Goal: Task Accomplishment & Management: Complete application form

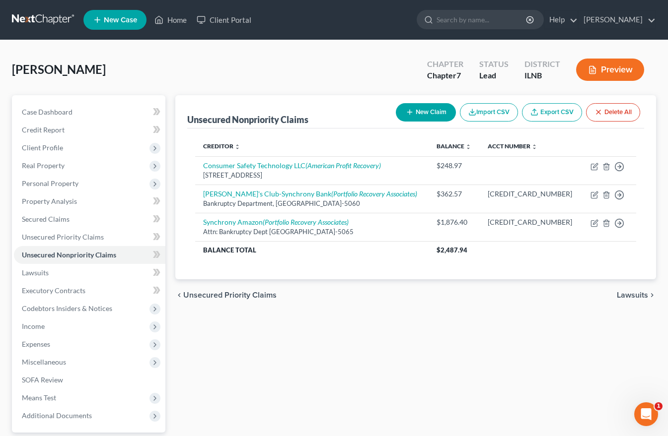
click at [422, 116] on button "New Claim" at bounding box center [426, 112] width 60 height 18
select select "0"
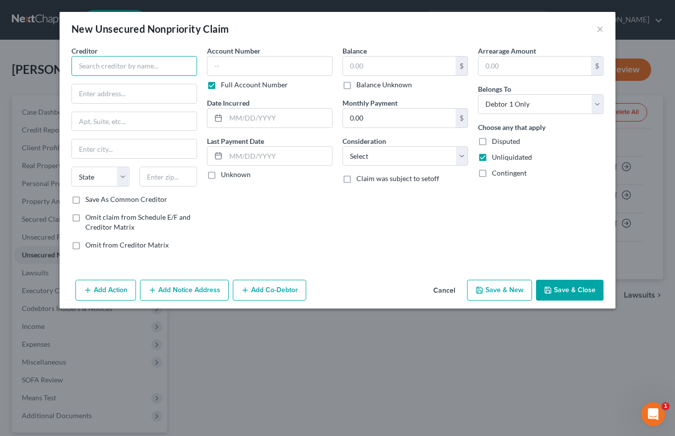
click at [79, 63] on input "text" at bounding box center [134, 66] width 126 height 20
type input "Regional Finance of [US_STATE]"
click at [113, 76] on div "Creditor * Regional Finance of [US_STATE] State [US_STATE] AK AR AZ CA CO [GEOG…" at bounding box center [134, 120] width 126 height 149
click at [79, 91] on input "text" at bounding box center [134, 93] width 125 height 19
type input "[STREET_ADDRESS]"
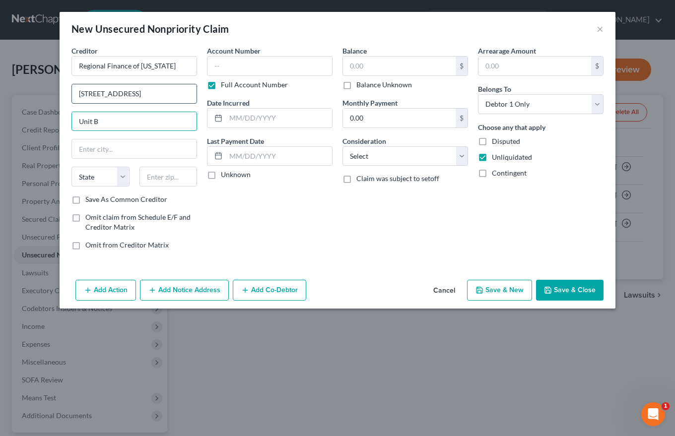
type input "Unit B"
type input "[PERSON_NAME]"
select select "42"
click at [152, 177] on input "text" at bounding box center [168, 177] width 58 height 20
type input "29651"
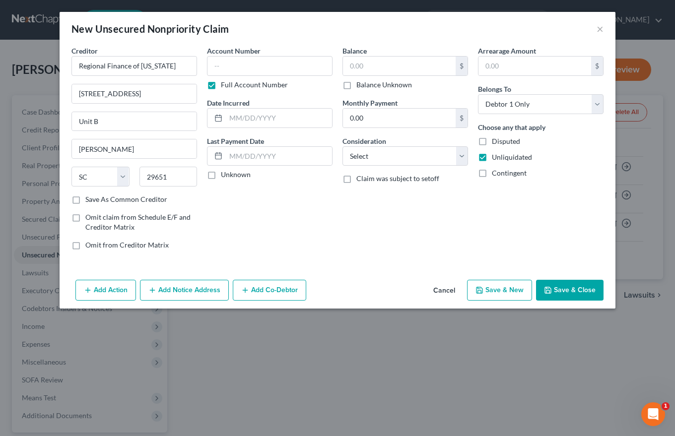
click at [85, 202] on label "Save As Common Creditor" at bounding box center [126, 200] width 82 height 10
click at [89, 201] on input "Save As Common Creditor" at bounding box center [92, 198] width 6 height 6
checkbox input "true"
click at [225, 64] on input "text" at bounding box center [270, 66] width 126 height 20
type input "112000564128"
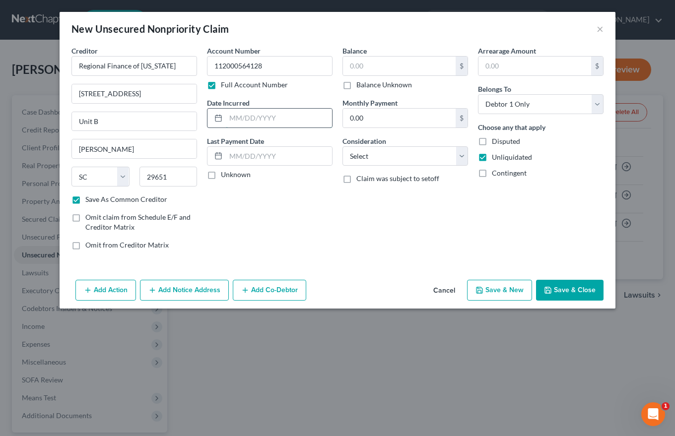
click at [238, 115] on input "text" at bounding box center [279, 118] width 106 height 19
click at [221, 176] on label "Unknown" at bounding box center [236, 175] width 30 height 10
click at [225, 176] on input "Unknown" at bounding box center [228, 173] width 6 height 6
checkbox input "true"
click at [358, 68] on input "text" at bounding box center [399, 66] width 113 height 19
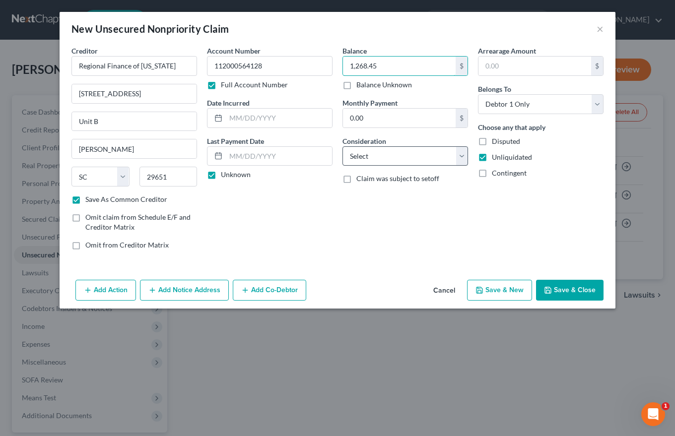
type input "1,268.45"
click at [363, 159] on select "Select Cable / Satellite Services Collection Agency Credit Card Debt Debt Couns…" at bounding box center [405, 156] width 126 height 20
select select "14"
click at [342, 146] on select "Select Cable / Satellite Services Collection Agency Credit Card Debt Debt Couns…" at bounding box center [405, 156] width 126 height 20
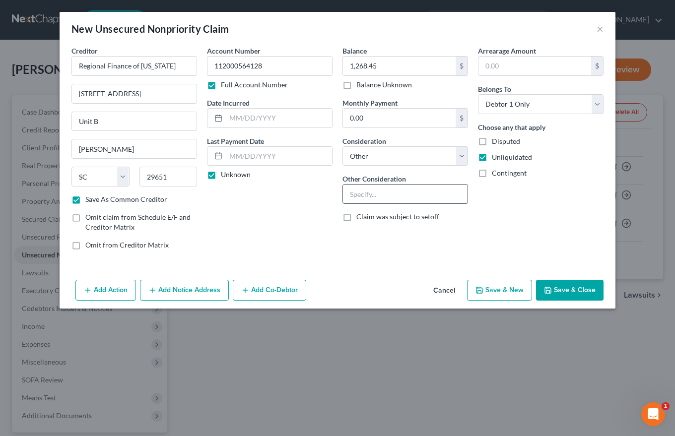
click at [363, 193] on input "text" at bounding box center [405, 194] width 125 height 19
type input "Payday loan"
click at [496, 68] on input "text" at bounding box center [534, 66] width 113 height 19
type input "1,268.45"
click at [190, 290] on button "Add Notice Address" at bounding box center [184, 290] width 89 height 21
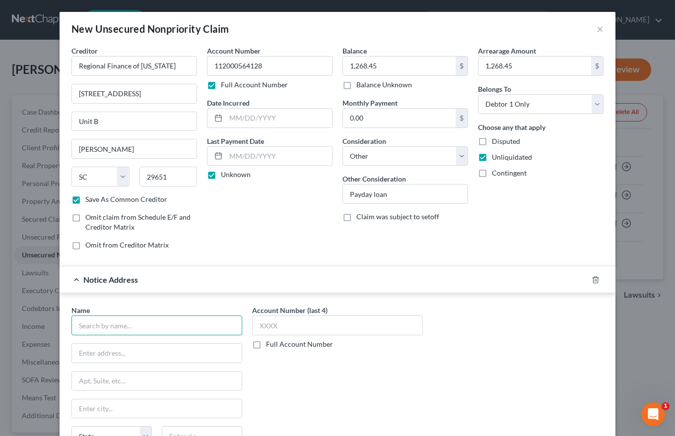
click at [97, 325] on input "text" at bounding box center [156, 326] width 171 height 20
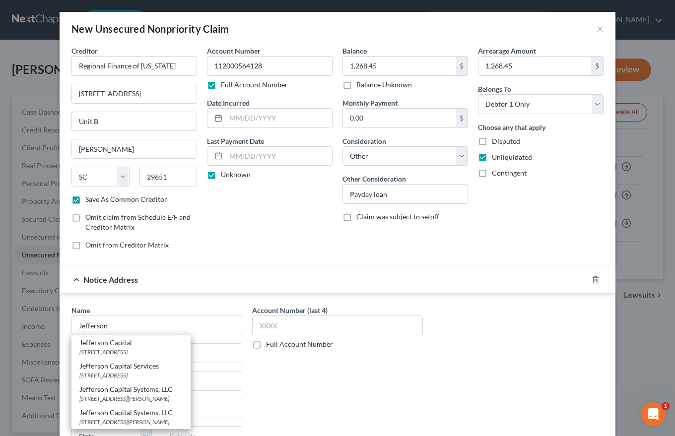
click at [194, 293] on div "Notice Address" at bounding box center [324, 280] width 528 height 26
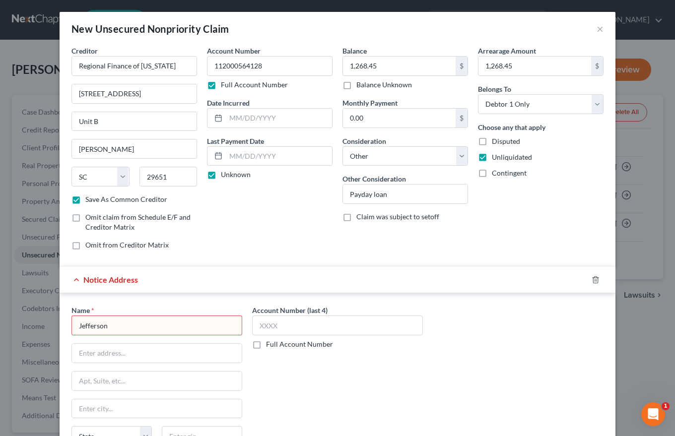
click at [105, 325] on input "Jefferson" at bounding box center [156, 326] width 171 height 20
type input "Jefferson Capital Systems LLC"
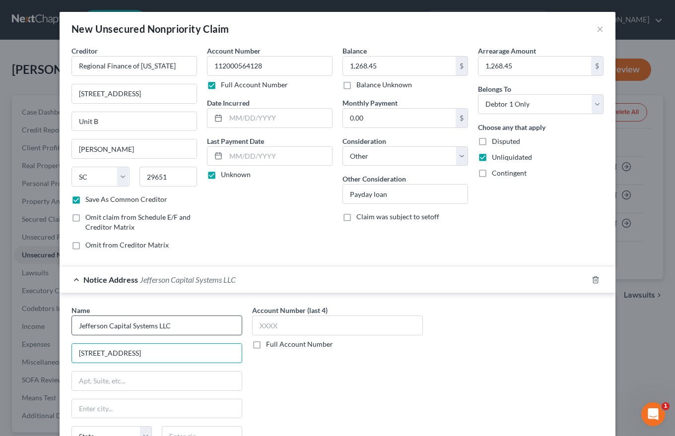
type input "[STREET_ADDRESS]"
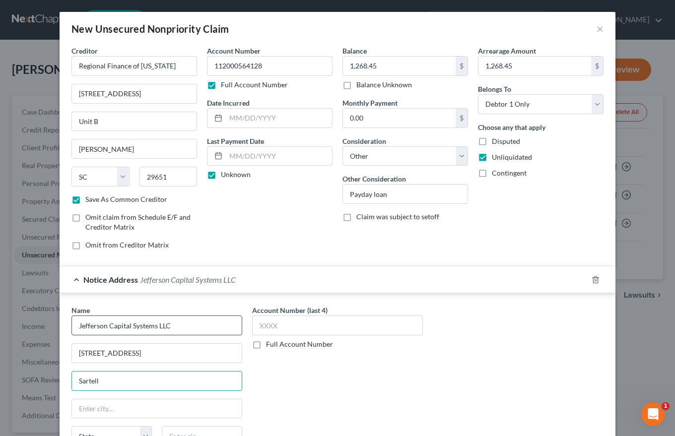
type input "Sartell"
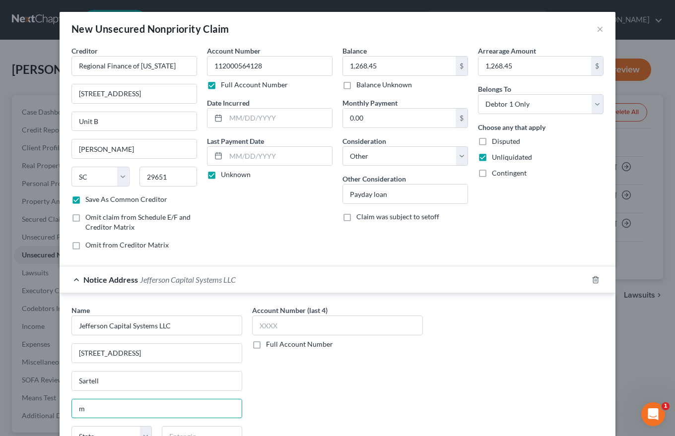
type input "m"
drag, startPoint x: 330, startPoint y: 414, endPoint x: 324, endPoint y: 411, distance: 6.0
click at [330, 414] on div "Account Number (last 4) Full Account Number" at bounding box center [337, 388] width 181 height 167
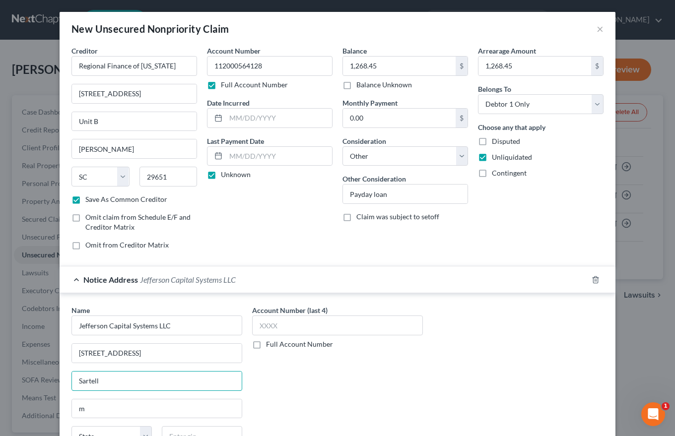
drag, startPoint x: 96, startPoint y: 380, endPoint x: 42, endPoint y: 379, distance: 53.6
click at [42, 379] on div "New Unsecured Nonpriority Claim × Creditor * Regional Finance of [US_STATE] [ST…" at bounding box center [337, 218] width 675 height 436
click at [323, 381] on div "Account Number (last 4) Full Account Number" at bounding box center [337, 388] width 181 height 167
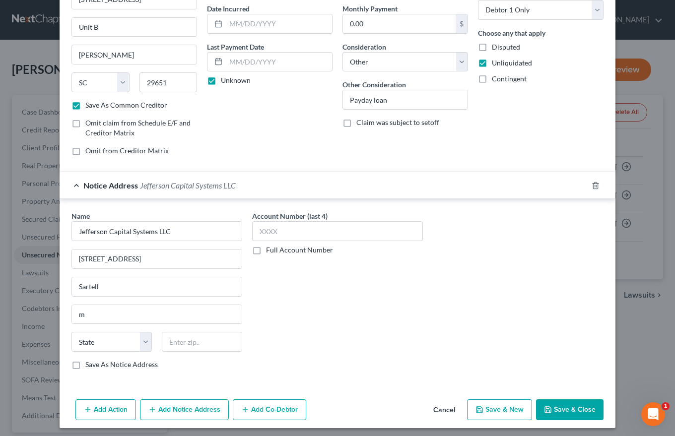
scroll to position [98, 0]
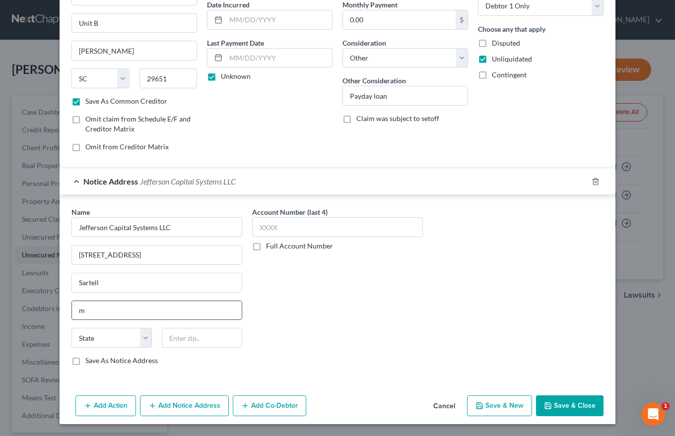
click at [91, 312] on input "m" at bounding box center [157, 310] width 170 height 19
drag, startPoint x: 101, startPoint y: 284, endPoint x: 3, endPoint y: 285, distance: 97.8
click at [24, 283] on div "New Unsecured Nonpriority Claim × Creditor * Regional Finance of [US_STATE] [ST…" at bounding box center [337, 218] width 675 height 436
type input "Sartell"
select select "24"
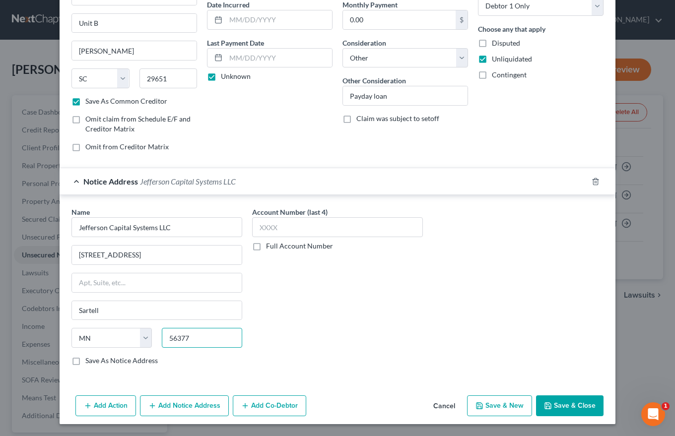
type input "56377"
click at [85, 363] on label "Save As Notice Address" at bounding box center [121, 361] width 72 height 10
click at [89, 362] on input "Save As Notice Address" at bounding box center [92, 359] width 6 height 6
checkbox input "true"
click at [258, 227] on input "text" at bounding box center [337, 227] width 171 height 20
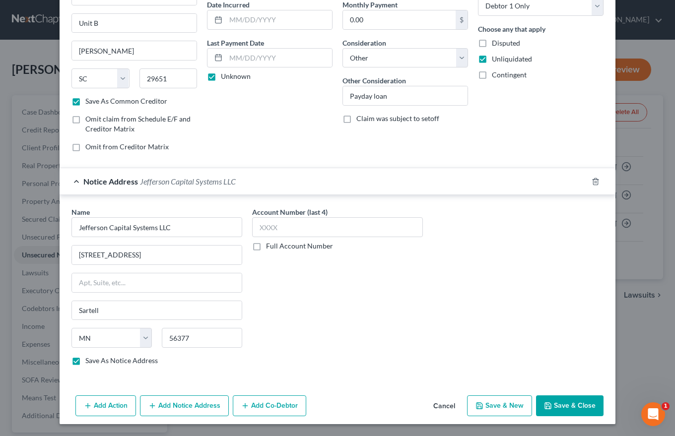
click at [266, 244] on label "Full Account Number" at bounding box center [299, 246] width 67 height 10
click at [270, 244] on input "Full Account Number" at bounding box center [273, 244] width 6 height 6
click at [256, 228] on input "text" at bounding box center [337, 227] width 171 height 20
type input "3699333526"
click at [486, 412] on button "Save & New" at bounding box center [499, 406] width 65 height 21
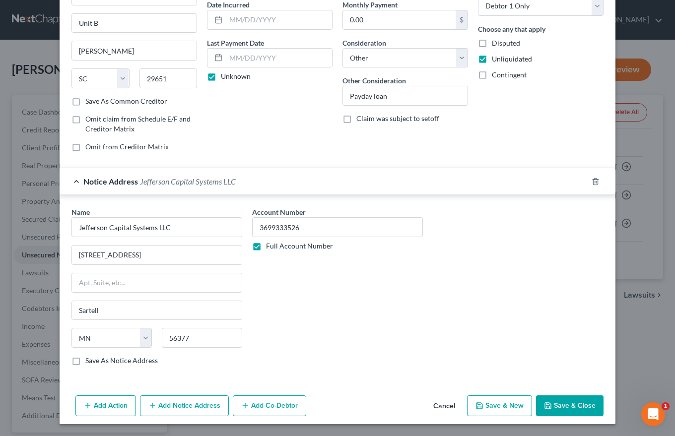
select select "0"
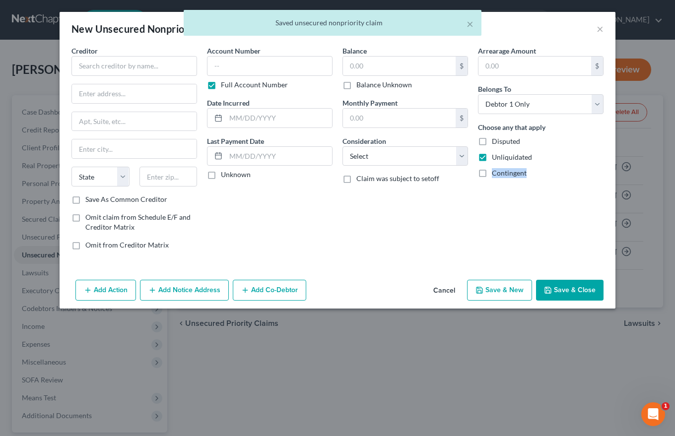
scroll to position [0, 0]
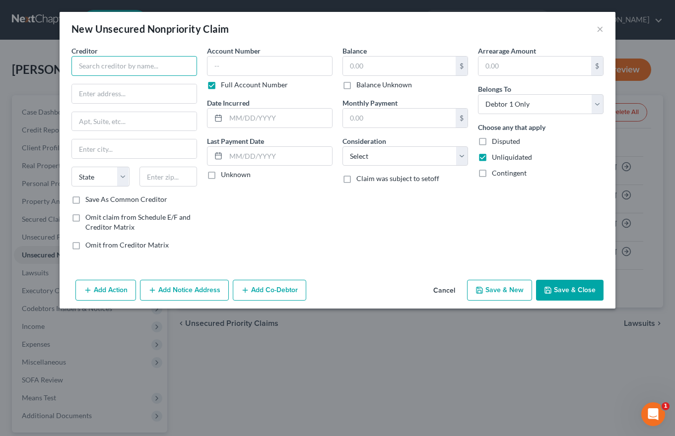
click at [78, 65] on input "text" at bounding box center [134, 66] width 126 height 20
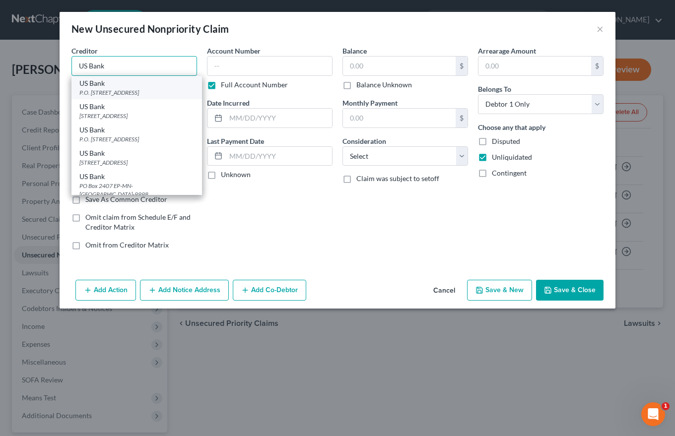
type input "US Bank"
click at [103, 91] on div "P.O. [STREET_ADDRESS]" at bounding box center [136, 92] width 115 height 8
type input "P.O. Box 6345"
type input "Fargo"
select select "29"
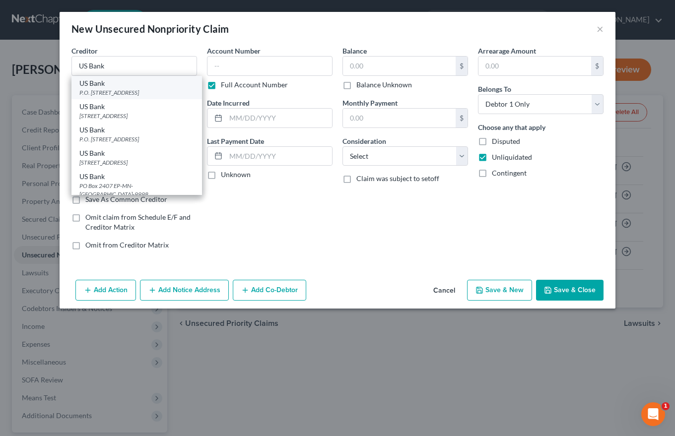
type input "58125"
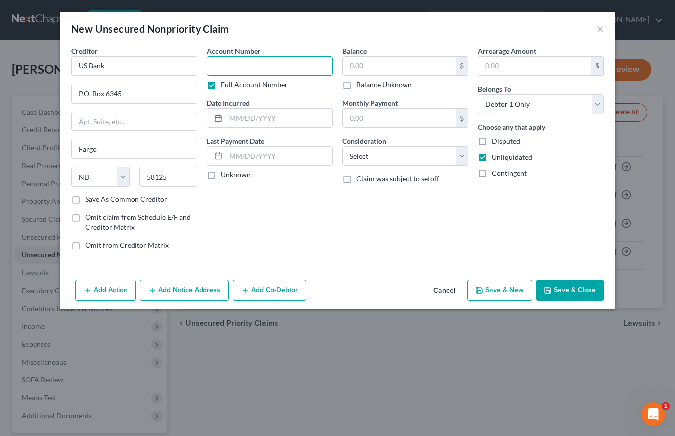
click at [216, 68] on input "text" at bounding box center [270, 66] width 126 height 20
click at [221, 84] on label "Full Account Number" at bounding box center [254, 85] width 67 height 10
click at [225, 84] on input "Full Account Number" at bounding box center [228, 83] width 6 height 6
click at [238, 118] on input "text" at bounding box center [279, 118] width 106 height 19
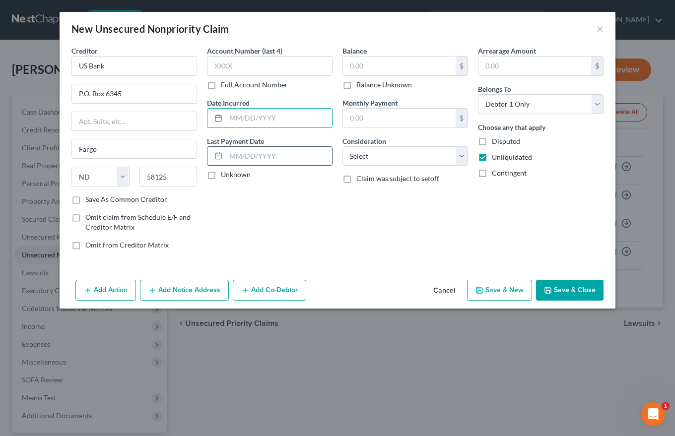
type input "Ongoing"
click at [221, 176] on label "Unknown" at bounding box center [236, 175] width 30 height 10
click at [225, 176] on input "Unknown" at bounding box center [228, 173] width 6 height 6
checkbox input "true"
click at [361, 66] on input "text" at bounding box center [399, 66] width 113 height 19
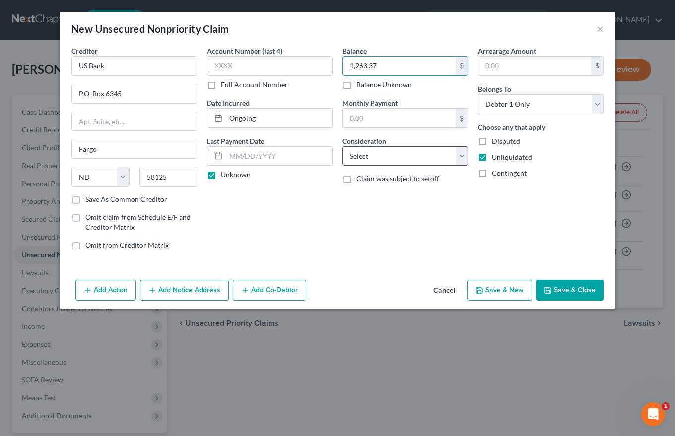
type input "1,263.37"
click at [357, 157] on select "Select Cable / Satellite Services Collection Agency Credit Card Debt Debt Couns…" at bounding box center [405, 156] width 126 height 20
select select "2"
click at [342, 146] on select "Select Cable / Satellite Services Collection Agency Credit Card Debt Debt Couns…" at bounding box center [405, 156] width 126 height 20
click at [500, 69] on input "text" at bounding box center [534, 66] width 113 height 19
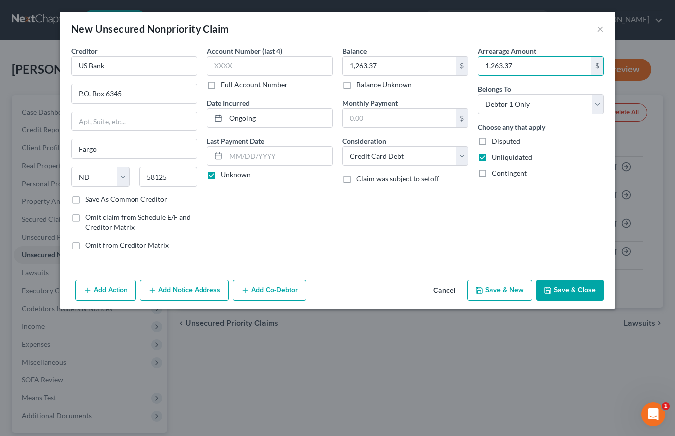
type input "1,263.37"
click at [192, 288] on button "Add Notice Address" at bounding box center [184, 290] width 89 height 21
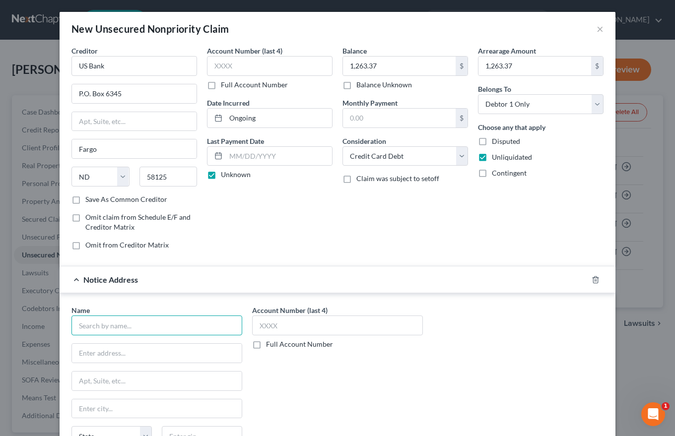
click at [104, 326] on input "text" at bounding box center [156, 326] width 171 height 20
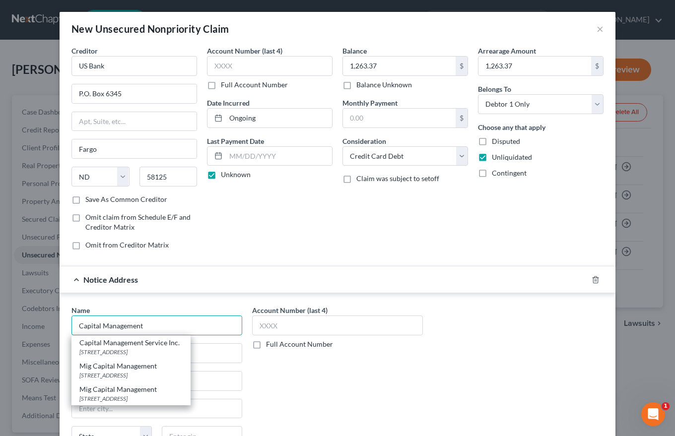
type input "Capital Management"
click at [308, 390] on div "Account Number (last 4) Full Account Number" at bounding box center [337, 388] width 181 height 167
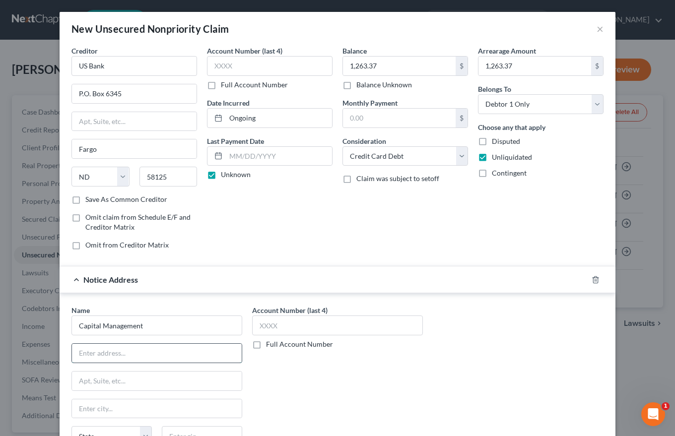
click at [81, 355] on input "text" at bounding box center [157, 353] width 170 height 19
type input "[STREET_ADDRESS][PERSON_NAME]"
type input "Buffalo"
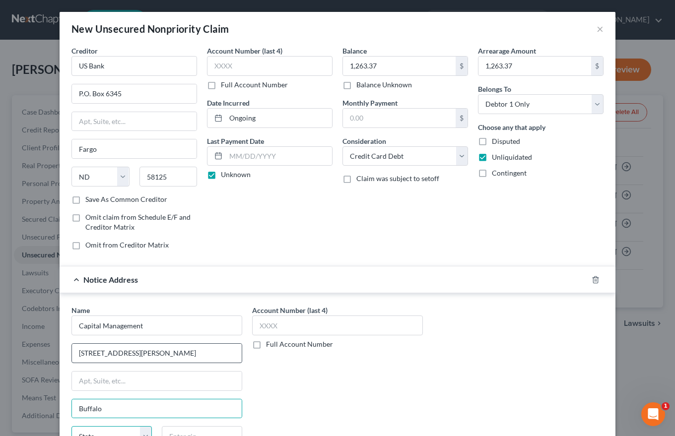
scroll to position [10, 0]
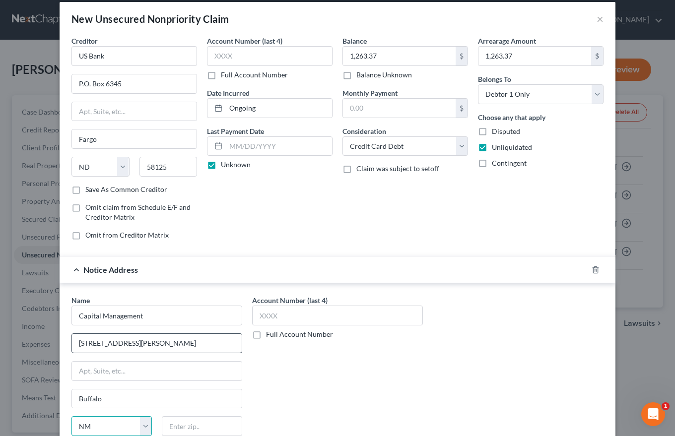
select select "35"
type input "14206-2317"
click at [264, 316] on input "text" at bounding box center [337, 316] width 171 height 20
click at [266, 336] on label "Full Account Number" at bounding box center [299, 335] width 67 height 10
click at [270, 336] on input "Full Account Number" at bounding box center [273, 333] width 6 height 6
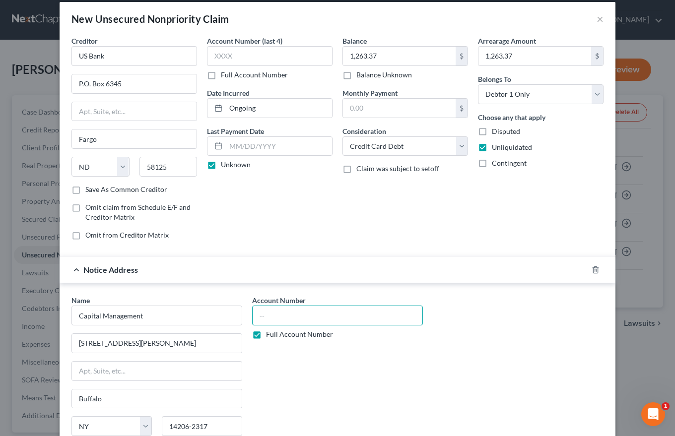
click at [255, 317] on input "text" at bounding box center [337, 316] width 171 height 20
type input "113298295"
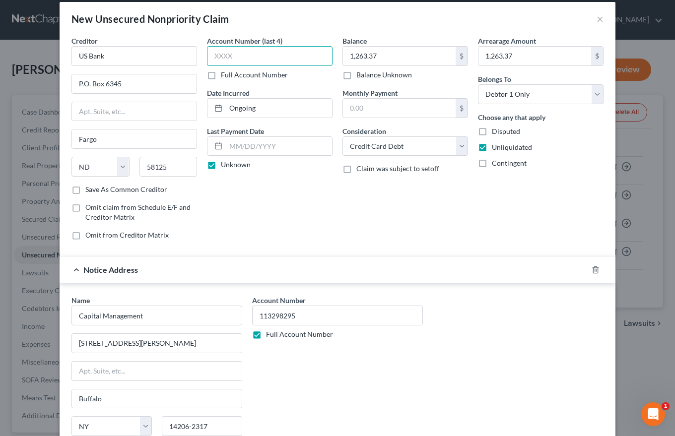
click at [215, 57] on input "text" at bounding box center [270, 56] width 126 height 20
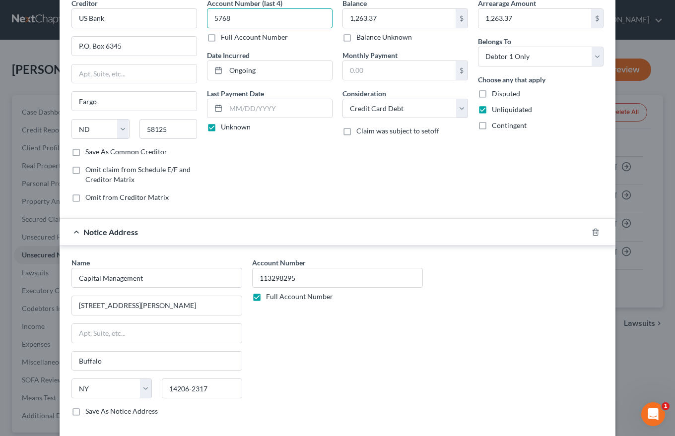
scroll to position [98, 0]
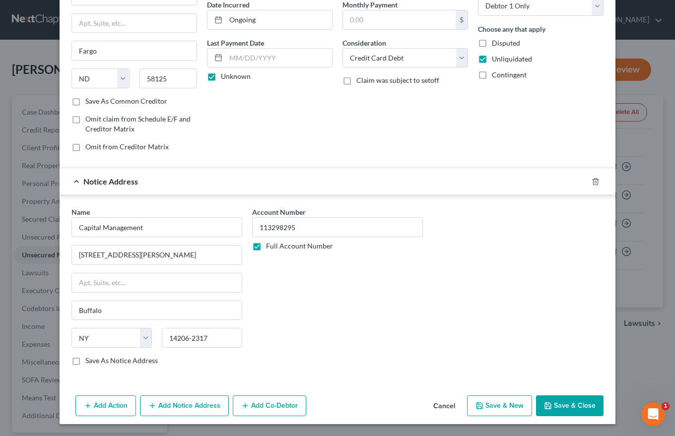
type input "5768"
click at [499, 403] on button "Save & New" at bounding box center [499, 406] width 65 height 21
click at [141, 230] on input "Capital Management" at bounding box center [156, 227] width 171 height 20
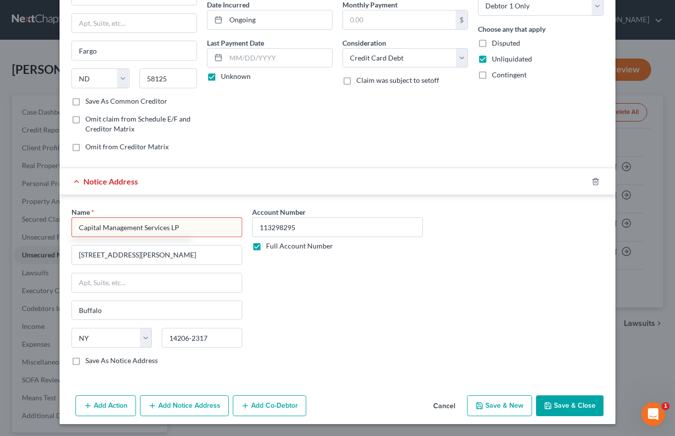
type input "Capital Management Services LP"
click at [484, 406] on button "Save & New" at bounding box center [499, 406] width 65 height 21
select select "0"
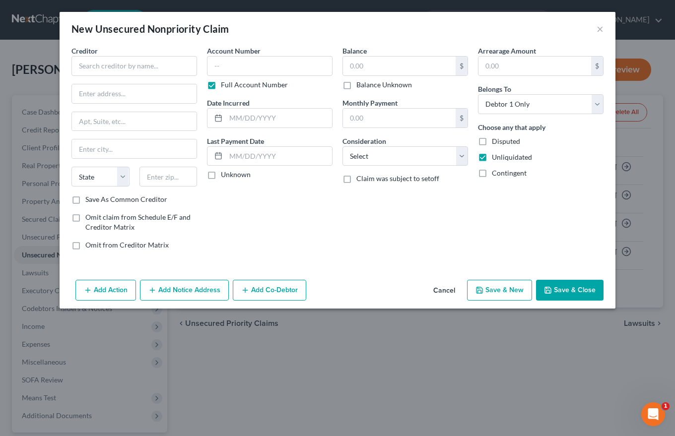
scroll to position [0, 0]
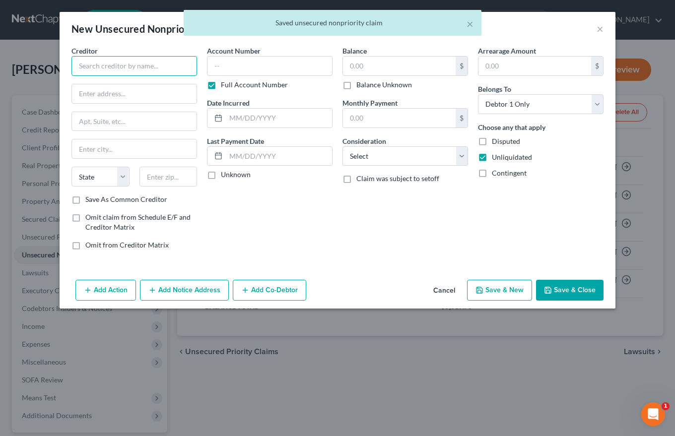
click at [84, 63] on input "text" at bounding box center [134, 66] width 126 height 20
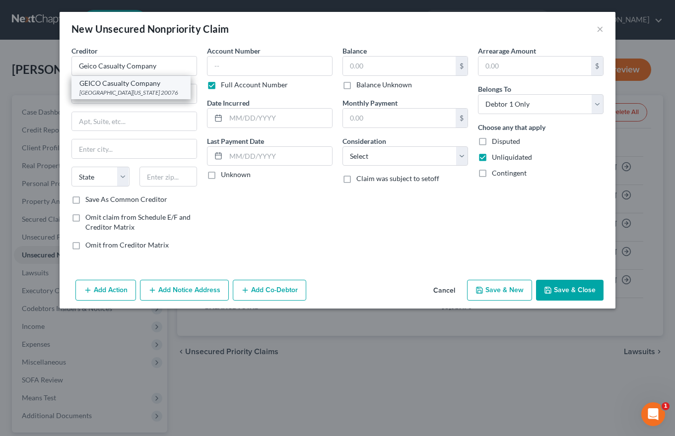
click at [100, 88] on div "[GEOGRAPHIC_DATA][US_STATE] 20076" at bounding box center [130, 92] width 103 height 8
type input "GEICO Casualty Company"
type input "[GEOGRAPHIC_DATA]"
type input "[US_STATE]"
select select "8"
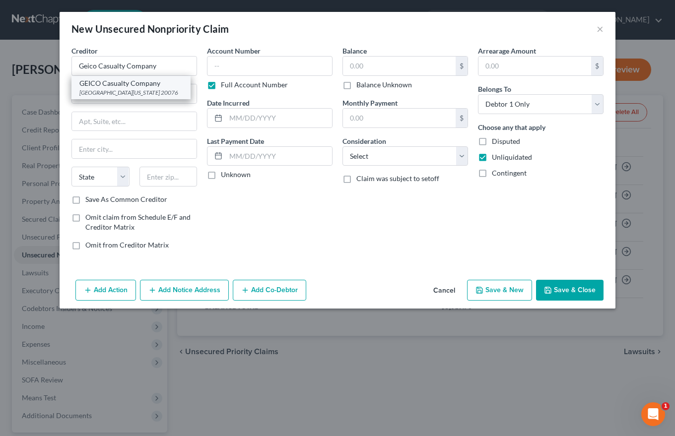
type input "20076"
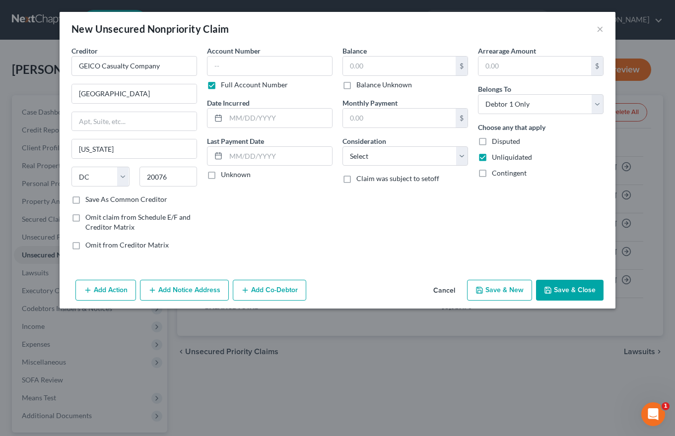
click at [221, 174] on label "Unknown" at bounding box center [236, 175] width 30 height 10
click at [225, 174] on input "Unknown" at bounding box center [228, 173] width 6 height 6
checkbox input "true"
click at [350, 63] on input "text" at bounding box center [399, 66] width 113 height 19
type input "211.01"
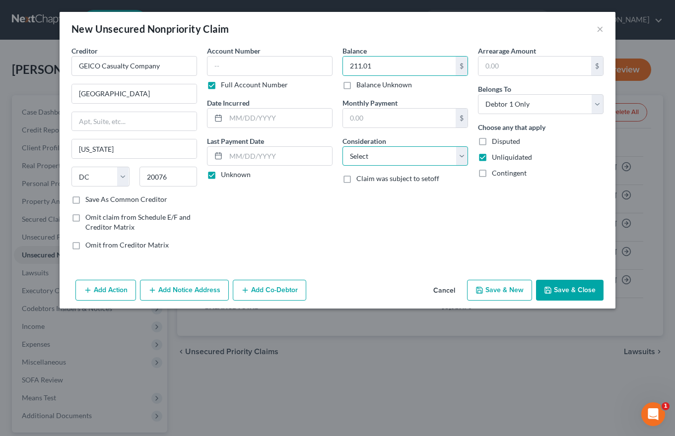
click at [460, 156] on select "Select Cable / Satellite Services Collection Agency Credit Card Debt Debt Couns…" at bounding box center [405, 156] width 126 height 20
select select "14"
click at [342, 146] on select "Select Cable / Satellite Services Collection Agency Credit Card Debt Debt Couns…" at bounding box center [405, 156] width 126 height 20
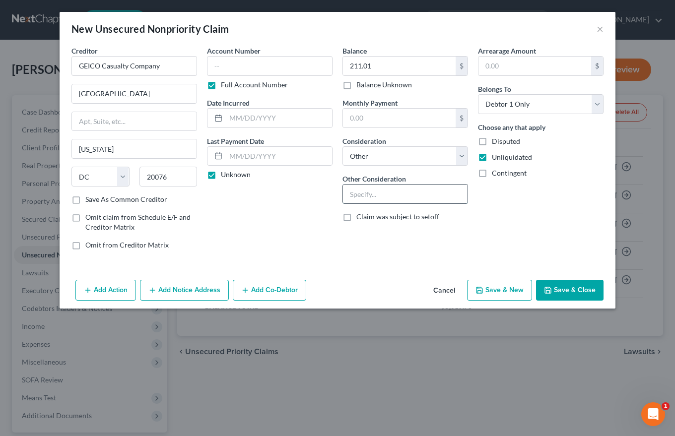
click at [357, 193] on input "text" at bounding box center [405, 194] width 125 height 19
type input "Unpaid insurance premium"
click at [491, 66] on input "text" at bounding box center [534, 66] width 113 height 19
type input "211.01"
click at [187, 286] on button "Add Notice Address" at bounding box center [184, 290] width 89 height 21
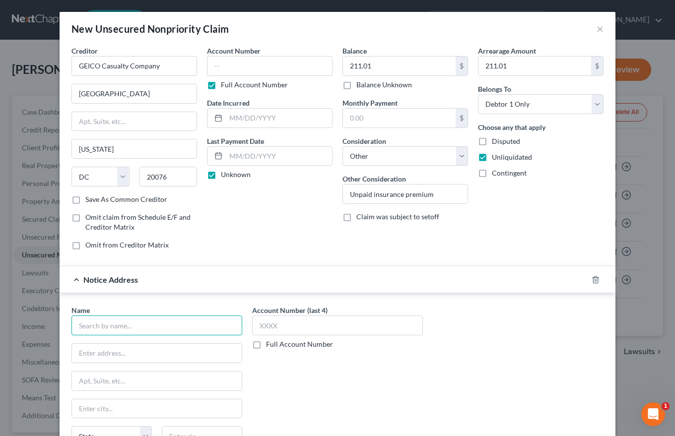
click at [85, 331] on input "text" at bounding box center [156, 326] width 171 height 20
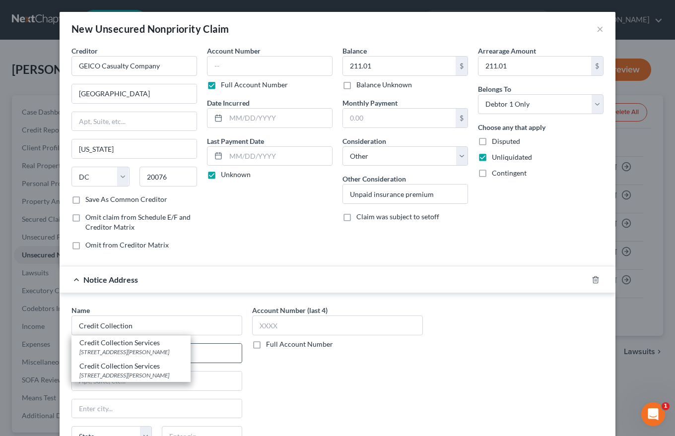
click at [232, 355] on input "text" at bounding box center [157, 353] width 170 height 19
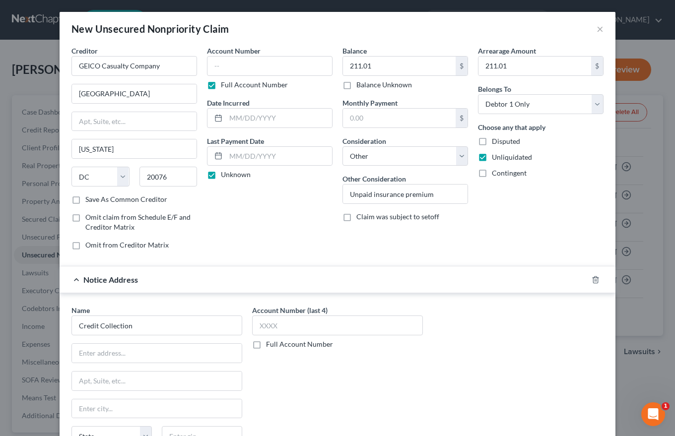
click at [248, 305] on div "Name * Credit Collection State [US_STATE] AK AR AZ CA CO CT DE DC [GEOGRAPHIC_D…" at bounding box center [338, 386] width 556 height 187
click at [134, 327] on input "Credit Collection" at bounding box center [156, 326] width 171 height 20
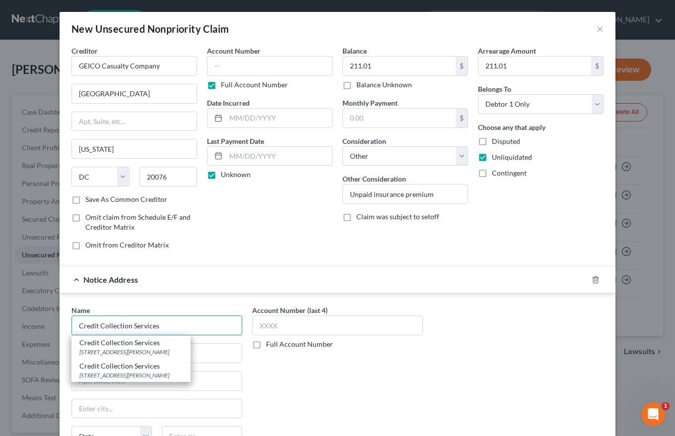
type input "Credit Collection Services"
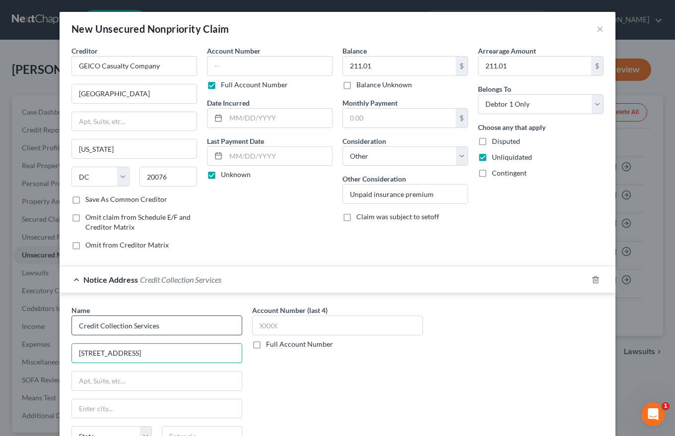
type input "[STREET_ADDRESS]"
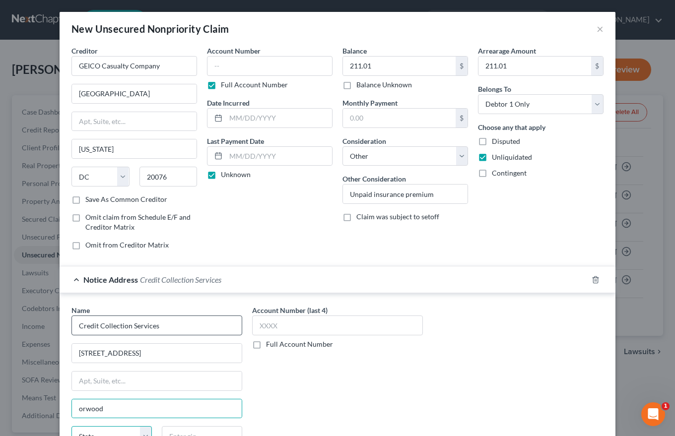
scroll to position [10, 0]
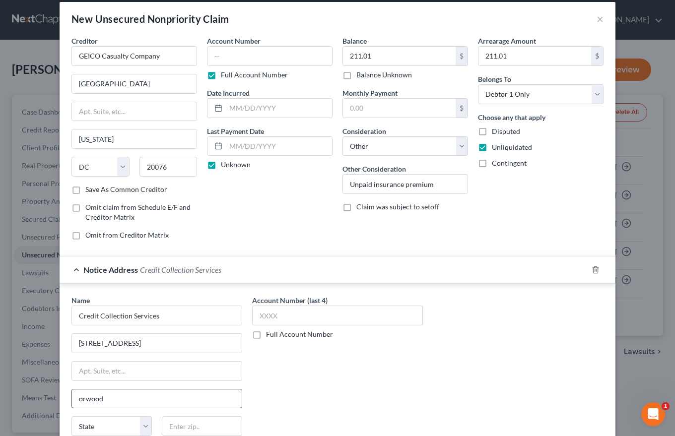
click at [76, 397] on input "orwood" at bounding box center [157, 399] width 170 height 19
type input "[PERSON_NAME]"
click at [80, 421] on select "State [US_STATE] AK AR AZ CA CO CT DE DC [GEOGRAPHIC_DATA] [GEOGRAPHIC_DATA] GU…" at bounding box center [111, 426] width 80 height 20
select select "22"
click at [71, 416] on select "State [US_STATE] AK AR AZ CA CO CT DE DC [GEOGRAPHIC_DATA] [GEOGRAPHIC_DATA] GU…" at bounding box center [111, 426] width 80 height 20
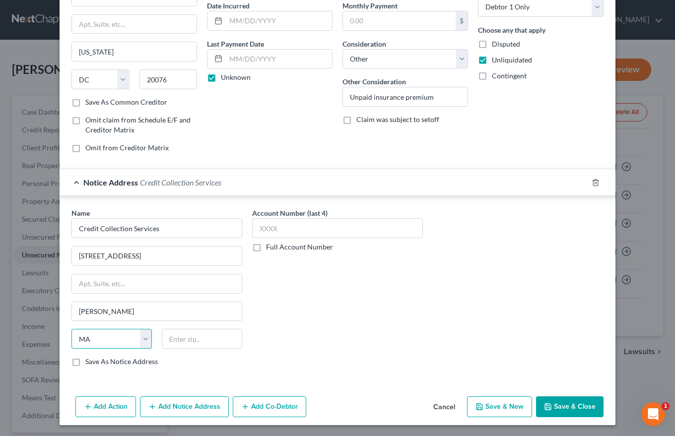
scroll to position [98, 0]
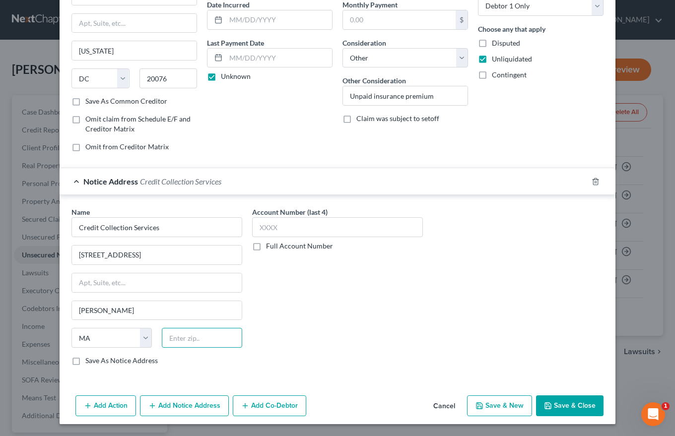
click at [176, 340] on input "text" at bounding box center [202, 338] width 80 height 20
type input "02062"
click at [266, 246] on label "Full Account Number" at bounding box center [299, 246] width 67 height 10
click at [270, 246] on input "Full Account Number" at bounding box center [273, 244] width 6 height 6
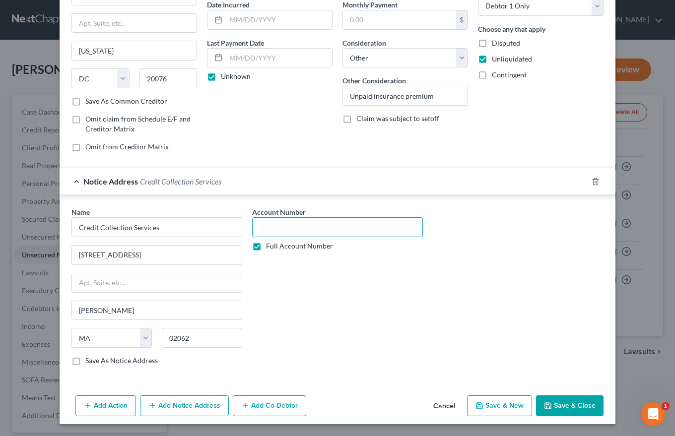
click at [255, 222] on input "text" at bounding box center [337, 227] width 171 height 20
type input "05 0035 85247"
click at [490, 406] on button "Save & New" at bounding box center [499, 406] width 65 height 21
select select "0"
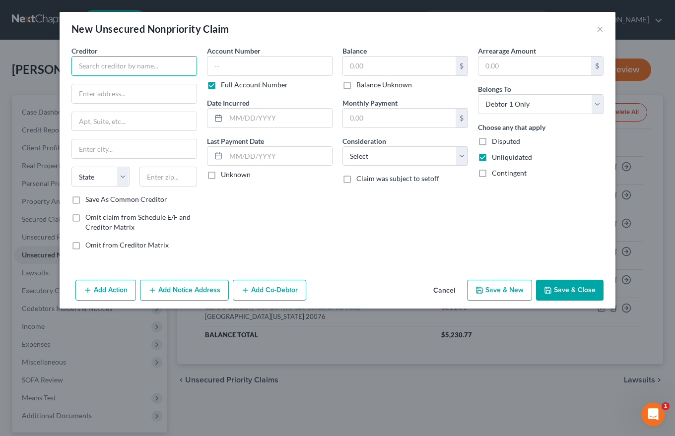
click at [83, 65] on input "text" at bounding box center [134, 66] width 126 height 20
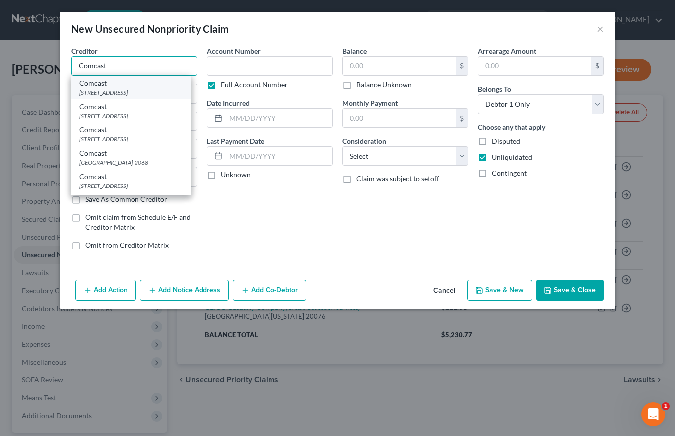
type input "Comcast"
click at [89, 88] on div "[STREET_ADDRESS]" at bounding box center [130, 92] width 103 height 8
type input "PO box 3002"
type input "Southeaster"
select select "39"
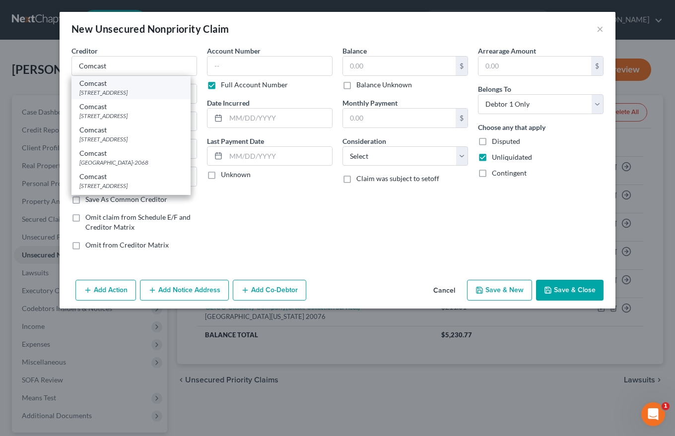
type input "19398-3002"
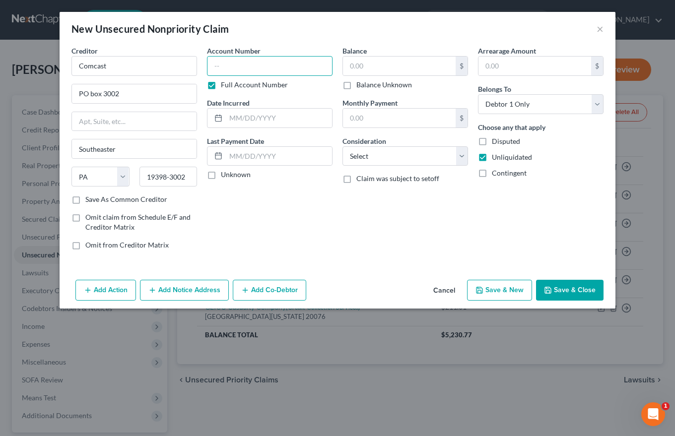
click at [217, 68] on input "text" at bounding box center [270, 66] width 126 height 20
type input "[CREDIT_CARD_NUMBER]"
click at [221, 174] on label "Unknown" at bounding box center [236, 175] width 30 height 10
click at [225, 174] on input "Unknown" at bounding box center [228, 173] width 6 height 6
checkbox input "true"
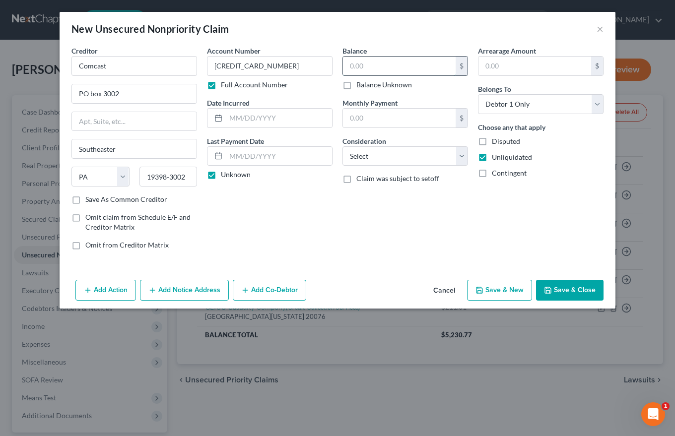
click at [347, 64] on input "text" at bounding box center [399, 66] width 113 height 19
type input "218.63"
click at [352, 160] on select "Select Cable / Satellite Services Collection Agency Credit Card Debt Debt Couns…" at bounding box center [405, 156] width 126 height 20
select select "14"
click at [342, 146] on select "Select Cable / Satellite Services Collection Agency Credit Card Debt Debt Couns…" at bounding box center [405, 156] width 126 height 20
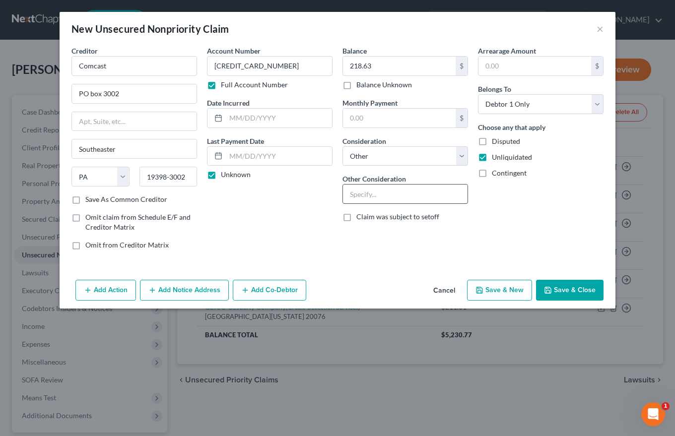
click at [353, 198] on input "text" at bounding box center [405, 194] width 125 height 19
type input "Cable service at former residence"
click at [489, 59] on input "text" at bounding box center [534, 66] width 113 height 19
type input "218.63"
click at [189, 291] on button "Add Notice Address" at bounding box center [184, 290] width 89 height 21
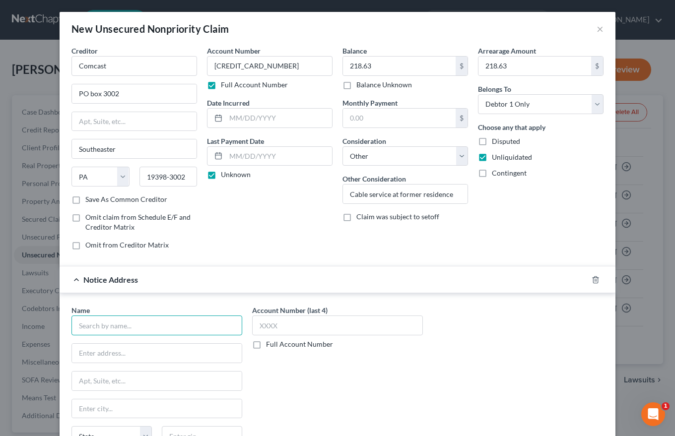
click at [98, 322] on input "text" at bounding box center [156, 326] width 171 height 20
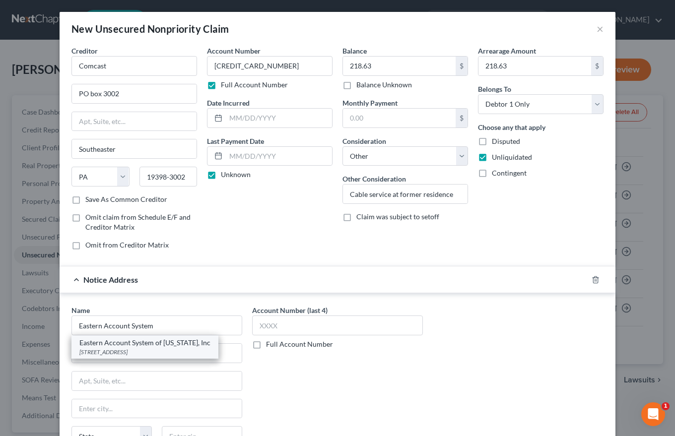
click at [114, 345] on div "Eastern Account System of [US_STATE], Inc" at bounding box center [144, 343] width 131 height 10
type input "Eastern Account System of [US_STATE], Inc"
type input "[STREET_ADDRESS]"
type input "Suite 2"
type input "Danbury"
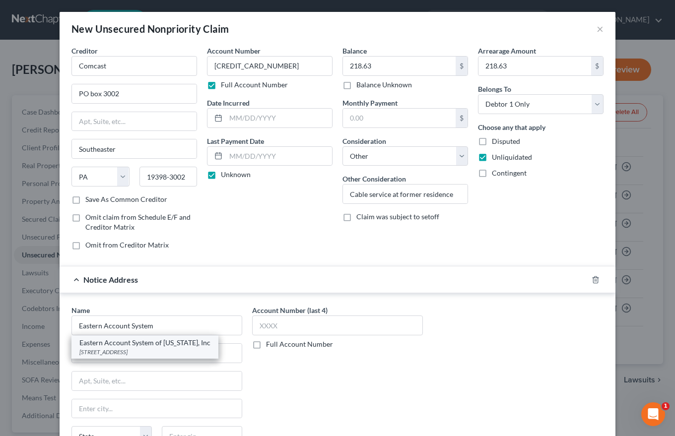
select select "6"
type input "06810"
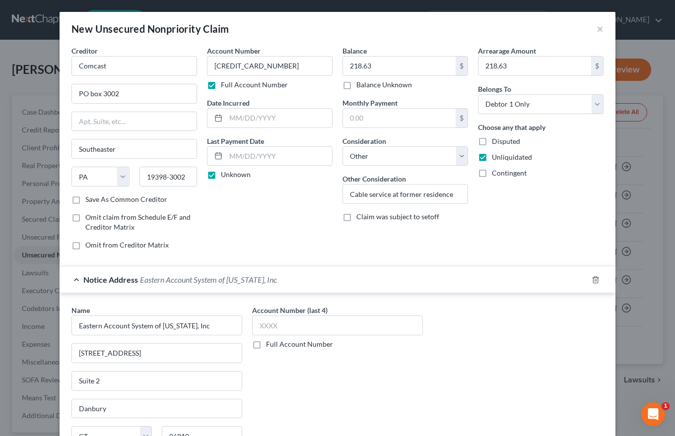
click at [266, 344] on label "Full Account Number" at bounding box center [299, 345] width 67 height 10
click at [270, 344] on input "Full Account Number" at bounding box center [273, 343] width 6 height 6
click at [257, 327] on input "text" at bounding box center [337, 326] width 171 height 20
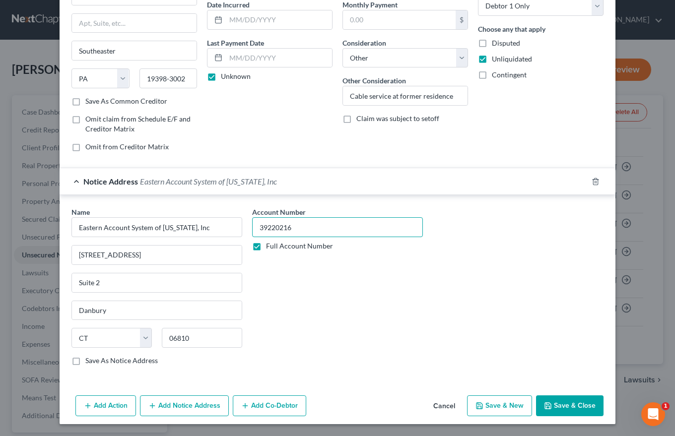
type input "39220216"
click at [492, 404] on button "Save & New" at bounding box center [499, 406] width 65 height 21
select select "0"
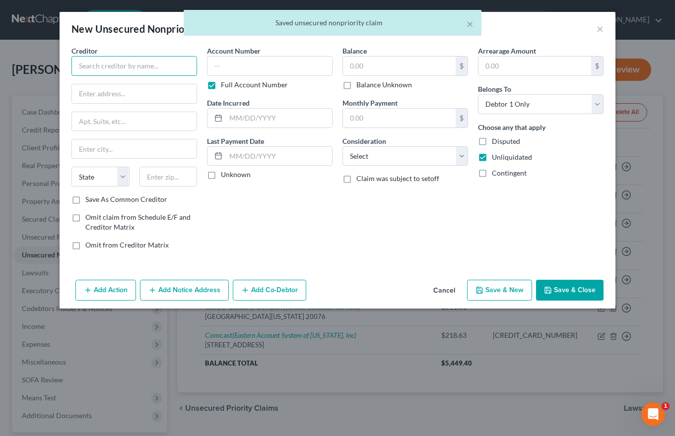
click at [87, 65] on input "text" at bounding box center [134, 66] width 126 height 20
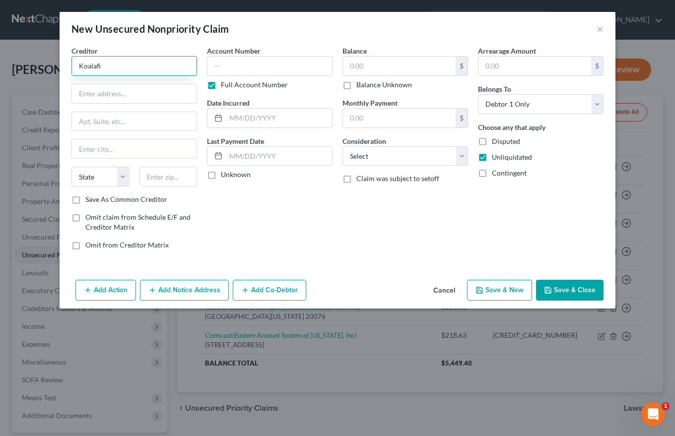
type input "Koalafi"
click at [87, 79] on div "Creditor * Koalafi State [US_STATE] AK AR AZ CA CO [GEOGRAPHIC_DATA] DE DC [GEO…" at bounding box center [134, 120] width 126 height 149
click at [81, 92] on input "text" at bounding box center [134, 93] width 125 height 19
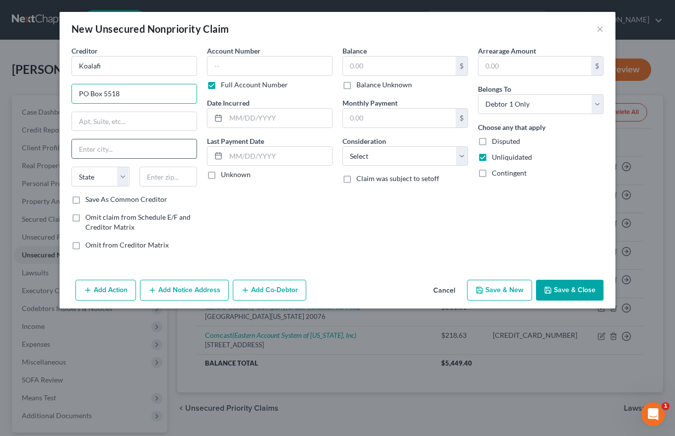
type input "PO Box 5518"
click at [79, 150] on input "text" at bounding box center [134, 148] width 125 height 19
type input "FGlen [PERSON_NAME]"
select select "48"
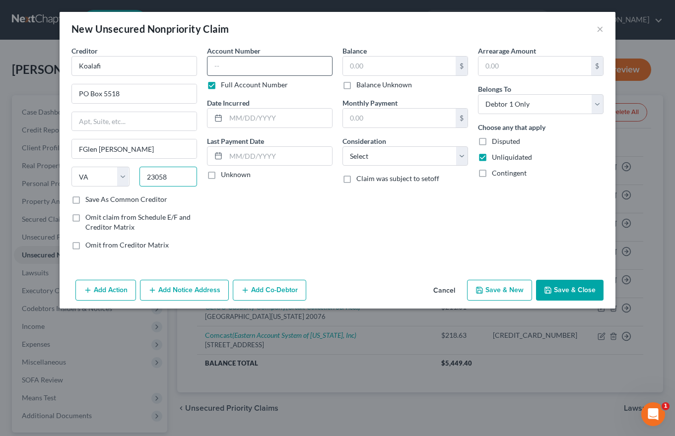
type input "23058"
click at [217, 68] on input "text" at bounding box center [270, 66] width 126 height 20
type input "[PERSON_NAME] [PERSON_NAME]"
click at [244, 125] on input "text" at bounding box center [279, 118] width 106 height 19
click at [219, 65] on input "text" at bounding box center [270, 66] width 126 height 20
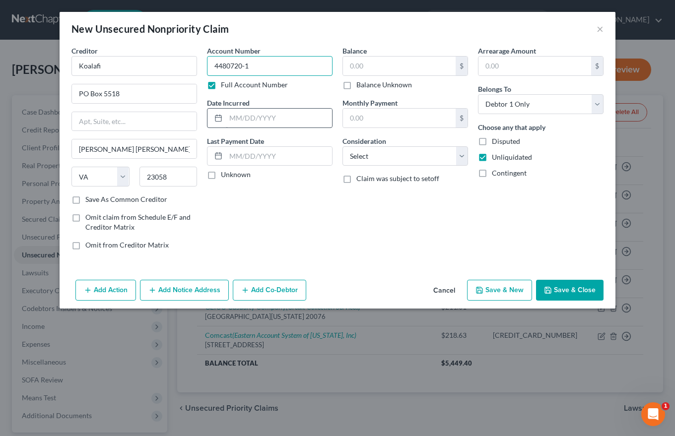
type input "4480720-1"
click at [230, 117] on input "text" at bounding box center [279, 118] width 106 height 19
type input "[DATE]"
click at [221, 178] on label "Unknown" at bounding box center [236, 175] width 30 height 10
click at [225, 176] on input "Unknown" at bounding box center [228, 173] width 6 height 6
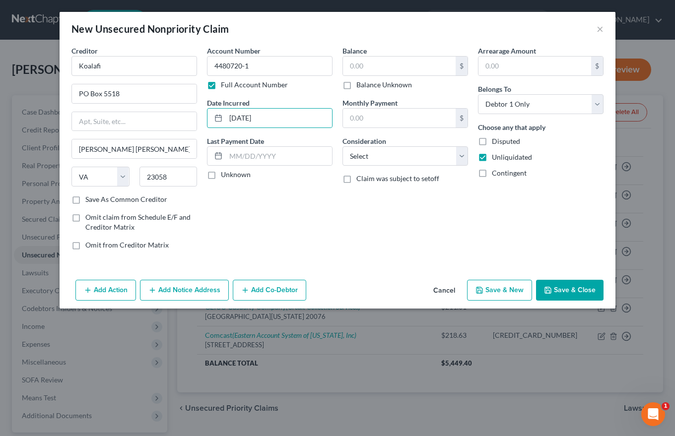
checkbox input "true"
click at [352, 63] on input "text" at bounding box center [399, 66] width 113 height 19
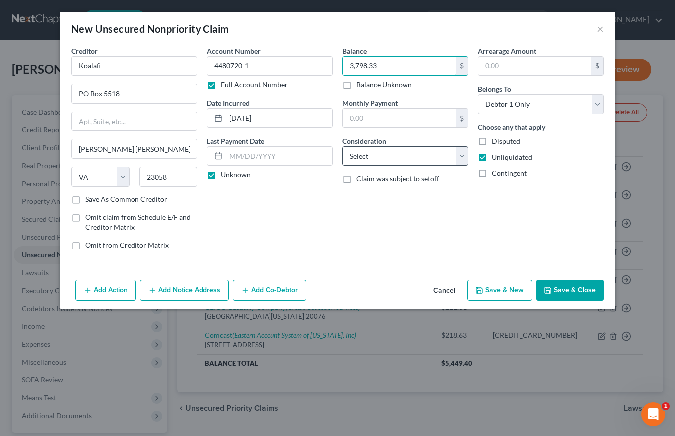
type input "3,798.33"
click at [356, 152] on select "Select Cable / Satellite Services Collection Agency Credit Card Debt Debt Couns…" at bounding box center [405, 156] width 126 height 20
select select "14"
click at [342, 146] on select "Select Cable / Satellite Services Collection Agency Credit Card Debt Debt Couns…" at bounding box center [405, 156] width 126 height 20
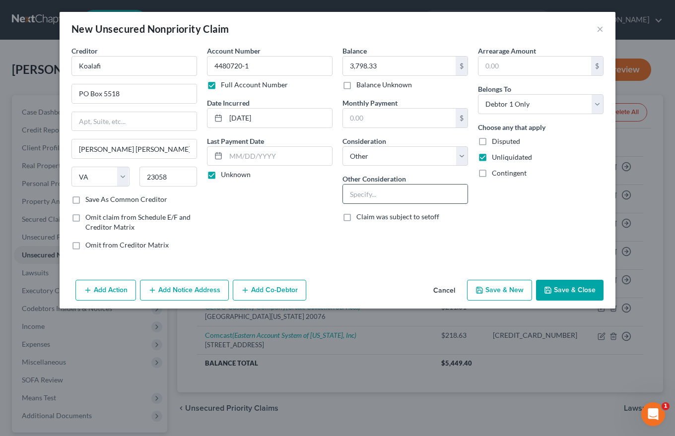
click at [349, 194] on input "text" at bounding box center [405, 194] width 125 height 19
type input "Transmission purchase"
click at [492, 142] on label "Disputed" at bounding box center [506, 141] width 28 height 10
click at [496, 142] on input "Disputed" at bounding box center [499, 139] width 6 height 6
checkbox input "true"
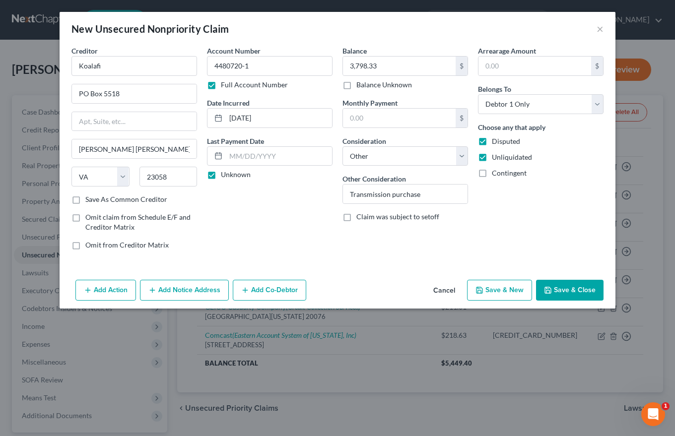
click at [505, 290] on button "Save & New" at bounding box center [499, 290] width 65 height 21
select select "0"
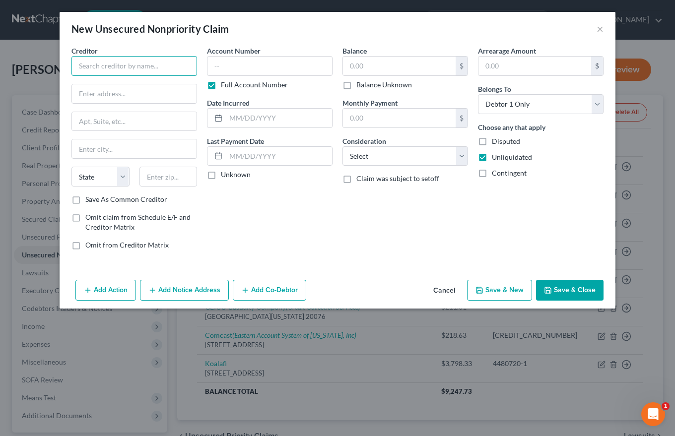
click at [80, 65] on input "text" at bounding box center [134, 66] width 126 height 20
type input "[PERSON_NAME]"
click at [82, 98] on input "text" at bounding box center [134, 93] width 125 height 19
click at [82, 95] on input "text" at bounding box center [134, 93] width 125 height 19
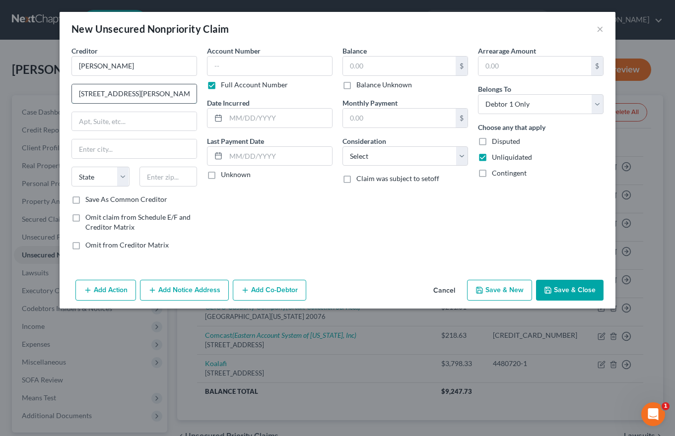
type input "[STREET_ADDRESS][PERSON_NAME]"
type input "#700"
type input "[GEOGRAPHIC_DATA]"
select select "14"
type input "60610"
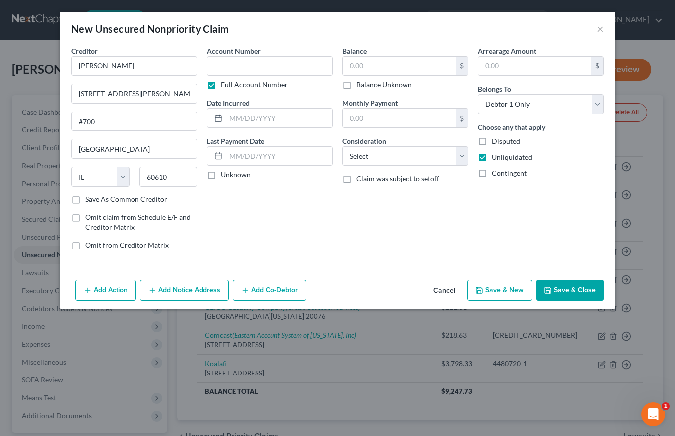
click at [85, 202] on label "Save As Common Creditor" at bounding box center [126, 200] width 82 height 10
click at [89, 201] on input "Save As Common Creditor" at bounding box center [92, 198] width 6 height 6
checkbox input "true"
click at [210, 67] on input "text" at bounding box center [270, 66] width 126 height 20
type input "10961"
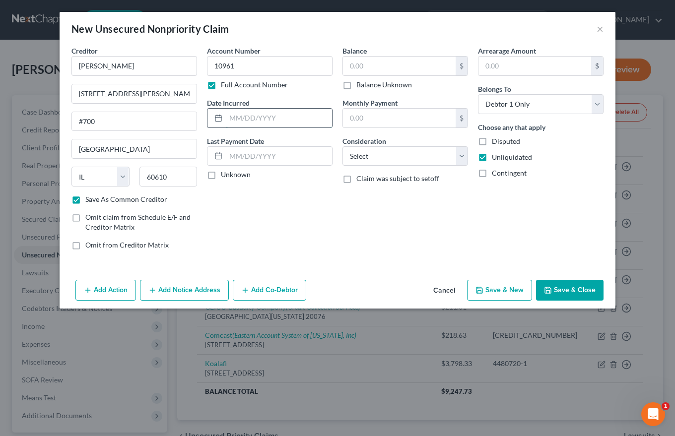
click at [261, 119] on input "text" at bounding box center [279, 118] width 106 height 19
type input "Ongoing"
click at [221, 176] on label "Unknown" at bounding box center [236, 175] width 30 height 10
click at [225, 176] on input "Unknown" at bounding box center [228, 173] width 6 height 6
checkbox input "true"
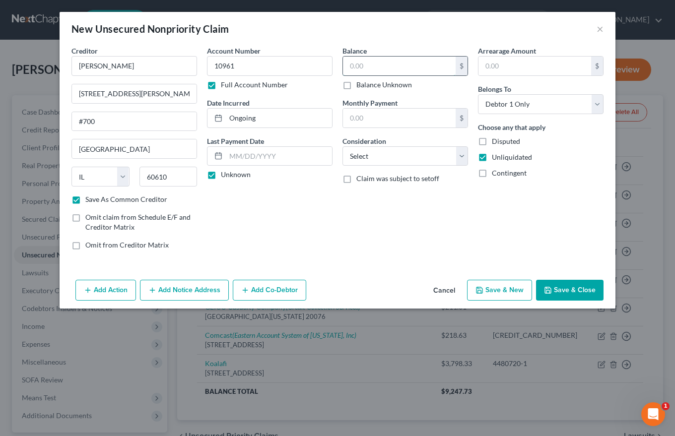
click at [352, 66] on input "text" at bounding box center [399, 66] width 113 height 19
type input "8,225.06"
click at [359, 153] on select "Select Cable / Satellite Services Collection Agency Credit Card Debt Debt Couns…" at bounding box center [405, 156] width 126 height 20
select select "14"
click at [342, 146] on select "Select Cable / Satellite Services Collection Agency Credit Card Debt Debt Couns…" at bounding box center [405, 156] width 126 height 20
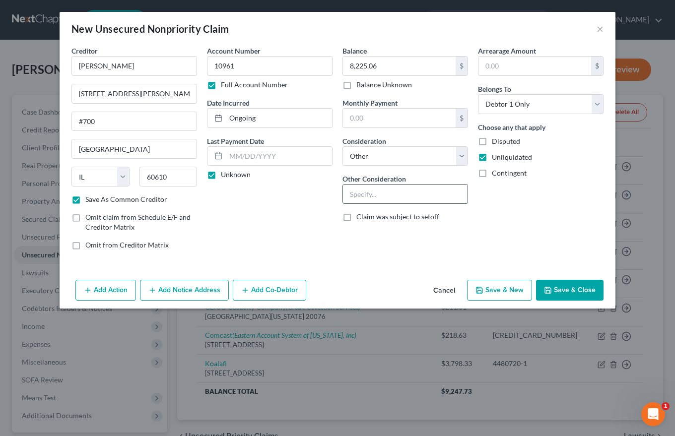
click at [351, 194] on input "text" at bounding box center [405, 194] width 125 height 19
type input "Attorney fees."
click at [492, 141] on label "Disputed" at bounding box center [506, 141] width 28 height 10
click at [496, 141] on input "Disputed" at bounding box center [499, 139] width 6 height 6
checkbox input "true"
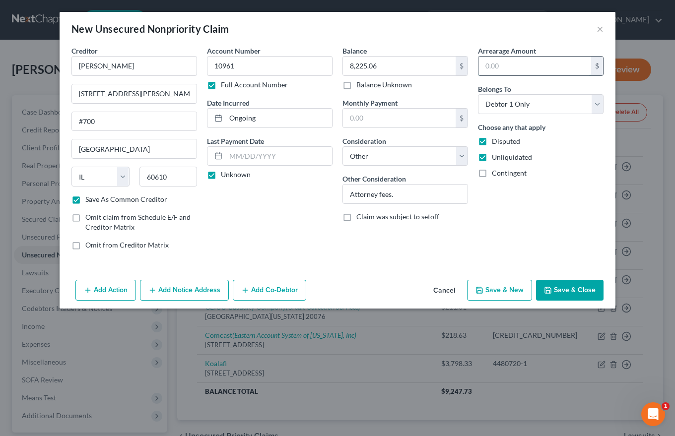
click at [487, 66] on input "text" at bounding box center [534, 66] width 113 height 19
type input "8,225.06"
click at [498, 289] on button "Save & New" at bounding box center [499, 290] width 65 height 21
checkbox input "false"
select select "0"
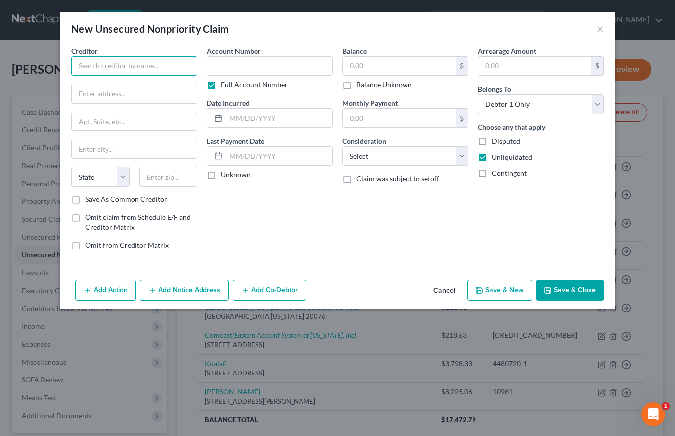
click at [84, 65] on input "text" at bounding box center [134, 66] width 126 height 20
type input "Affetto & Co"
click at [80, 94] on input "text" at bounding box center [134, 93] width 125 height 19
type input "[STREET_ADDRESS]"
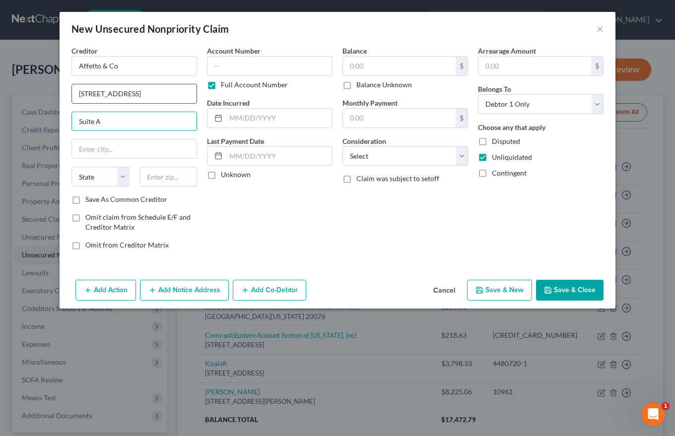
type input "Suite A"
type input "Elmhurst"
select select "14"
type input "60126"
click at [85, 201] on label "Save As Common Creditor" at bounding box center [126, 200] width 82 height 10
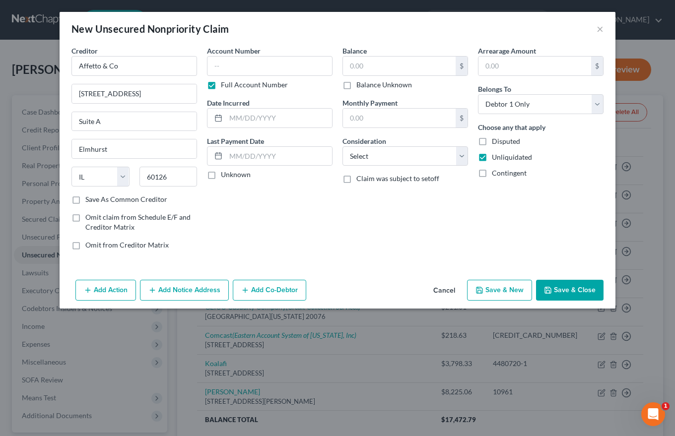
click at [89, 201] on input "Save As Common Creditor" at bounding box center [92, 198] width 6 height 6
checkbox input "true"
click at [216, 64] on input "text" at bounding box center [270, 66] width 126 height 20
type input "736594"
click at [238, 122] on input "text" at bounding box center [279, 118] width 106 height 19
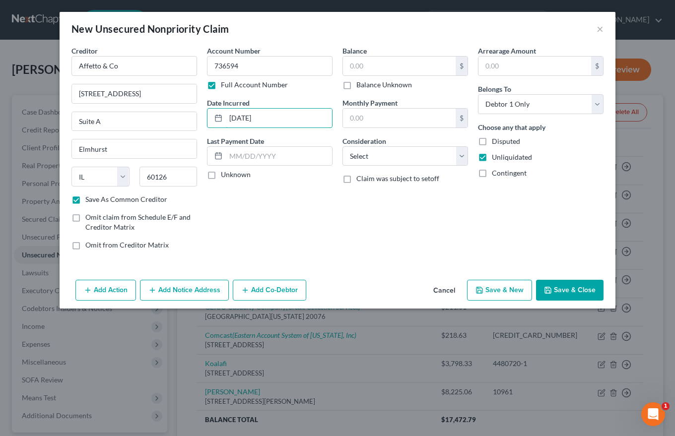
type input "[DATE]"
click at [221, 175] on label "Unknown" at bounding box center [236, 175] width 30 height 10
click at [225, 175] on input "Unknown" at bounding box center [228, 173] width 6 height 6
checkbox input "true"
click at [347, 61] on input "text" at bounding box center [399, 66] width 113 height 19
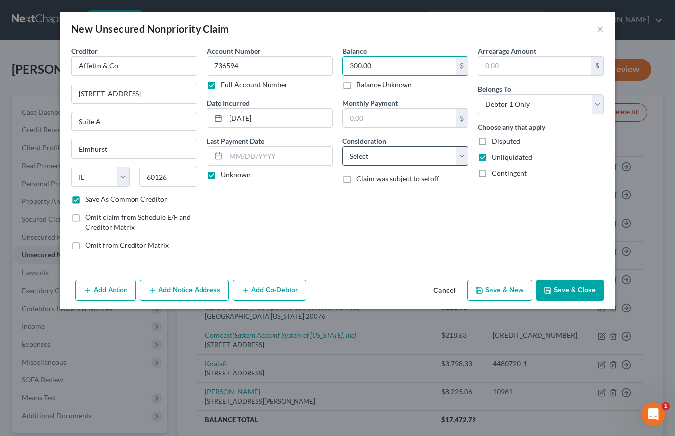
type input "300.00"
click at [357, 152] on select "Select Cable / Satellite Services Collection Agency Credit Card Debt Debt Couns…" at bounding box center [405, 156] width 126 height 20
select select "14"
click at [342, 146] on select "Select Cable / Satellite Services Collection Agency Credit Card Debt Debt Couns…" at bounding box center [405, 156] width 126 height 20
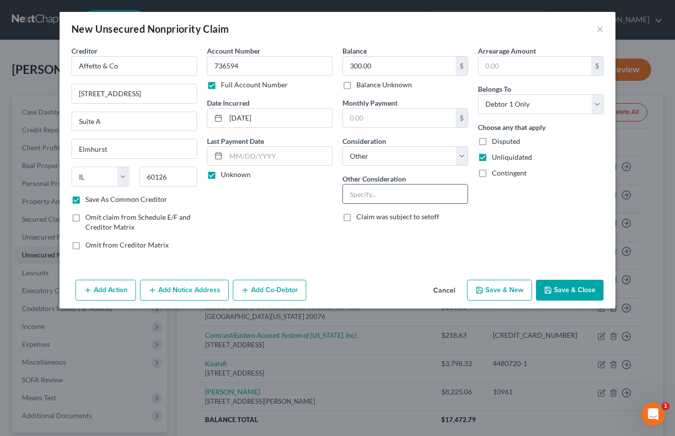
click at [353, 197] on input "text" at bounding box center [405, 194] width 125 height 19
click at [369, 196] on input "Tax prparation for 2022" at bounding box center [405, 194] width 125 height 19
type input "Tax preparation for 2022"
click at [493, 59] on input "text" at bounding box center [534, 66] width 113 height 19
type input "300.00"
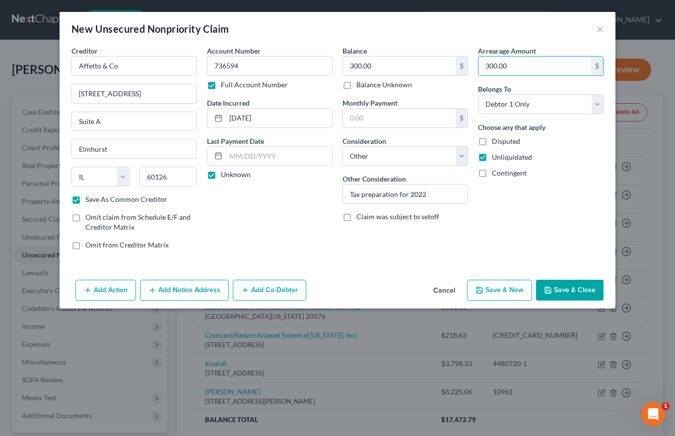
click at [268, 291] on button "Add Co-Debtor" at bounding box center [269, 290] width 73 height 21
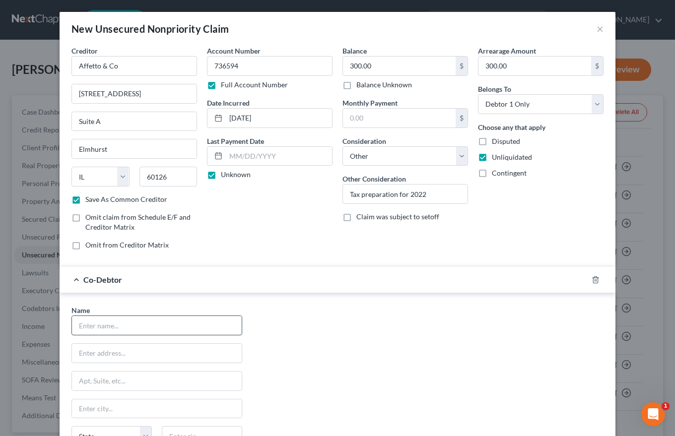
click at [87, 323] on input "text" at bounding box center [157, 325] width 170 height 19
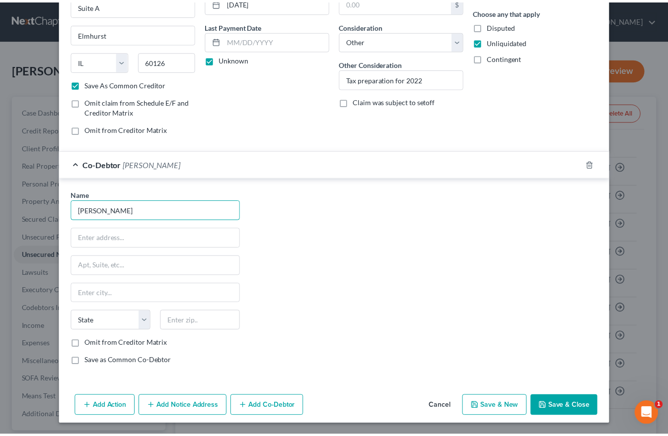
scroll to position [116, 0]
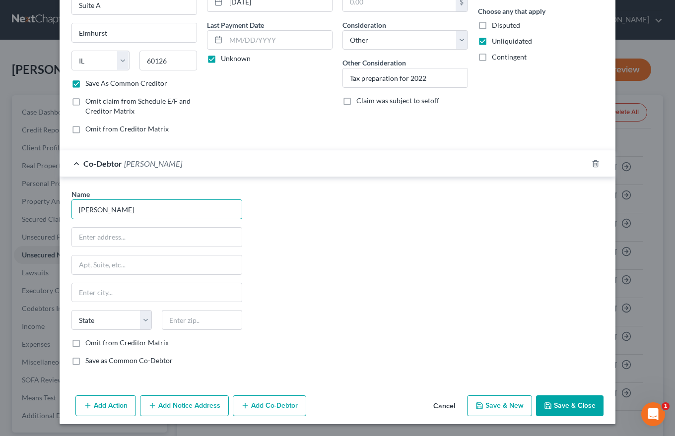
type input "[PERSON_NAME]"
click at [496, 407] on button "Save & New" at bounding box center [499, 406] width 65 height 21
checkbox input "false"
select select "0"
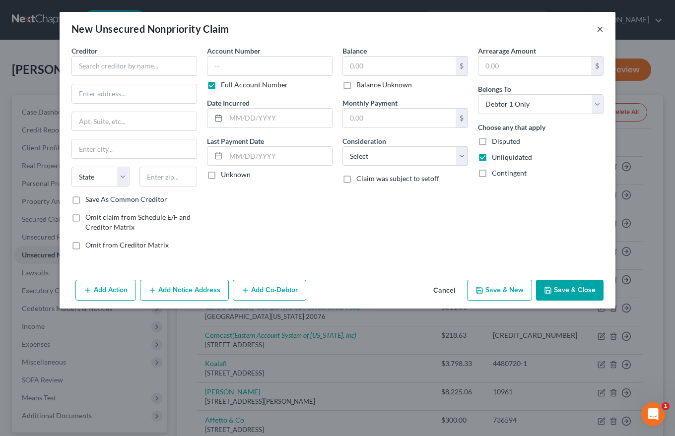
click at [602, 30] on button "×" at bounding box center [600, 29] width 7 height 12
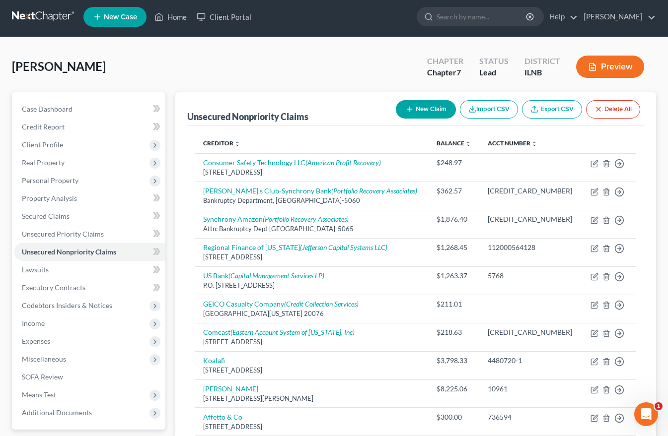
scroll to position [0, 0]
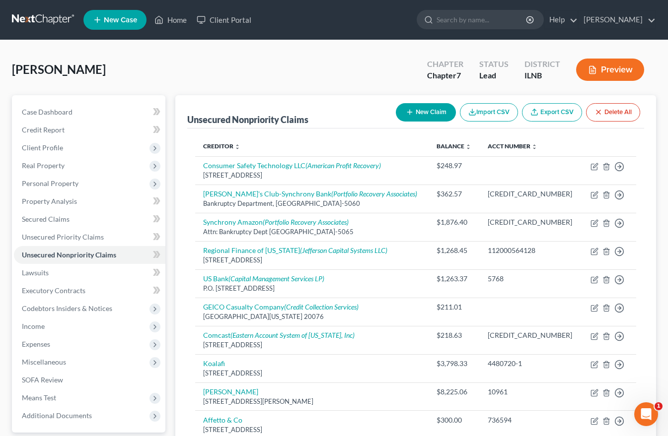
click at [426, 113] on button "New Claim" at bounding box center [426, 112] width 60 height 18
select select "0"
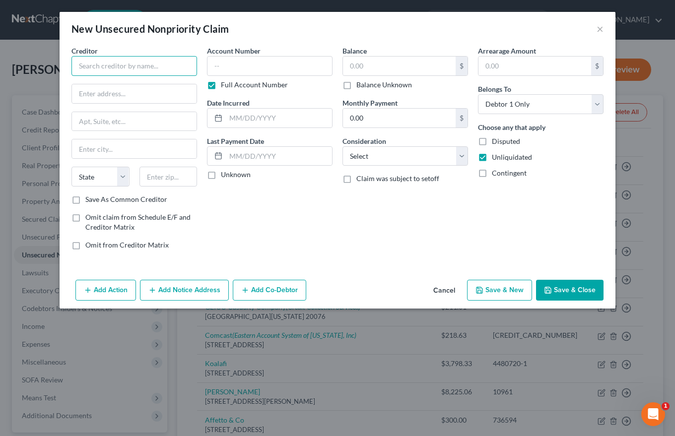
click at [85, 69] on input "text" at bounding box center [134, 66] width 126 height 20
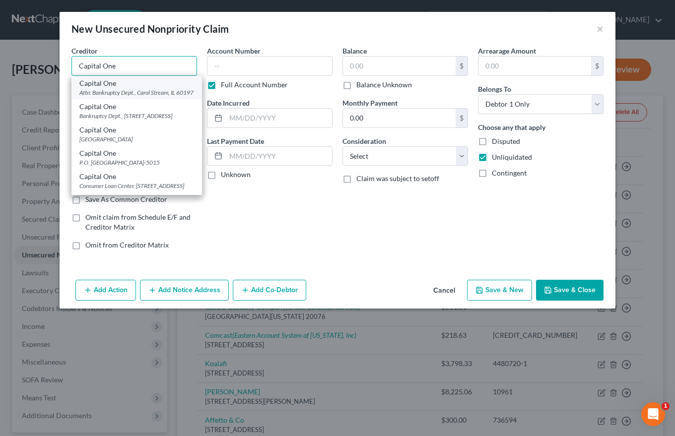
type input "Capital One"
click at [89, 86] on div "Capital One" at bounding box center [136, 83] width 115 height 10
type input "Attn: Bankruptcy Dept."
type input "[PERSON_NAME] Stream"
select select "14"
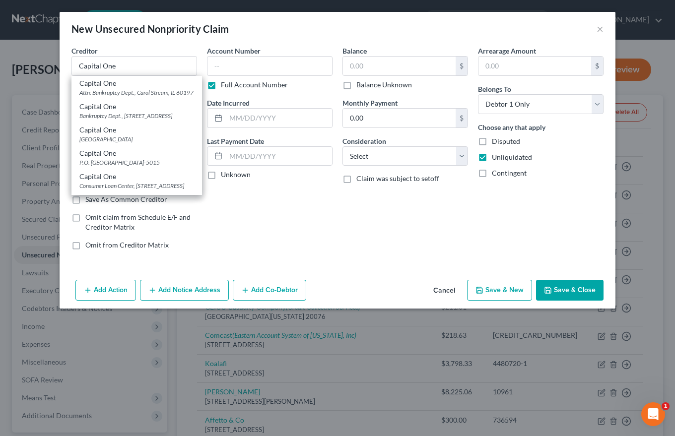
type input "60197"
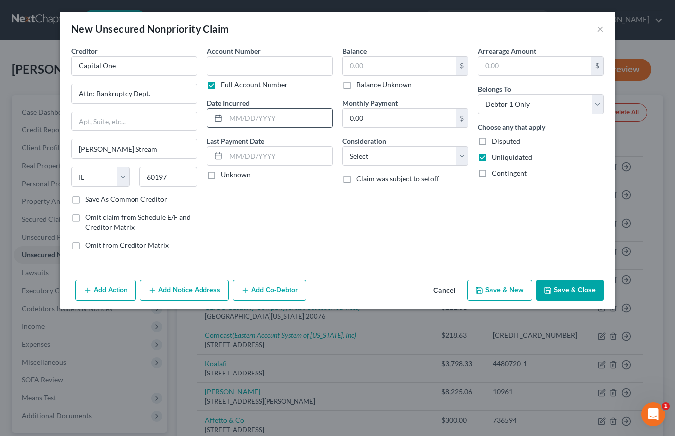
click at [241, 119] on input "text" at bounding box center [279, 118] width 106 height 19
type input "Ongoing"
click at [221, 176] on label "Unknown" at bounding box center [236, 175] width 30 height 10
click at [225, 176] on input "Unknown" at bounding box center [228, 173] width 6 height 6
checkbox input "true"
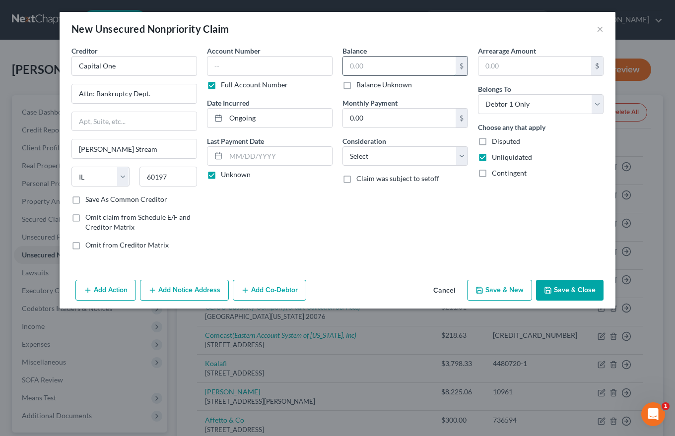
click at [349, 64] on input "text" at bounding box center [399, 66] width 113 height 19
type input "1,345.00"
click at [357, 158] on select "Select Cable / Satellite Services Collection Agency Credit Card Debt Debt Couns…" at bounding box center [405, 156] width 126 height 20
select select "2"
click at [342, 146] on select "Select Cable / Satellite Services Collection Agency Credit Card Debt Debt Couns…" at bounding box center [405, 156] width 126 height 20
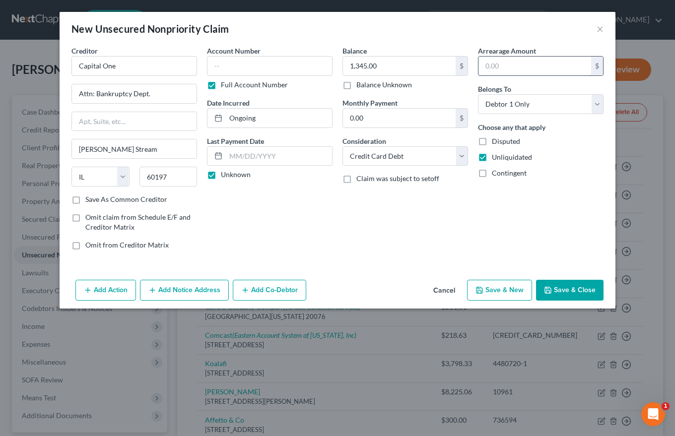
click at [486, 66] on input "text" at bounding box center [534, 66] width 113 height 19
type input "1,345.00"
click at [498, 290] on button "Save & New" at bounding box center [499, 290] width 65 height 21
select select "0"
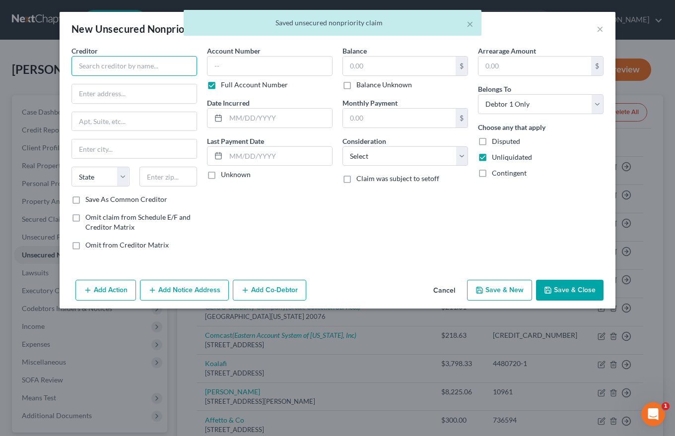
click at [83, 63] on input "text" at bounding box center [134, 66] width 126 height 20
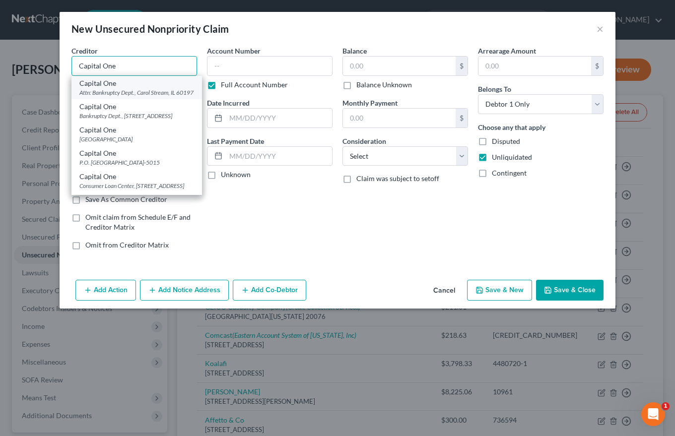
type input "Capital One"
click at [100, 89] on div "Attn: Bankruptcy Dept., Carol Stream, IL 60197" at bounding box center [136, 92] width 115 height 8
type input "Attn: Bankruptcy Dept."
type input "[PERSON_NAME] Stream"
select select "14"
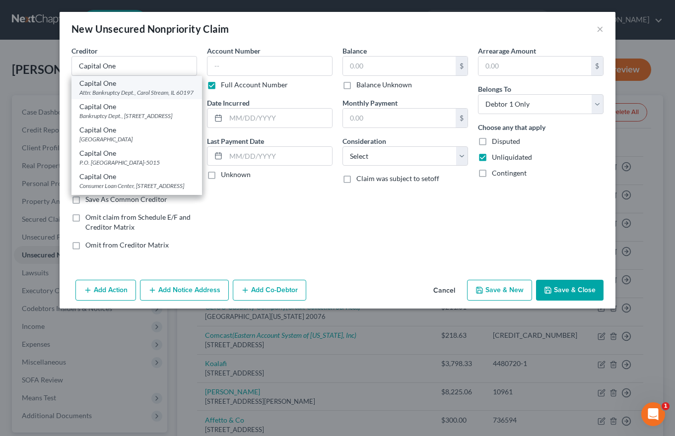
type input "60197"
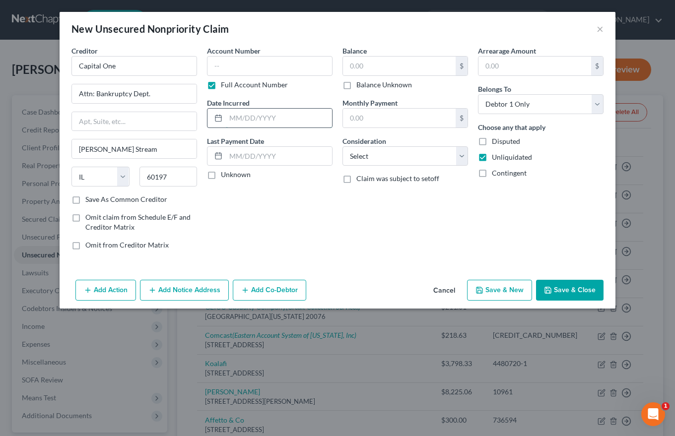
click at [235, 120] on input "text" at bounding box center [279, 118] width 106 height 19
type input "Ongoing"
click at [221, 177] on label "Unknown" at bounding box center [236, 175] width 30 height 10
click at [225, 176] on input "Unknown" at bounding box center [228, 173] width 6 height 6
checkbox input "true"
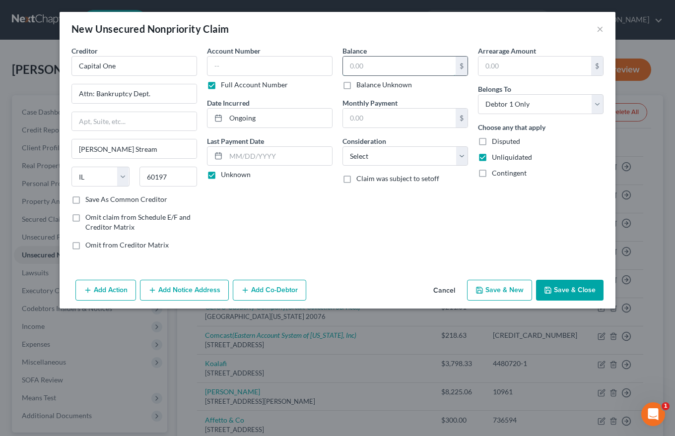
click at [353, 61] on input "text" at bounding box center [399, 66] width 113 height 19
type input "11,853.00"
click at [356, 157] on select "Select Cable / Satellite Services Collection Agency Credit Card Debt Debt Couns…" at bounding box center [405, 156] width 126 height 20
select select "2"
click at [342, 146] on select "Select Cable / Satellite Services Collection Agency Credit Card Debt Debt Couns…" at bounding box center [405, 156] width 126 height 20
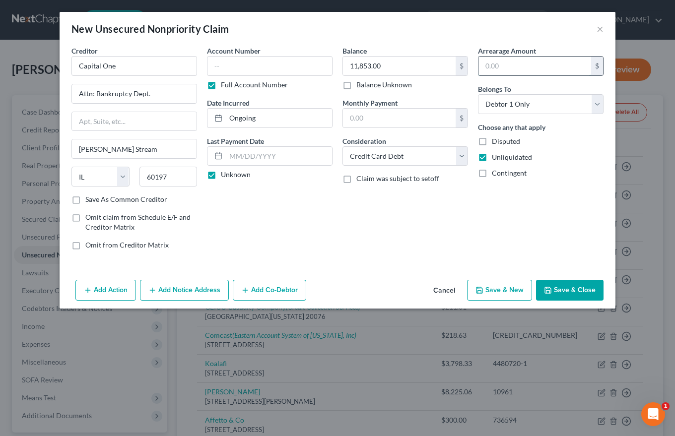
click at [485, 63] on input "text" at bounding box center [534, 66] width 113 height 19
type input "11,853.00"
click at [506, 291] on button "Save & New" at bounding box center [499, 290] width 65 height 21
select select "0"
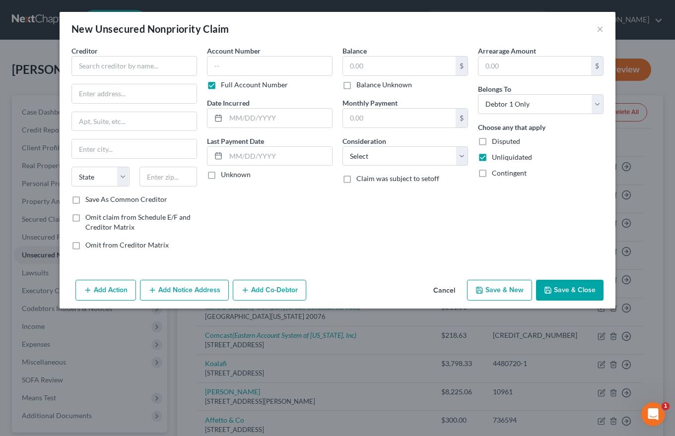
type input "0.00"
click at [82, 69] on input "text" at bounding box center [134, 66] width 126 height 20
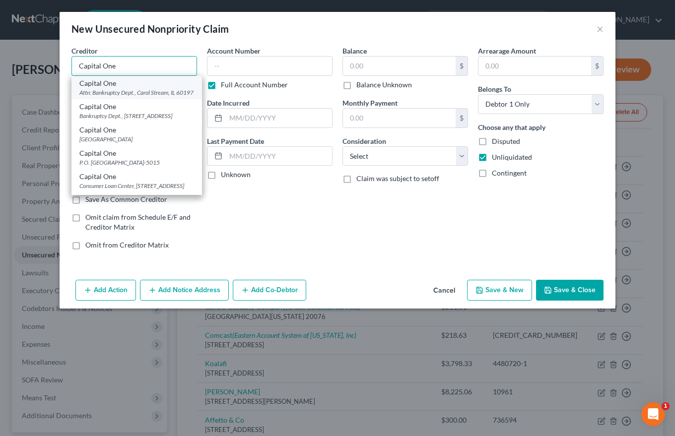
type input "Capital One"
click at [93, 89] on div "Attn: Bankruptcy Dept., Carol Stream, IL 60197" at bounding box center [136, 92] width 115 height 8
type input "Attn: Bankruptcy Dept."
type input "[PERSON_NAME] Stream"
select select "14"
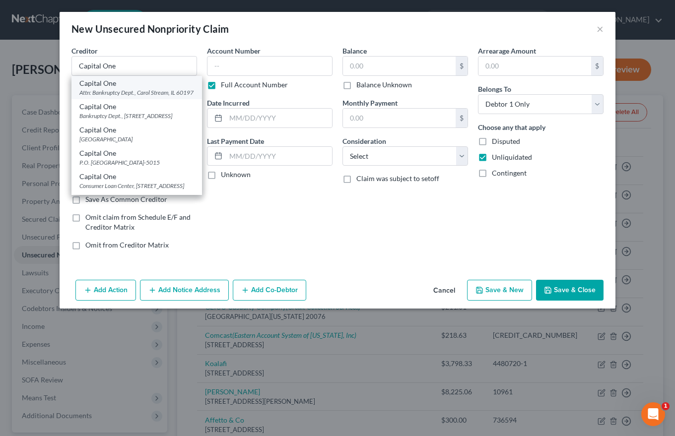
type input "60197"
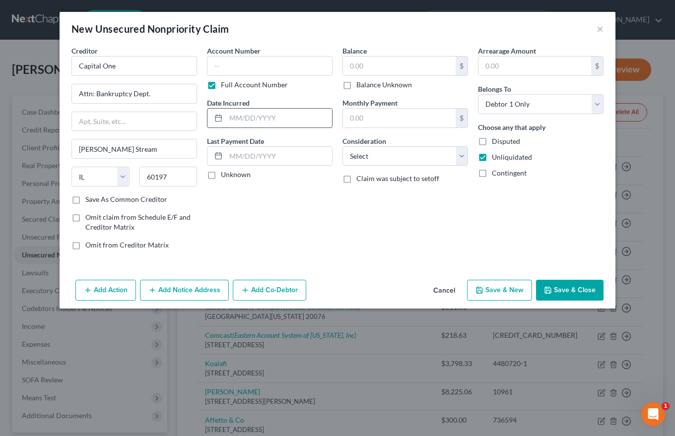
click at [227, 115] on input "text" at bounding box center [279, 118] width 106 height 19
type input "Ongoing"
click at [221, 180] on label "Unknown" at bounding box center [236, 175] width 30 height 10
click at [225, 176] on input "Unknown" at bounding box center [228, 173] width 6 height 6
checkbox input "true"
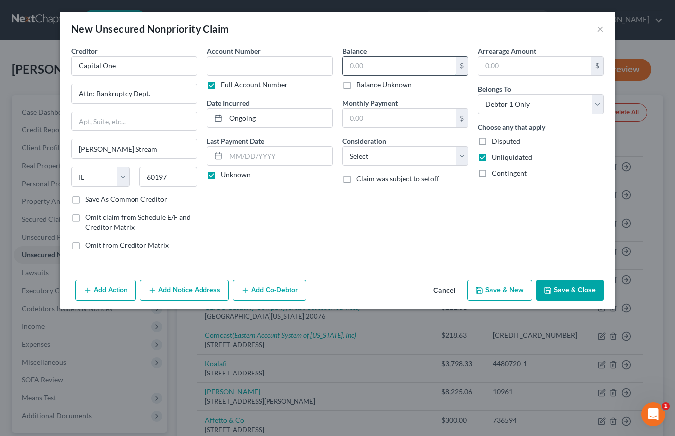
click at [356, 66] on input "text" at bounding box center [399, 66] width 113 height 19
type input "2,489.00"
click at [366, 154] on select "Select Cable / Satellite Services Collection Agency Credit Card Debt Debt Couns…" at bounding box center [405, 156] width 126 height 20
select select "2"
click at [342, 146] on select "Select Cable / Satellite Services Collection Agency Credit Card Debt Debt Couns…" at bounding box center [405, 156] width 126 height 20
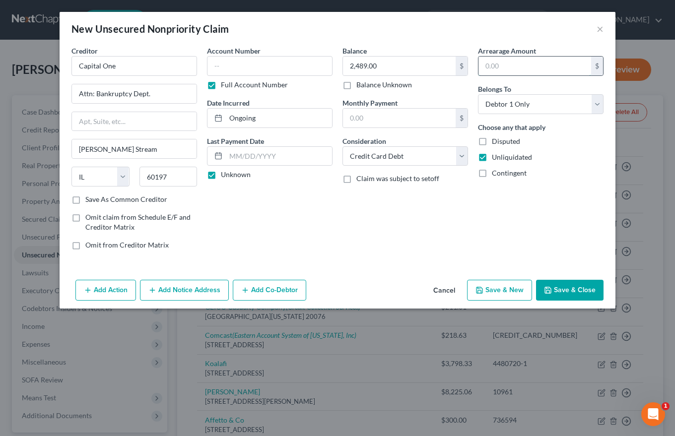
click at [497, 66] on input "text" at bounding box center [534, 66] width 113 height 19
type input "2,489.00"
click at [522, 290] on button "Save & New" at bounding box center [499, 290] width 65 height 21
select select "0"
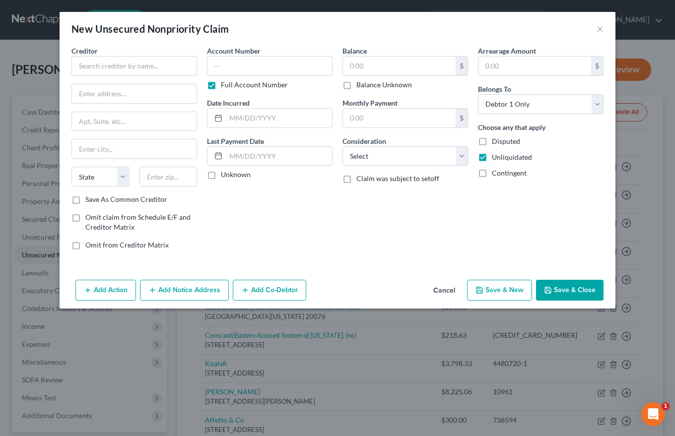
type input "0.00"
click at [87, 68] on input "text" at bounding box center [134, 66] width 126 height 20
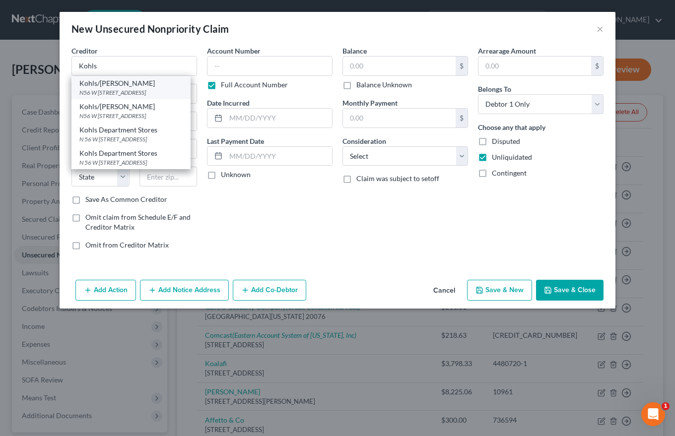
click at [97, 84] on div "Kohls/[PERSON_NAME]" at bounding box center [130, 83] width 103 height 10
type input "Kohls/[PERSON_NAME]"
type input "N56 W [STREET_ADDRESS]"
type input "[GEOGRAPHIC_DATA]"
select select "52"
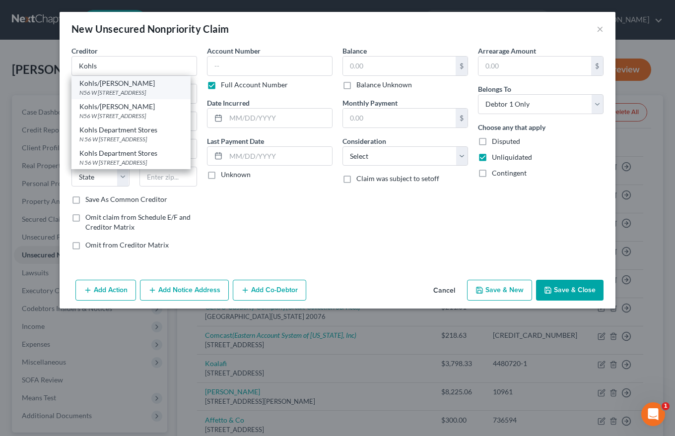
type input "53051"
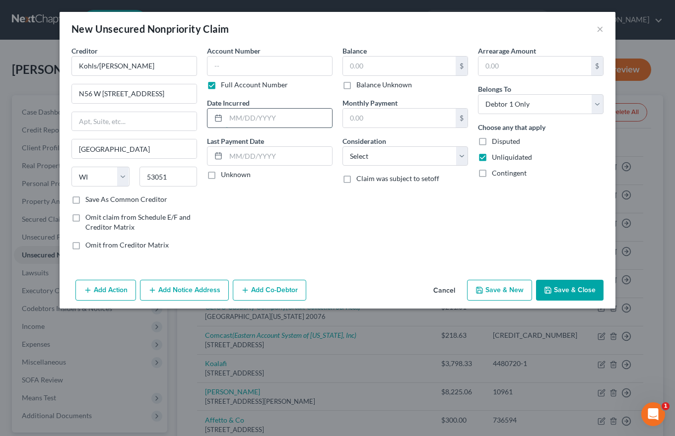
click at [239, 122] on input "text" at bounding box center [279, 118] width 106 height 19
type input "Ongoing"
click at [221, 178] on label "Unknown" at bounding box center [236, 175] width 30 height 10
click at [225, 176] on input "Unknown" at bounding box center [228, 173] width 6 height 6
checkbox input "true"
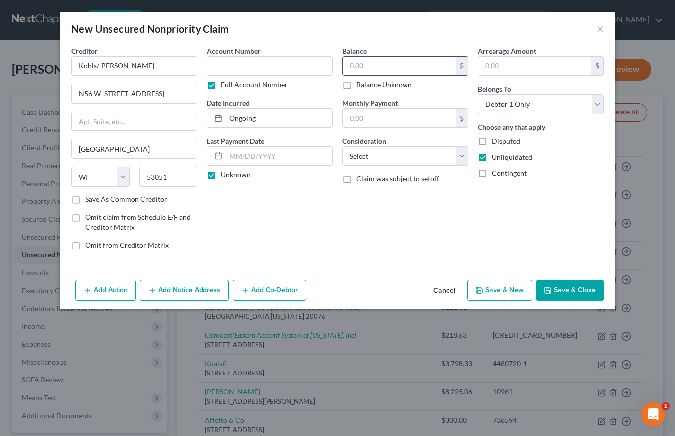
click at [355, 66] on input "text" at bounding box center [399, 66] width 113 height 19
type input "2,314.00"
click at [363, 156] on select "Select Cable / Satellite Services Collection Agency Credit Card Debt Debt Couns…" at bounding box center [405, 156] width 126 height 20
select select "2"
click at [342, 146] on select "Select Cable / Satellite Services Collection Agency Credit Card Debt Debt Couns…" at bounding box center [405, 156] width 126 height 20
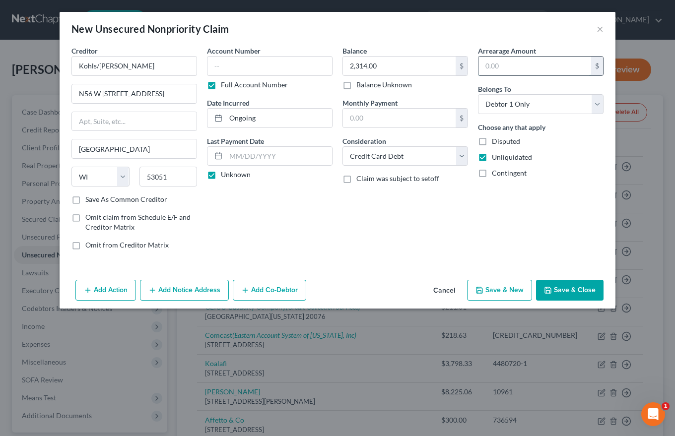
click at [486, 67] on input "text" at bounding box center [534, 66] width 113 height 19
type input "2,314.00"
click at [492, 287] on button "Save & New" at bounding box center [499, 290] width 65 height 21
select select "0"
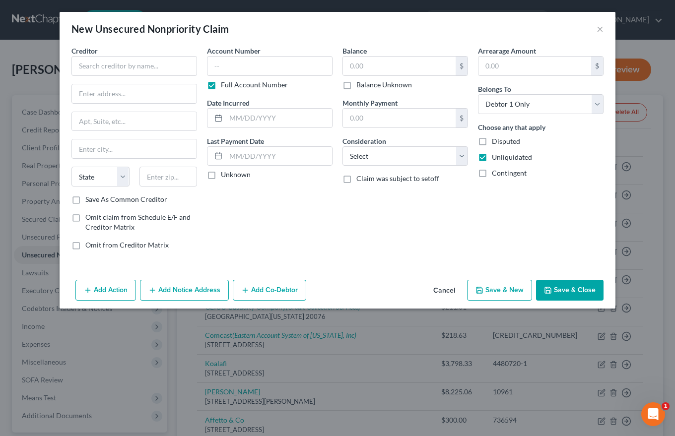
type input "0.00"
click at [87, 67] on input "text" at bounding box center [134, 66] width 126 height 20
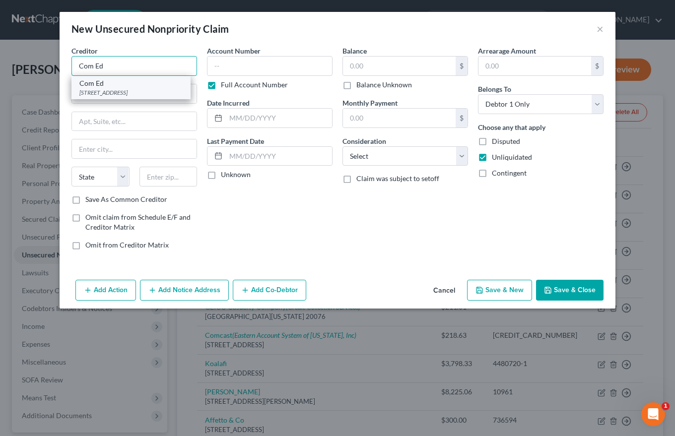
type input "Com Ed"
click at [90, 89] on div "[STREET_ADDRESS]" at bounding box center [130, 92] width 103 height 8
type input "PO Box 6111"
type input "[PERSON_NAME] Stream"
select select "14"
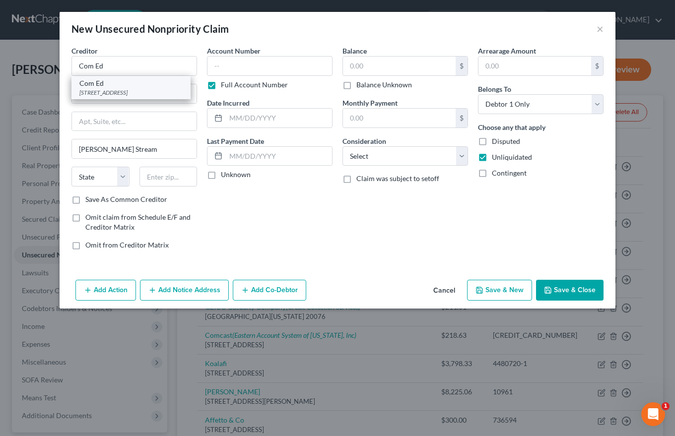
type input "60197-6111"
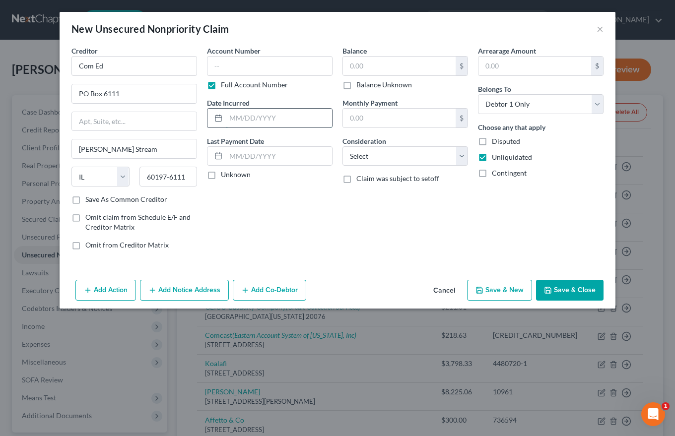
click at [247, 121] on input "text" at bounding box center [279, 118] width 106 height 19
type input "Ongoing"
click at [221, 173] on label "Unknown" at bounding box center [236, 175] width 30 height 10
click at [225, 173] on input "Unknown" at bounding box center [228, 173] width 6 height 6
checkbox input "true"
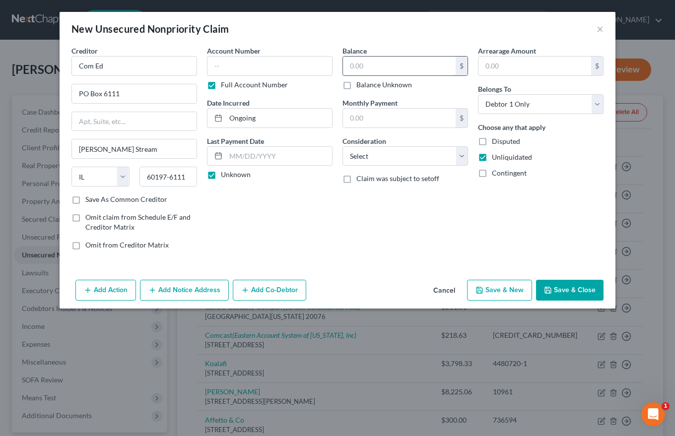
click at [358, 65] on input "text" at bounding box center [399, 66] width 113 height 19
type input "525.00"
click at [370, 154] on select "Select Cable / Satellite Services Collection Agency Credit Card Debt Debt Couns…" at bounding box center [405, 156] width 126 height 20
select select "14"
click at [342, 146] on select "Select Cable / Satellite Services Collection Agency Credit Card Debt Debt Couns…" at bounding box center [405, 156] width 126 height 20
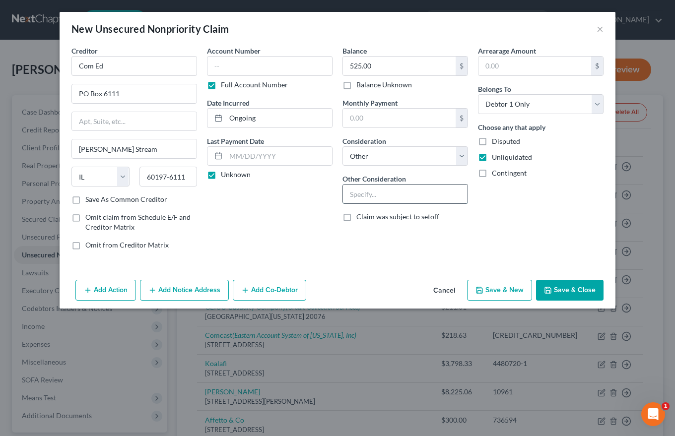
click at [363, 194] on input "text" at bounding box center [405, 194] width 125 height 19
type input "Utility service at former residence."
click at [500, 64] on input "text" at bounding box center [534, 66] width 113 height 19
type input "525.00"
click at [559, 291] on button "Save & Close" at bounding box center [570, 290] width 68 height 21
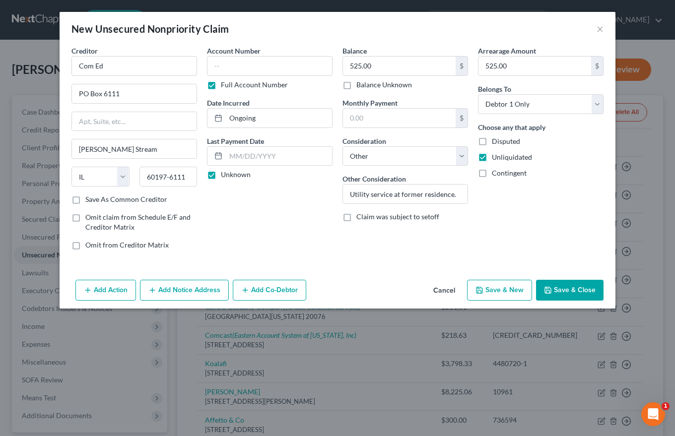
type input "0.00"
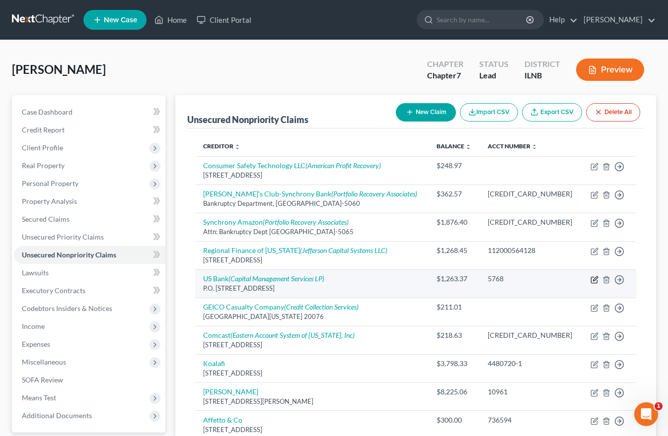
click at [595, 279] on icon "button" at bounding box center [594, 280] width 8 height 8
select select "29"
select select "2"
select select "0"
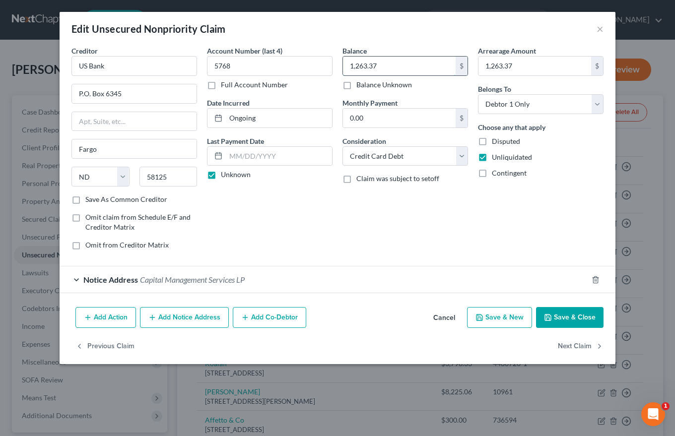
click at [360, 67] on input "1,263.37" at bounding box center [399, 66] width 113 height 19
type input "12,263.37"
click at [506, 318] on button "Save & New" at bounding box center [499, 317] width 65 height 21
select select "0"
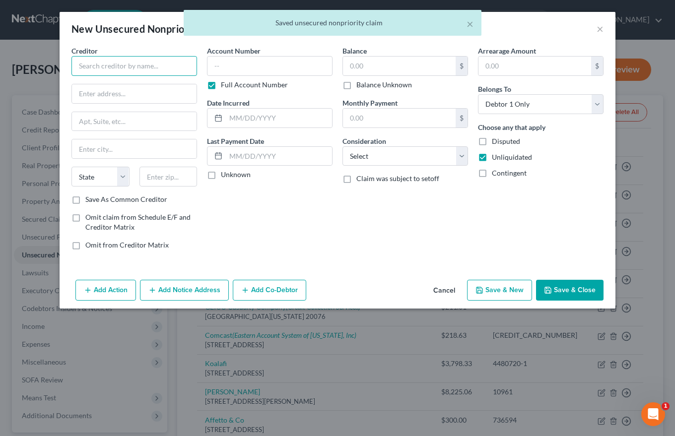
click at [80, 63] on input "text" at bounding box center [134, 66] width 126 height 20
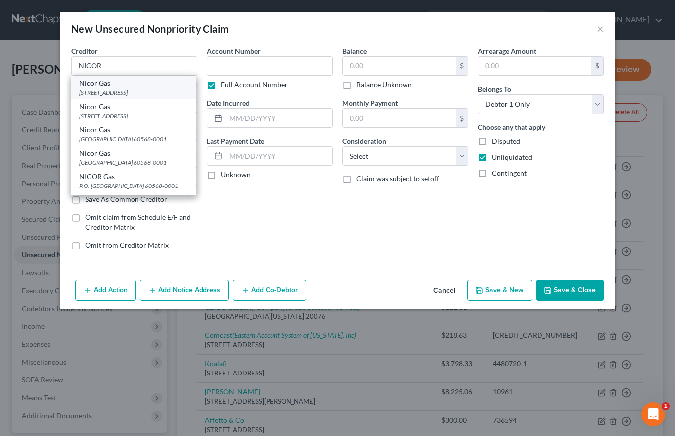
click at [92, 85] on div "Nicor Gas" at bounding box center [133, 83] width 109 height 10
type input "Nicor Gas"
type input "PO Box 416"
type input "Aurora"
select select "14"
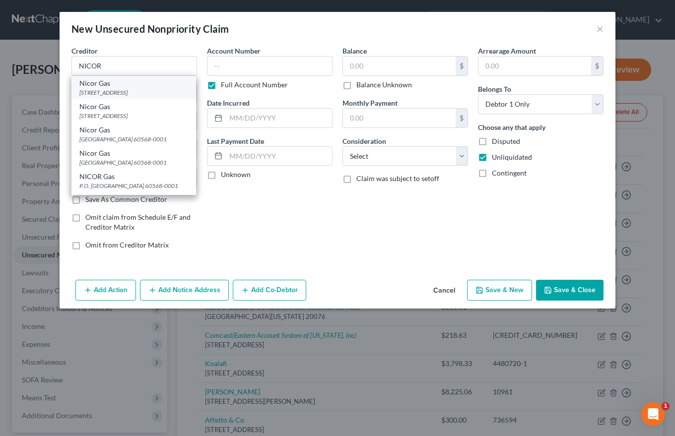
type input "60568-0001"
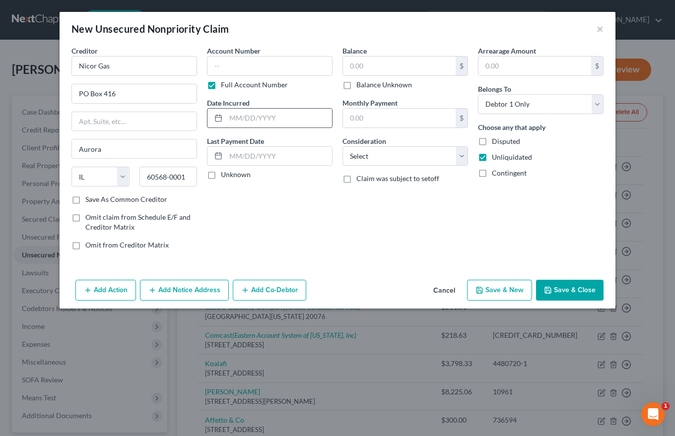
click at [241, 119] on input "text" at bounding box center [279, 118] width 106 height 19
type input "Ongoing"
click at [221, 178] on label "Unknown" at bounding box center [236, 175] width 30 height 10
click at [225, 176] on input "Unknown" at bounding box center [228, 173] width 6 height 6
checkbox input "true"
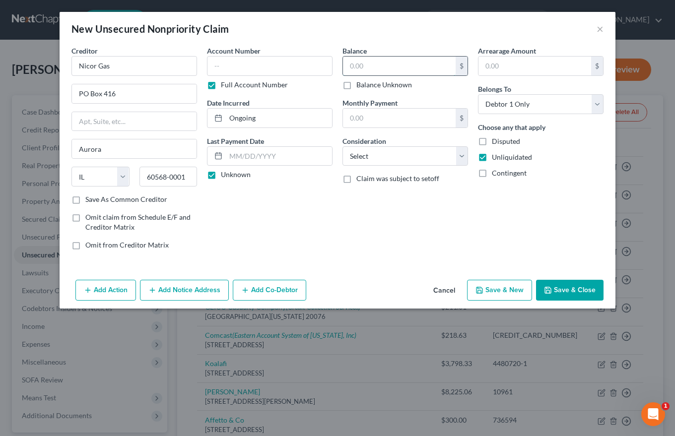
click at [352, 64] on input "text" at bounding box center [399, 66] width 113 height 19
click at [366, 157] on select "Select Cable / Satellite Services Collection Agency Credit Card Debt Debt Couns…" at bounding box center [405, 156] width 126 height 20
click at [342, 146] on select "Select Cable / Satellite Services Collection Agency Credit Card Debt Debt Couns…" at bounding box center [405, 156] width 126 height 20
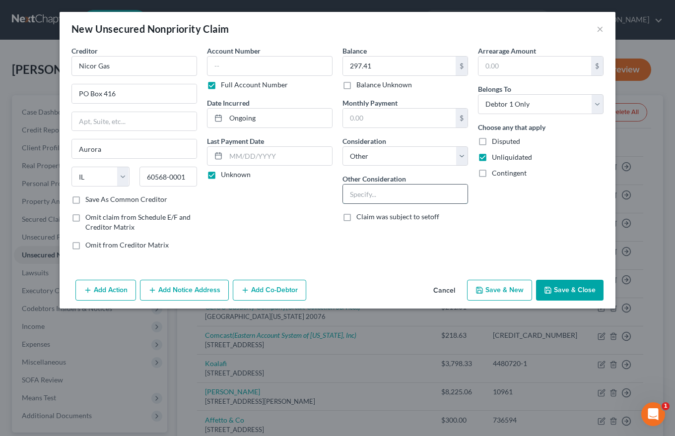
click at [351, 199] on input "text" at bounding box center [405, 194] width 125 height 19
click at [486, 60] on input "text" at bounding box center [534, 66] width 113 height 19
click at [579, 288] on button "Save & Close" at bounding box center [570, 290] width 68 height 21
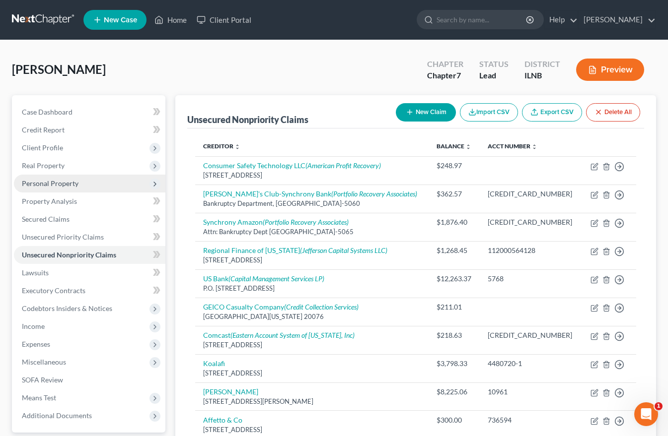
click at [41, 183] on span "Personal Property" at bounding box center [50, 183] width 57 height 8
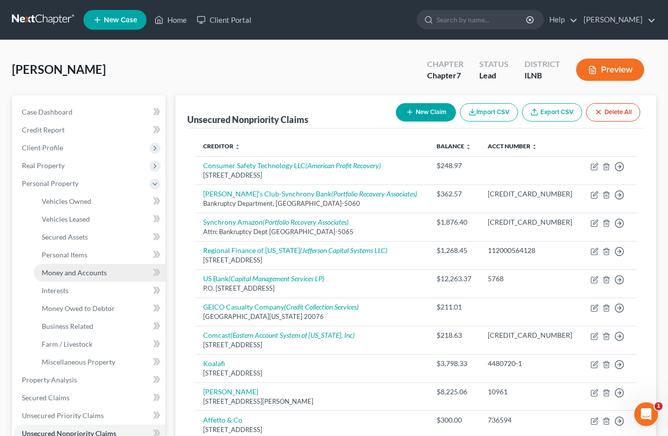
click at [58, 271] on span "Money and Accounts" at bounding box center [74, 273] width 65 height 8
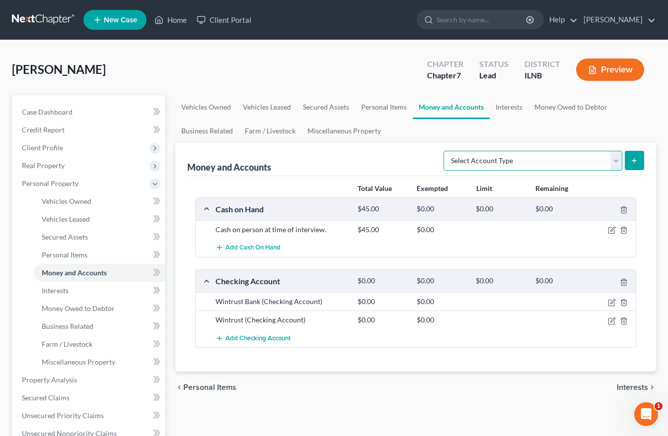
click at [615, 164] on select "Select Account Type Brokerage Cash on Hand Certificates of Deposit Checking Acc…" at bounding box center [532, 161] width 179 height 20
click at [567, 125] on ul "Vehicles Owned Vehicles Leased Secured Assets Personal Items Money and Accounts…" at bounding box center [415, 119] width 480 height 48
click at [612, 160] on select "Select Account Type Brokerage Cash on Hand Certificates of Deposit Checking Acc…" at bounding box center [532, 161] width 179 height 20
click at [622, 388] on span "Interests" at bounding box center [631, 388] width 31 height 8
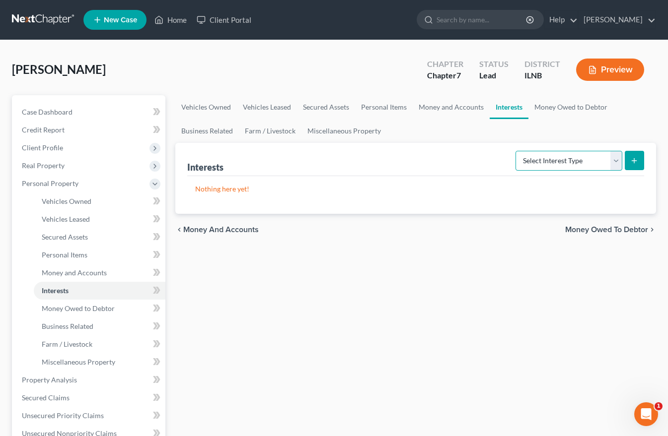
click at [616, 158] on select "Select Interest Type 401K Annuity Bond Education IRA Government Bond Government…" at bounding box center [568, 161] width 107 height 20
click at [516, 151] on select "Select Interest Type 401K Annuity Bond Education IRA Government Bond Government…" at bounding box center [568, 161] width 107 height 20
click at [636, 159] on icon "submit" at bounding box center [634, 161] width 8 height 8
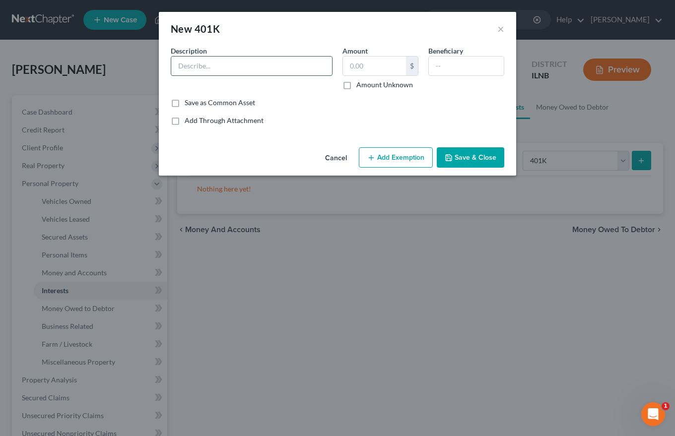
click at [195, 68] on input "text" at bounding box center [251, 66] width 161 height 19
click at [348, 64] on input "text" at bounding box center [374, 66] width 63 height 19
click at [432, 65] on input "text" at bounding box center [466, 66] width 75 height 19
click at [391, 156] on button "Add Exemption" at bounding box center [396, 157] width 74 height 21
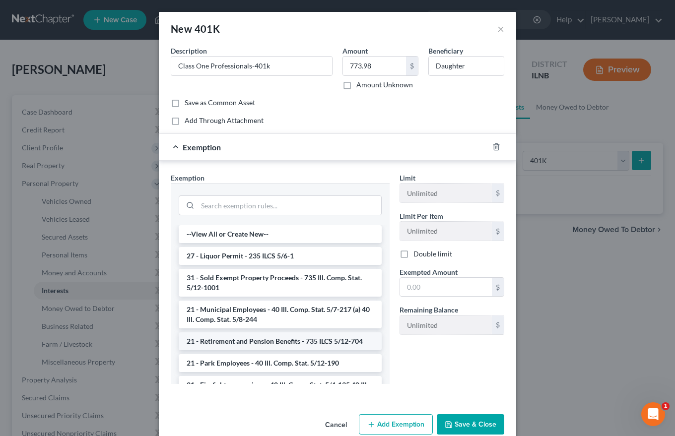
click at [273, 343] on li "21 - Retirement and Pension Benefits - 735 ILCS 5/12-704" at bounding box center [280, 342] width 203 height 18
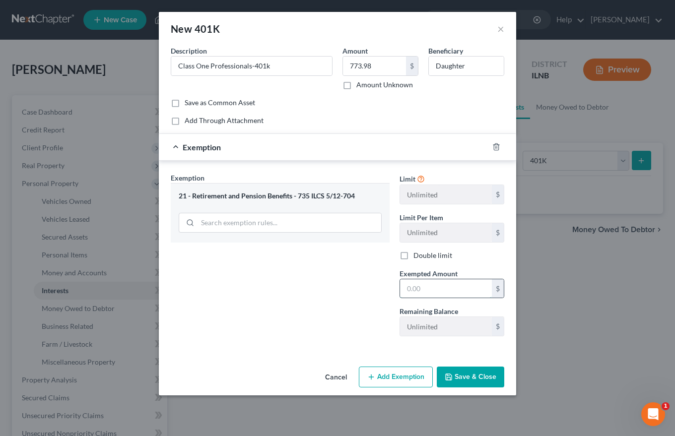
click at [407, 290] on input "text" at bounding box center [446, 288] width 92 height 19
click at [476, 379] on button "Save & Close" at bounding box center [471, 377] width 68 height 21
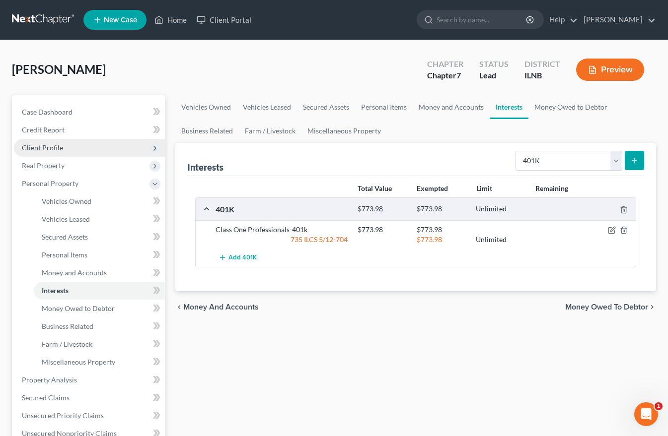
click at [52, 146] on span "Client Profile" at bounding box center [42, 147] width 41 height 8
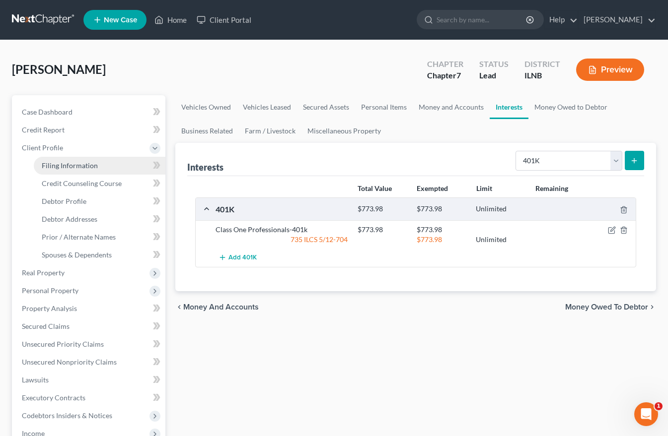
click at [61, 169] on span "Filing Information" at bounding box center [70, 165] width 56 height 8
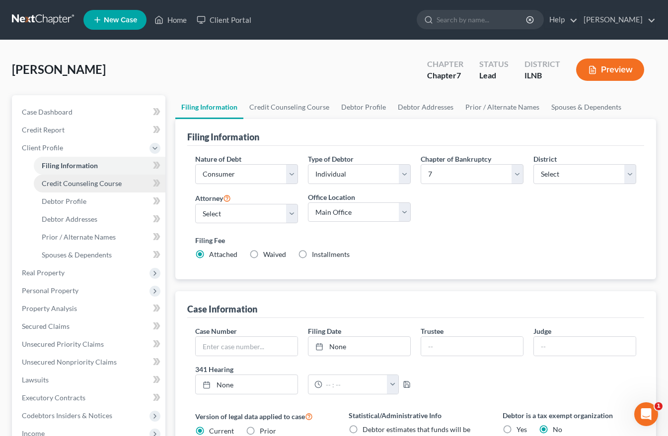
click at [61, 184] on span "Credit Counseling Course" at bounding box center [82, 183] width 80 height 8
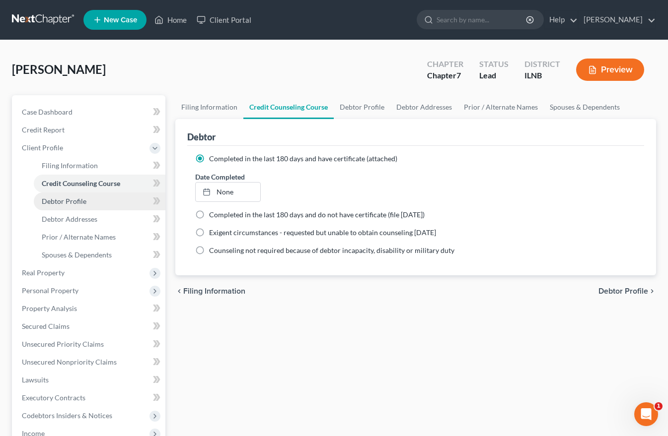
click at [57, 199] on span "Debtor Profile" at bounding box center [64, 201] width 45 height 8
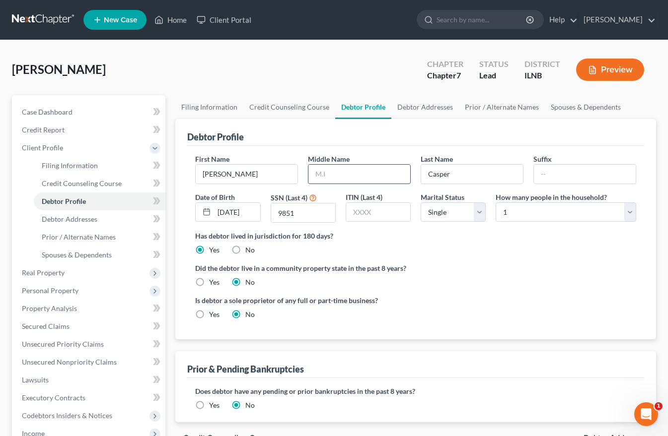
click at [318, 175] on input "text" at bounding box center [359, 174] width 102 height 19
drag, startPoint x: 514, startPoint y: 211, endPoint x: 485, endPoint y: 211, distance: 28.8
click at [486, 211] on div "First Name [PERSON_NAME] Middle Name F. Last Name [PERSON_NAME] Date of Birth […" at bounding box center [415, 192] width 451 height 77
click at [508, 211] on select "Select 1 2 3 4 5 6 7 8 9 10 11 12 13 14 15 16 17 18 19 20" at bounding box center [565, 213] width 140 height 20
click at [630, 212] on select "Select 1 2 3 4 5 6 7 8 9 10 11 12 13 14 15 16 17 18 19 20" at bounding box center [565, 213] width 140 height 20
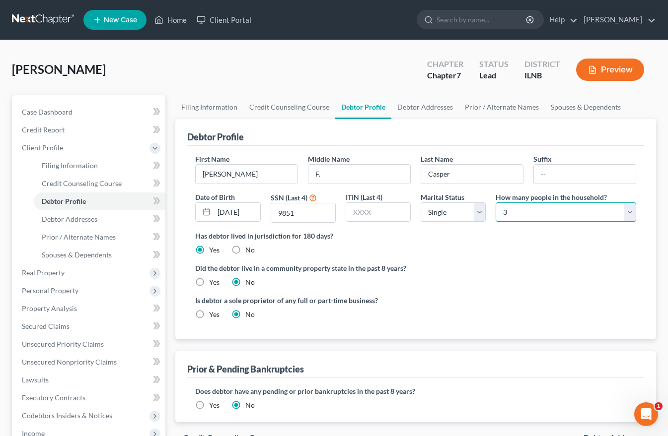
click at [495, 203] on select "Select 1 2 3 4 5 6 7 8 9 10 11 12 13 14 15 16 17 18 19 20" at bounding box center [565, 213] width 140 height 20
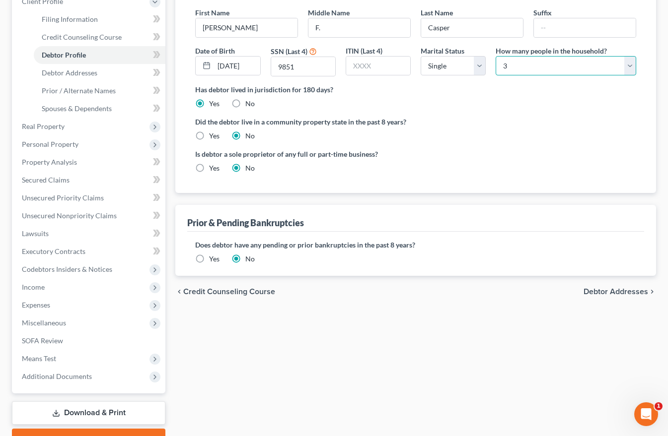
scroll to position [149, 0]
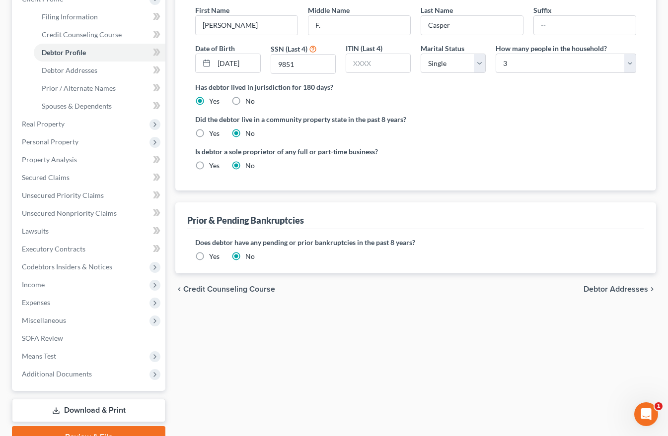
click at [603, 287] on span "Debtor Addresses" at bounding box center [615, 289] width 65 height 8
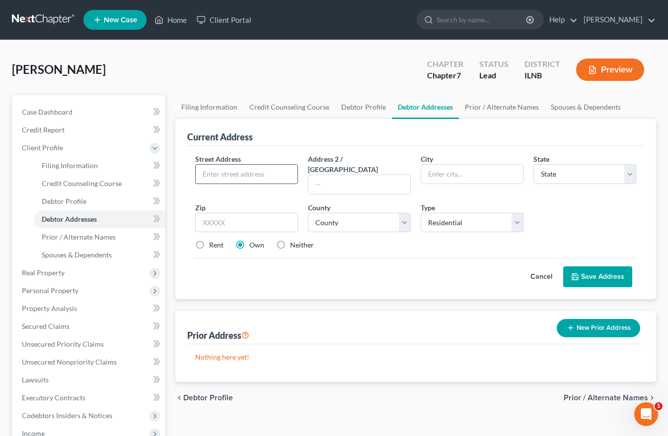
click at [203, 171] on input "text" at bounding box center [247, 174] width 102 height 19
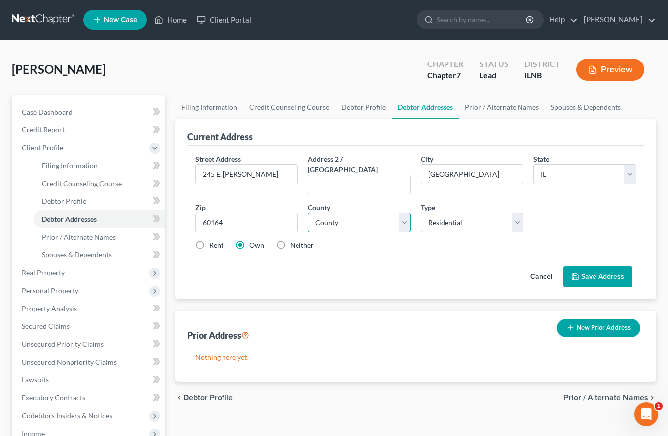
click at [401, 213] on select "County [GEOGRAPHIC_DATA] [GEOGRAPHIC_DATA] [GEOGRAPHIC_DATA] [GEOGRAPHIC_DATA] …" at bounding box center [359, 223] width 103 height 20
click at [308, 213] on select "County [GEOGRAPHIC_DATA] [GEOGRAPHIC_DATA] [GEOGRAPHIC_DATA] [GEOGRAPHIC_DATA] …" at bounding box center [359, 223] width 103 height 20
click at [600, 267] on button "Save Address" at bounding box center [597, 277] width 69 height 21
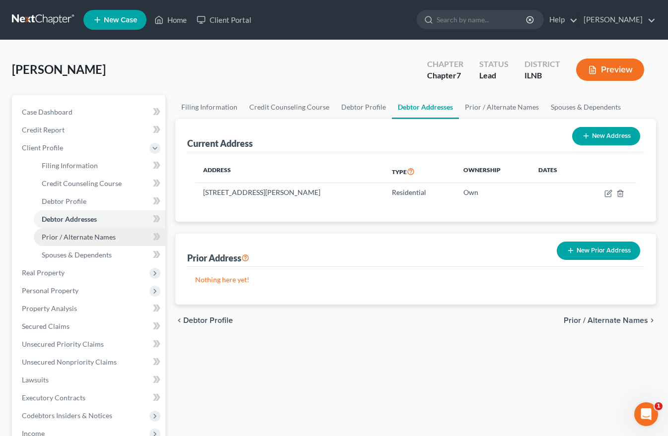
click at [93, 236] on span "Prior / Alternate Names" at bounding box center [79, 237] width 74 height 8
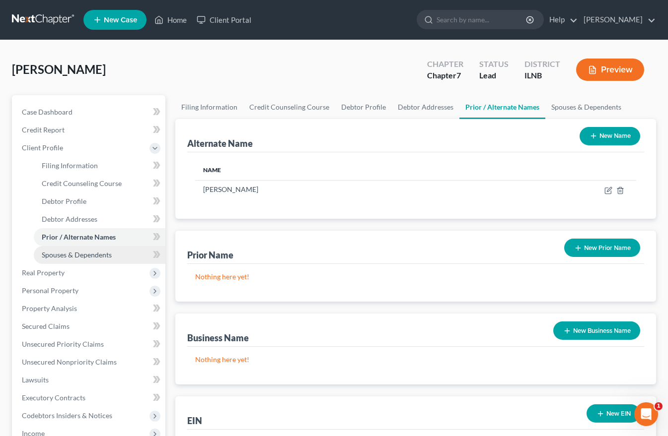
click at [71, 256] on span "Spouses & Dependents" at bounding box center [77, 255] width 70 height 8
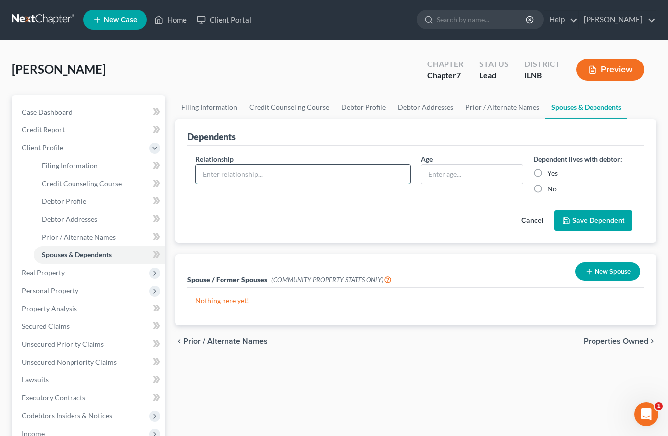
click at [205, 172] on input "text" at bounding box center [303, 174] width 214 height 19
click at [246, 179] on input "Daughter" at bounding box center [303, 174] width 214 height 19
click at [430, 172] on input "text" at bounding box center [472, 174] width 102 height 19
click at [547, 171] on label "Yes" at bounding box center [552, 173] width 10 height 10
click at [551, 171] on input "Yes" at bounding box center [554, 171] width 6 height 6
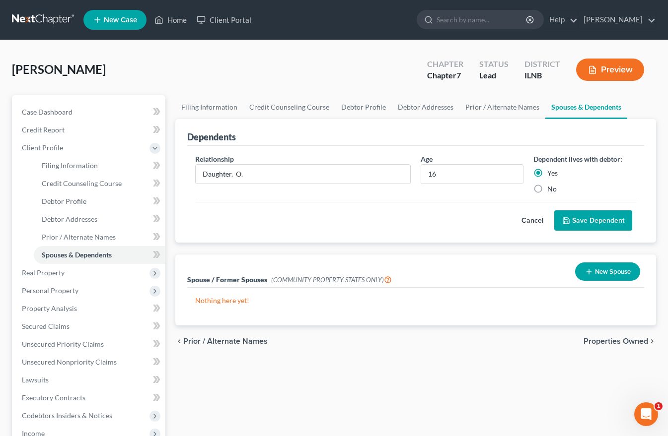
click at [591, 218] on button "Save Dependent" at bounding box center [593, 220] width 78 height 21
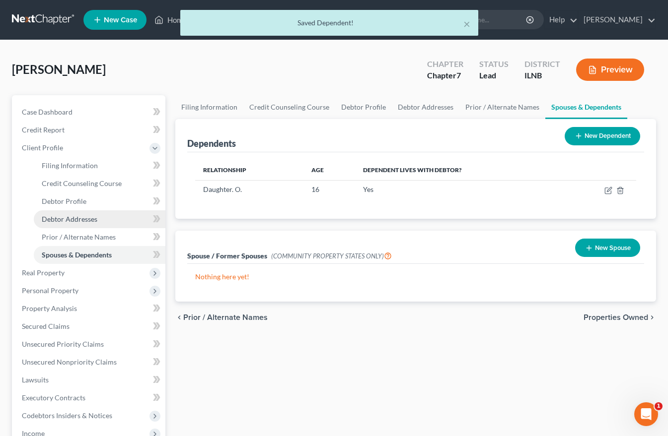
click at [65, 215] on span "Debtor Addresses" at bounding box center [70, 219] width 56 height 8
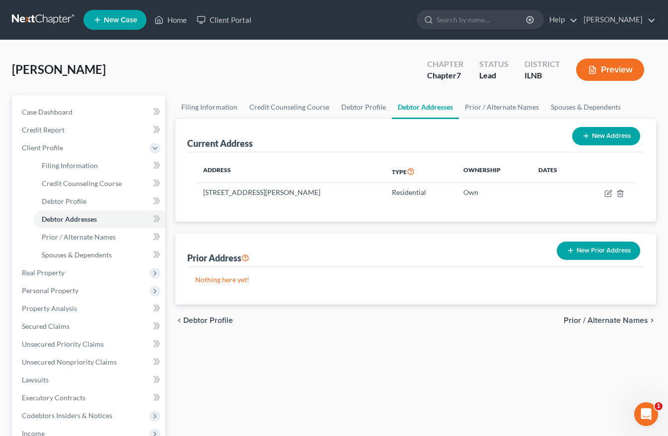
click at [614, 317] on span "Prior / Alternate Names" at bounding box center [605, 321] width 84 height 8
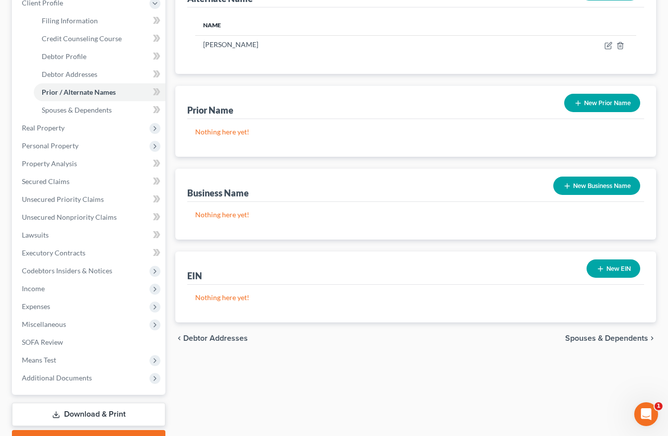
scroll to position [199, 0]
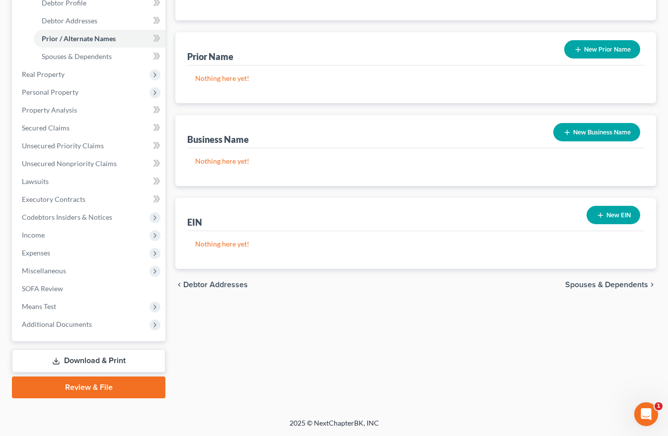
click at [604, 282] on span "Spouses & Dependents" at bounding box center [606, 285] width 83 height 8
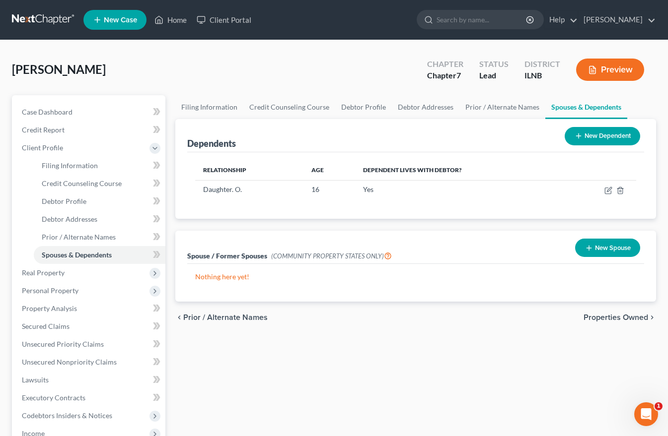
click at [615, 317] on span "Properties Owned" at bounding box center [615, 318] width 65 height 8
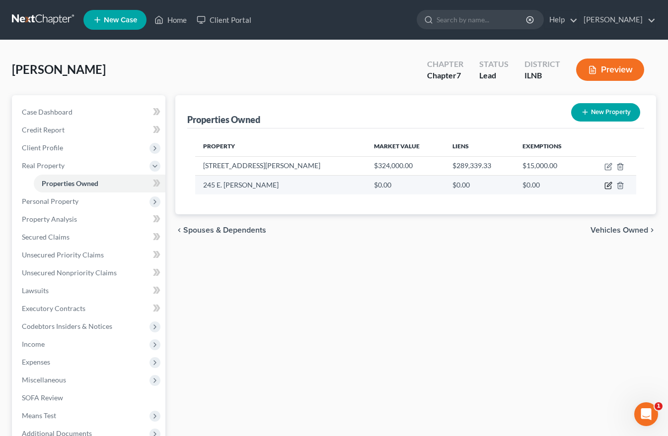
click at [607, 185] on icon "button" at bounding box center [608, 186] width 8 height 8
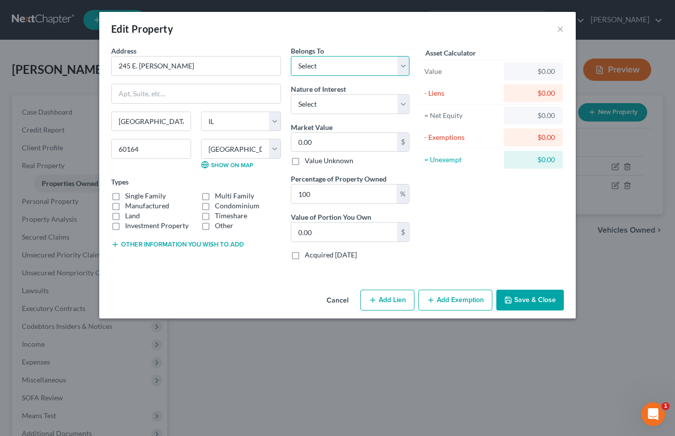
click at [297, 68] on select "Select Debtor 1 Only Debtor 2 Only Debtor 1 And Debtor 2 Only At Least One Of T…" at bounding box center [350, 66] width 119 height 20
click at [291, 56] on select "Select Debtor 1 Only Debtor 2 Only Debtor 1 And Debtor 2 Only At Least One Of T…" at bounding box center [350, 66] width 119 height 20
click at [303, 108] on select "Select Fee Simple Joint Tenant Life Estate Equitable Interest Future Interest T…" at bounding box center [350, 104] width 119 height 20
click at [291, 94] on select "Select Fee Simple Joint Tenant Life Estate Equitable Interest Future Interest T…" at bounding box center [350, 104] width 119 height 20
click at [307, 141] on input "0.00" at bounding box center [344, 142] width 106 height 19
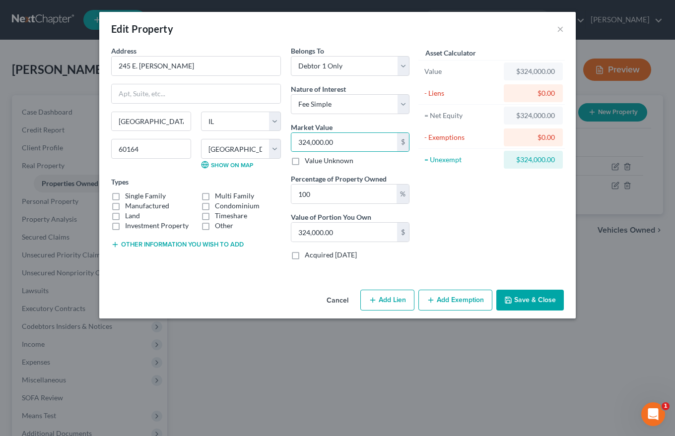
click at [125, 201] on label "Manufactured" at bounding box center [147, 206] width 44 height 10
click at [129, 201] on input "Manufactured" at bounding box center [132, 204] width 6 height 6
click at [125, 195] on label "Single Family" at bounding box center [145, 196] width 41 height 10
click at [129, 195] on input "Single Family" at bounding box center [132, 194] width 6 height 6
click at [125, 206] on label "Manufactured" at bounding box center [147, 206] width 44 height 10
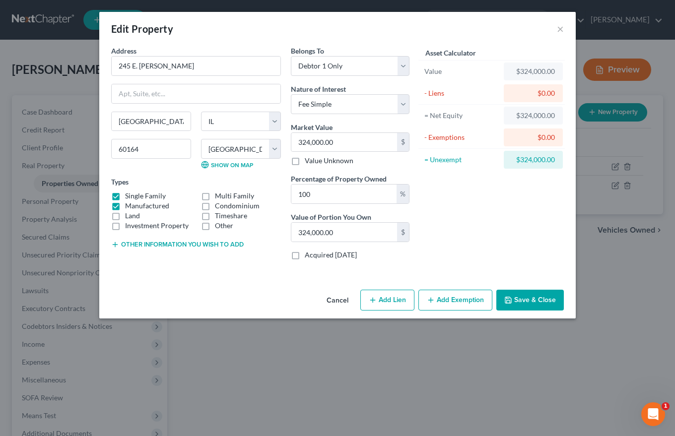
click at [129, 206] on input "Manufactured" at bounding box center [132, 204] width 6 height 6
drag, startPoint x: 497, startPoint y: 25, endPoint x: 266, endPoint y: 56, distance: 233.8
click at [266, 56] on div "Edit Property × Address * 245 E. [GEOGRAPHIC_DATA][PERSON_NAME][GEOGRAPHIC_DATA…" at bounding box center [337, 165] width 477 height 307
click at [340, 299] on button "Cancel" at bounding box center [338, 301] width 38 height 20
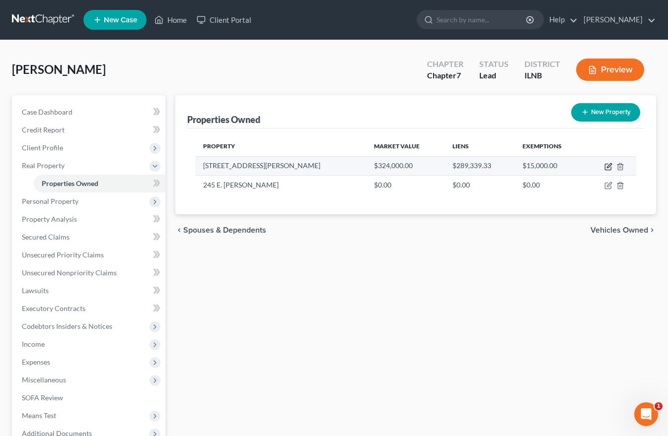
click at [608, 167] on icon "button" at bounding box center [608, 167] width 8 height 8
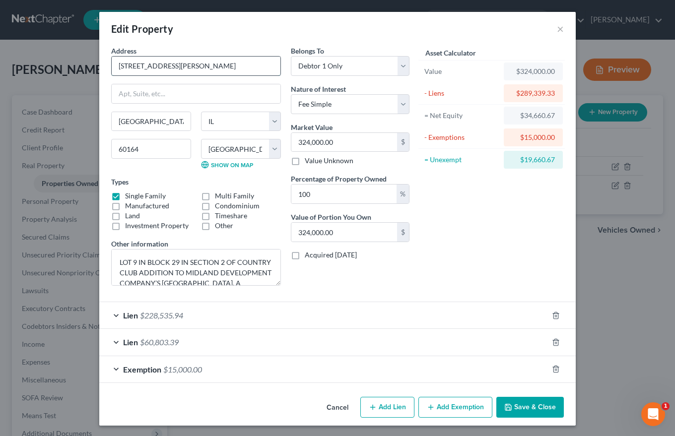
click at [128, 67] on input "[STREET_ADDRESS][PERSON_NAME]" at bounding box center [196, 66] width 169 height 19
click at [125, 317] on span "Lien" at bounding box center [130, 315] width 15 height 9
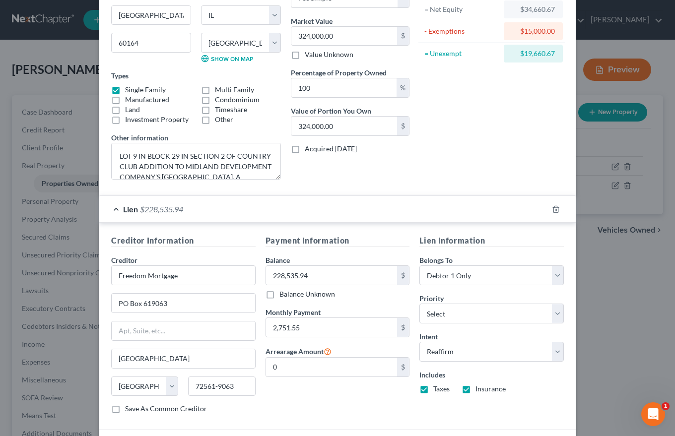
scroll to position [149, 0]
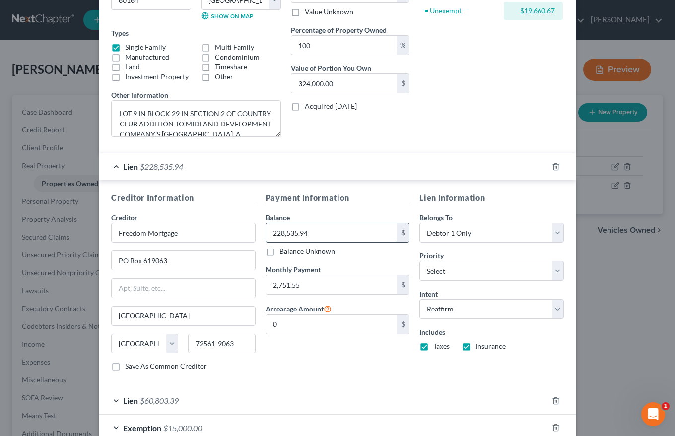
click at [277, 235] on input "228,535.94" at bounding box center [332, 232] width 132 height 19
click at [274, 235] on input "228,535.94" at bounding box center [332, 232] width 132 height 19
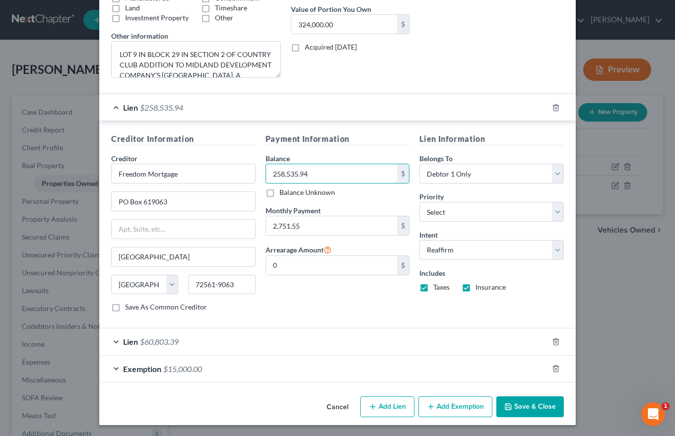
scroll to position [209, 0]
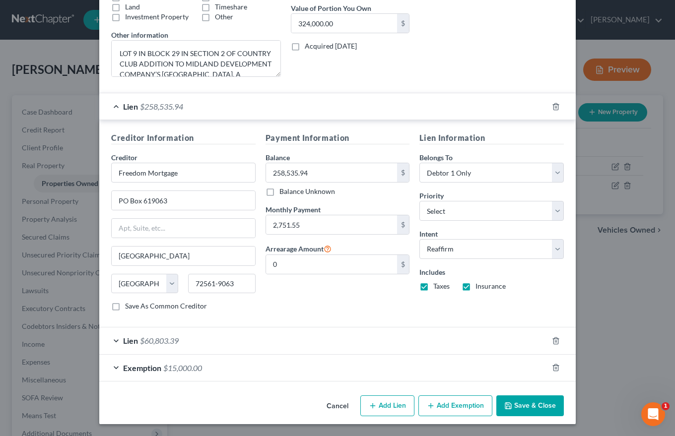
click at [532, 403] on button "Save & Close" at bounding box center [530, 406] width 68 height 21
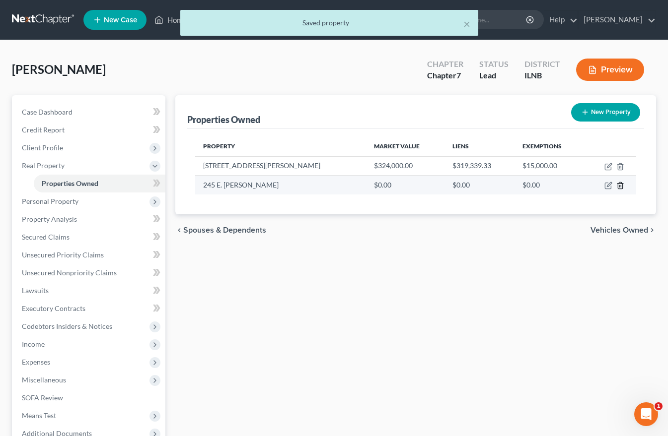
click at [619, 185] on icon "button" at bounding box center [620, 186] width 8 height 8
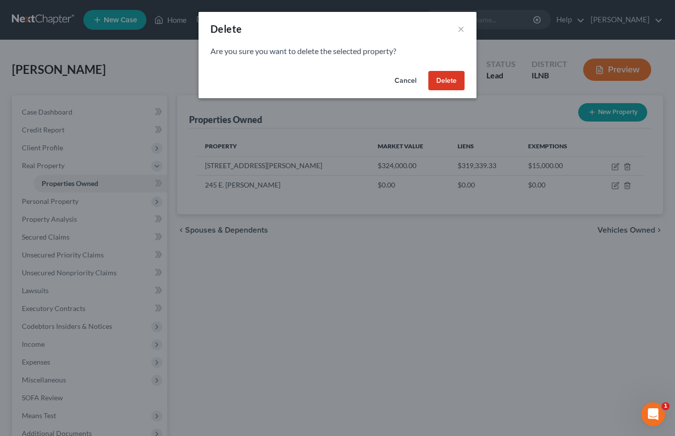
click at [443, 78] on button "Delete" at bounding box center [446, 81] width 36 height 20
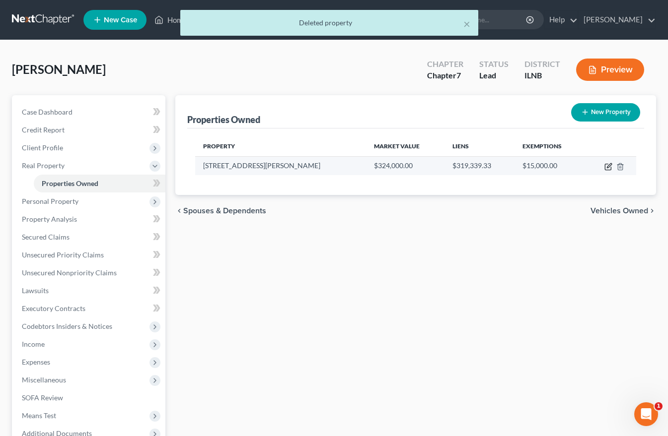
click at [608, 164] on icon "button" at bounding box center [608, 167] width 6 height 6
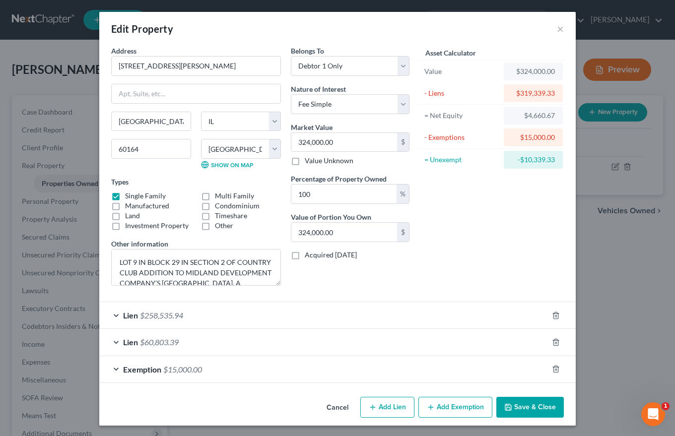
click at [147, 313] on span "$258,535.94" at bounding box center [161, 315] width 43 height 9
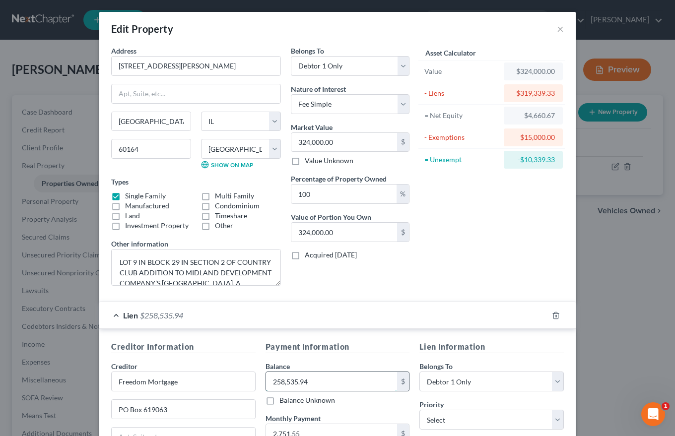
click at [276, 383] on input "258,535.94" at bounding box center [332, 381] width 132 height 19
click at [276, 381] on input "258,535.94" at bounding box center [332, 381] width 132 height 19
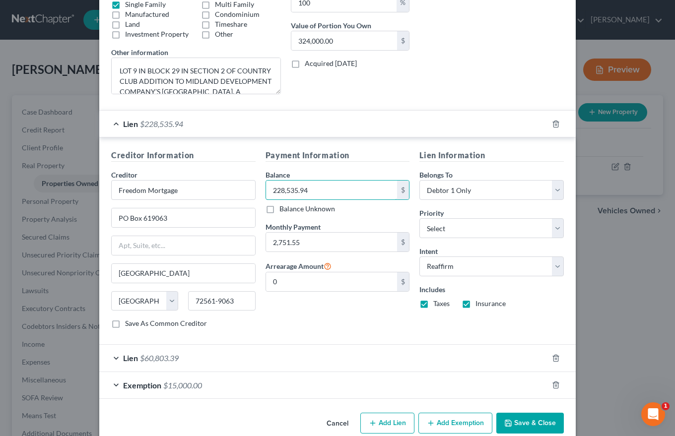
scroll to position [199, 0]
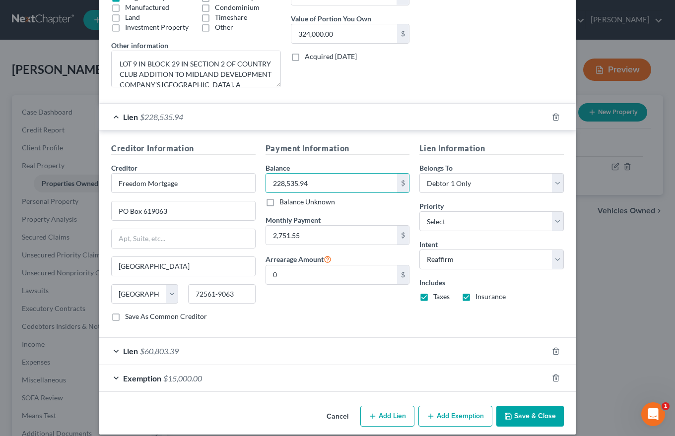
click at [522, 415] on button "Save & Close" at bounding box center [530, 416] width 68 height 21
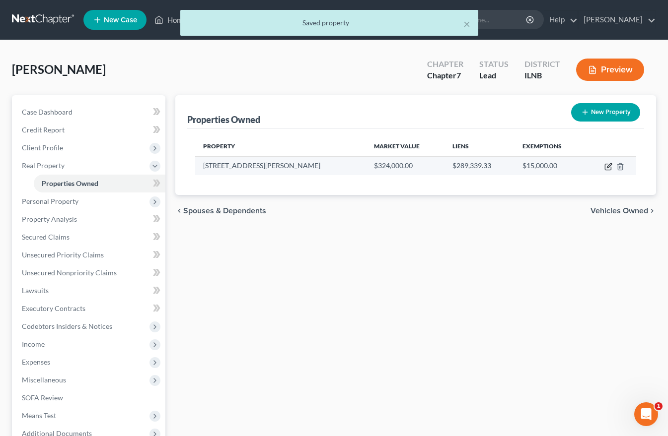
click at [608, 167] on icon "button" at bounding box center [608, 167] width 8 height 8
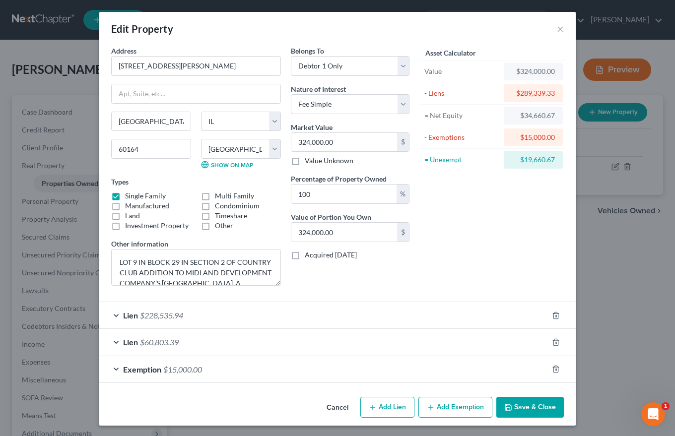
click at [134, 314] on span "Lien" at bounding box center [130, 315] width 15 height 9
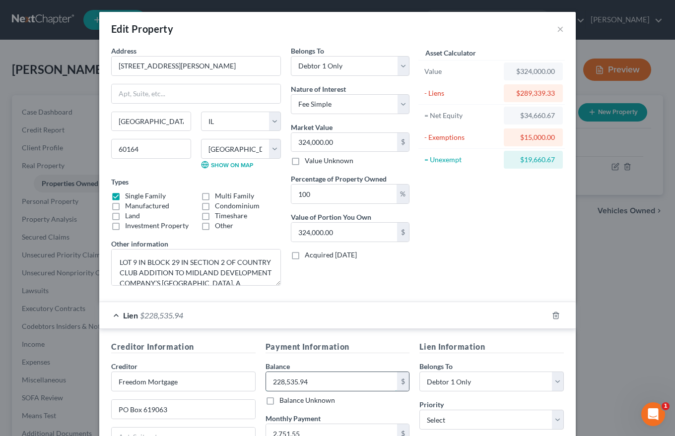
click at [277, 381] on input "228,535.94" at bounding box center [332, 381] width 132 height 19
click at [277, 383] on input "228,535.94" at bounding box center [332, 381] width 132 height 19
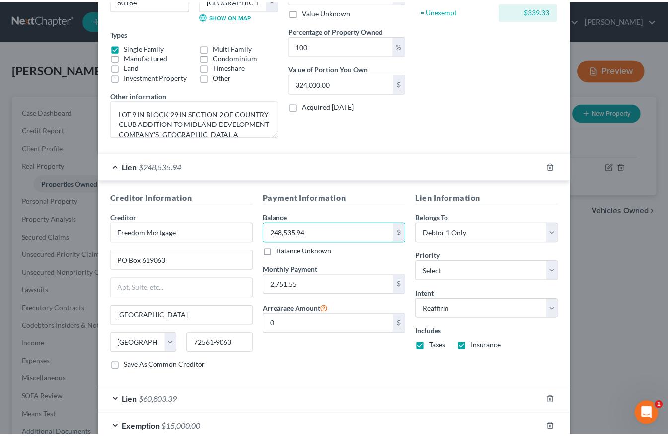
scroll to position [209, 0]
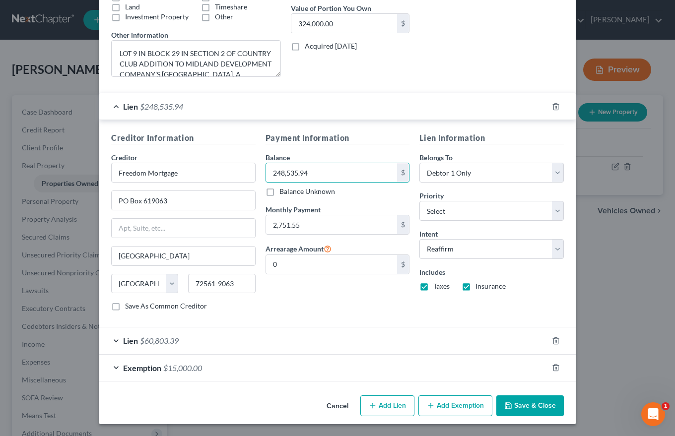
click at [511, 405] on button "Save & Close" at bounding box center [530, 406] width 68 height 21
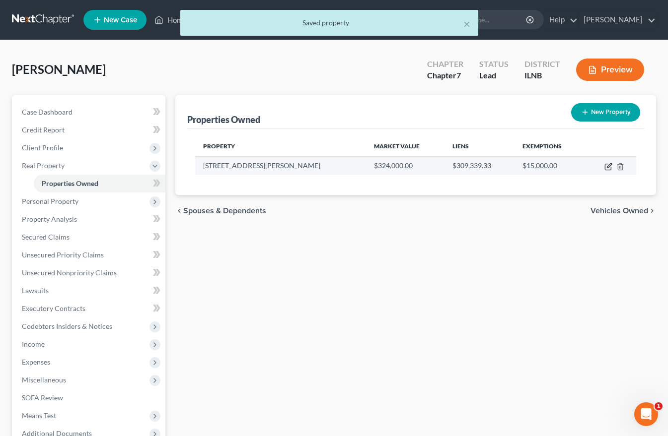
click at [608, 169] on icon "button" at bounding box center [608, 167] width 8 height 8
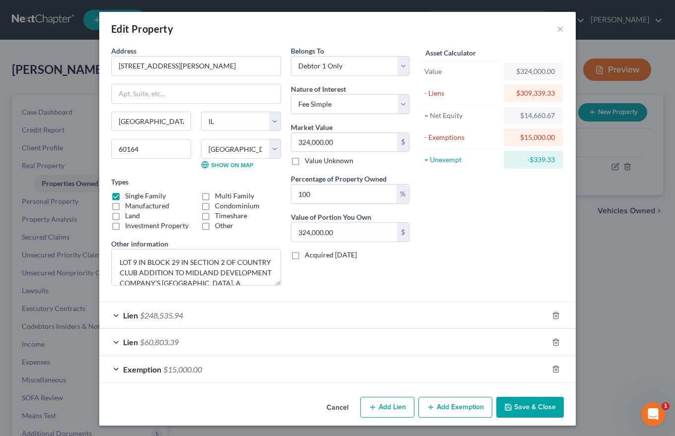
click at [537, 409] on button "Save & Close" at bounding box center [530, 407] width 68 height 21
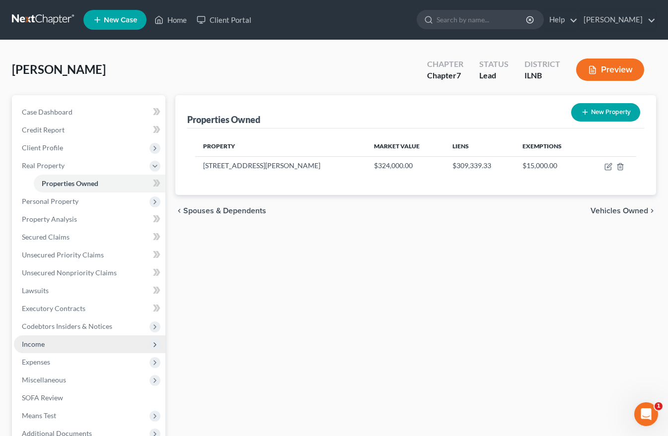
click at [38, 346] on span "Income" at bounding box center [33, 344] width 23 height 8
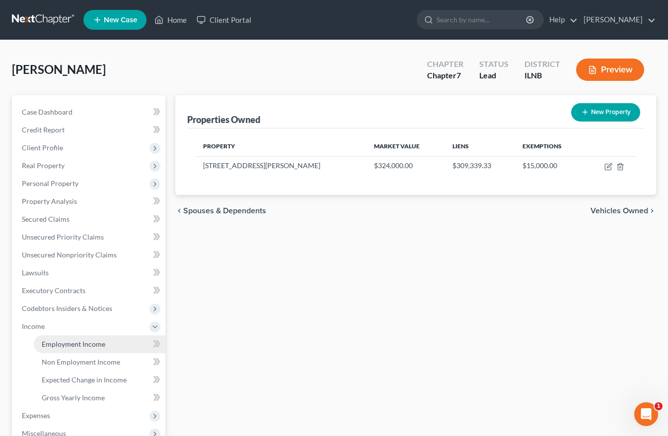
click at [53, 345] on span "Employment Income" at bounding box center [74, 344] width 64 height 8
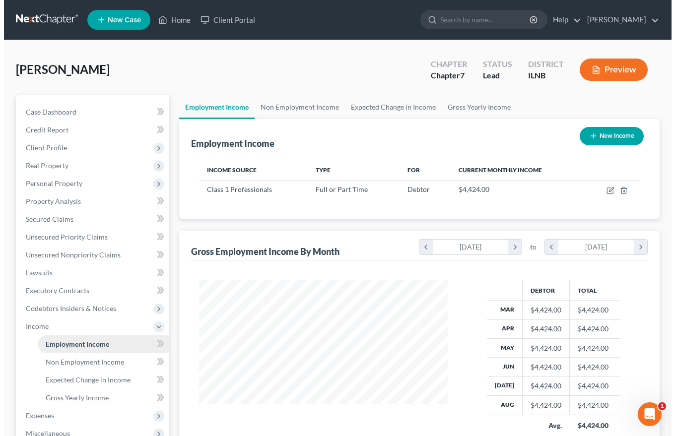
scroll to position [178, 269]
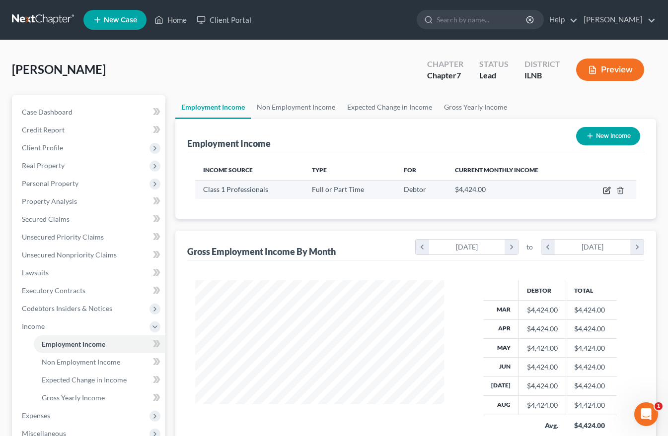
click at [605, 193] on icon "button" at bounding box center [607, 191] width 8 height 8
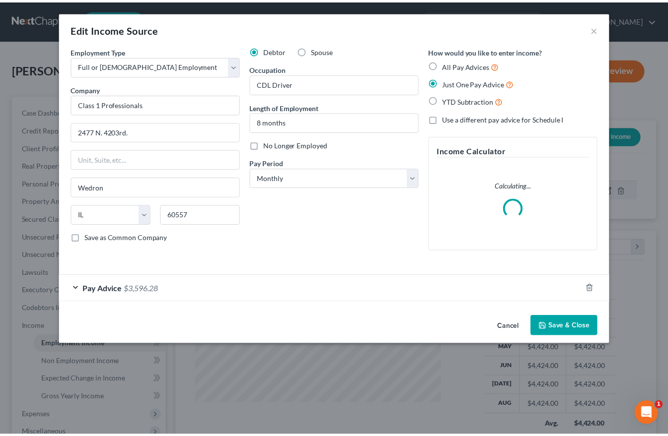
scroll to position [178, 272]
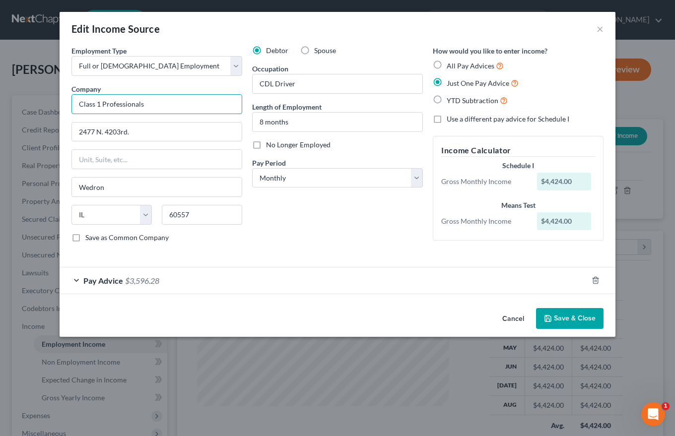
drag, startPoint x: 153, startPoint y: 103, endPoint x: 24, endPoint y: 104, distance: 129.1
click at [25, 104] on div "Edit Income Source × Employment Type * Select Full or [DEMOGRAPHIC_DATA] Employ…" at bounding box center [337, 218] width 675 height 436
drag, startPoint x: 76, startPoint y: 131, endPoint x: 184, endPoint y: 140, distance: 107.6
click at [179, 132] on input "2477 N. 4203rd." at bounding box center [157, 132] width 170 height 19
click at [261, 122] on input "8 months" at bounding box center [338, 122] width 170 height 19
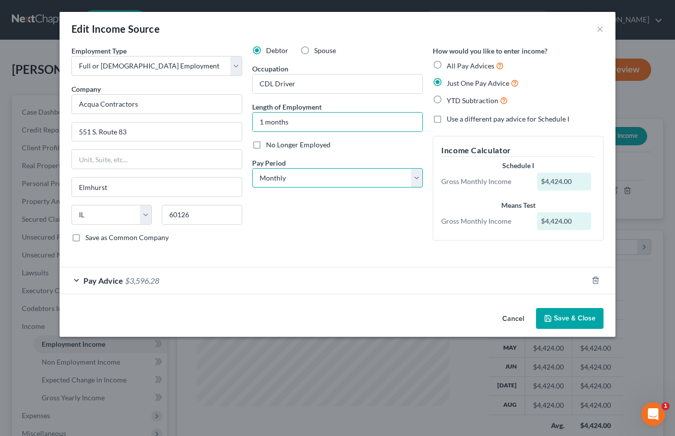
click at [417, 175] on select "Select Monthly Twice Monthly Every Other Week Weekly" at bounding box center [337, 178] width 171 height 20
click at [252, 168] on select "Select Monthly Twice Monthly Every Other Week Weekly" at bounding box center [337, 178] width 171 height 20
click at [559, 317] on button "Save & Close" at bounding box center [570, 318] width 68 height 21
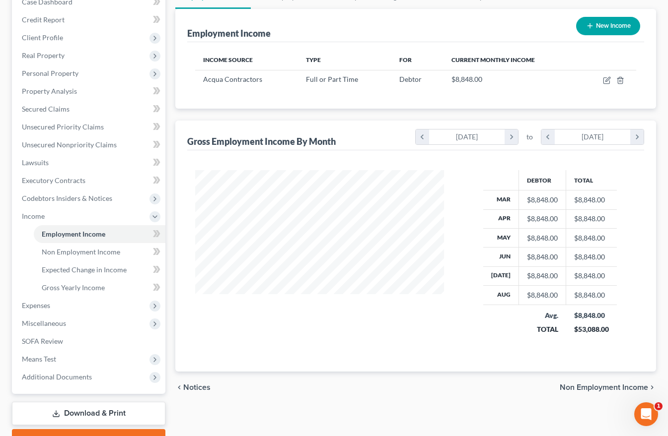
scroll to position [149, 0]
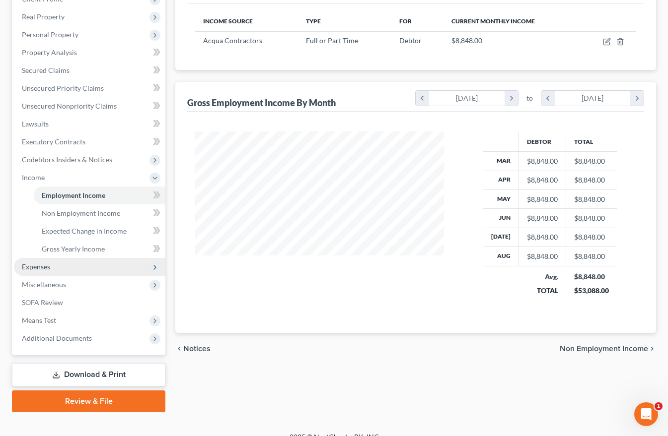
click at [37, 265] on span "Expenses" at bounding box center [36, 267] width 28 height 8
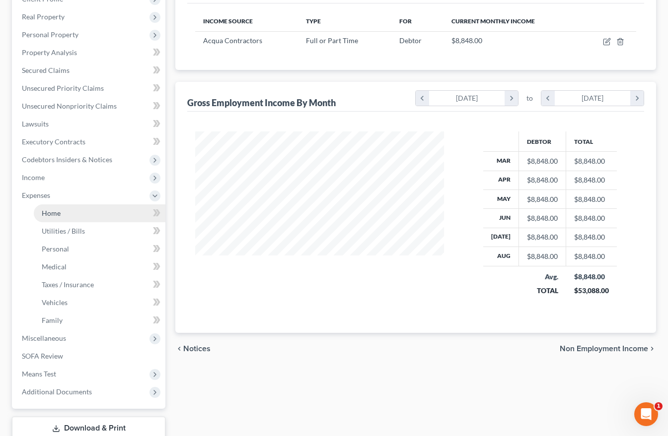
click at [49, 213] on span "Home" at bounding box center [51, 213] width 19 height 8
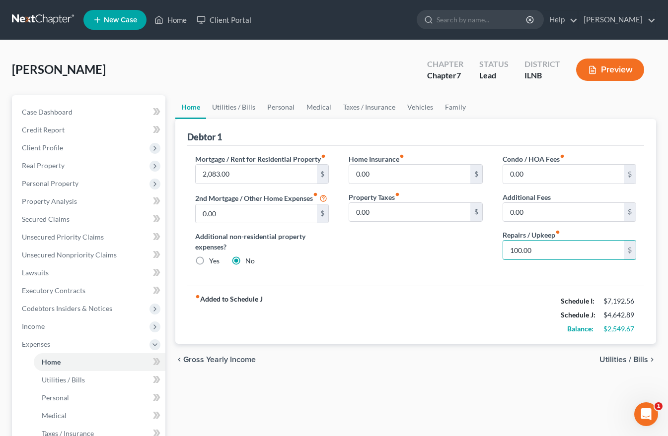
click at [615, 364] on span "Utilities / Bills" at bounding box center [623, 360] width 49 height 8
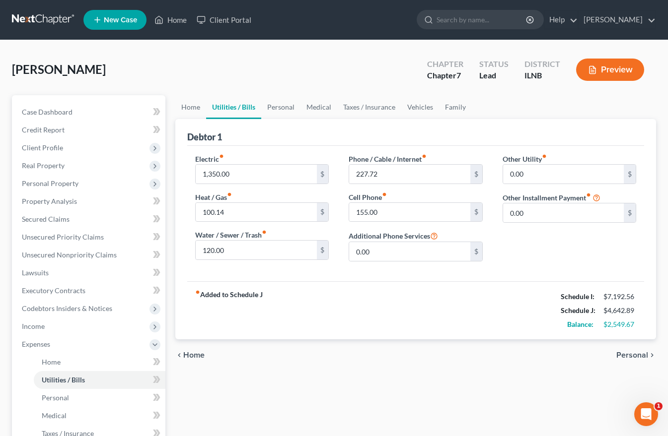
click at [636, 354] on span "Personal" at bounding box center [632, 355] width 32 height 8
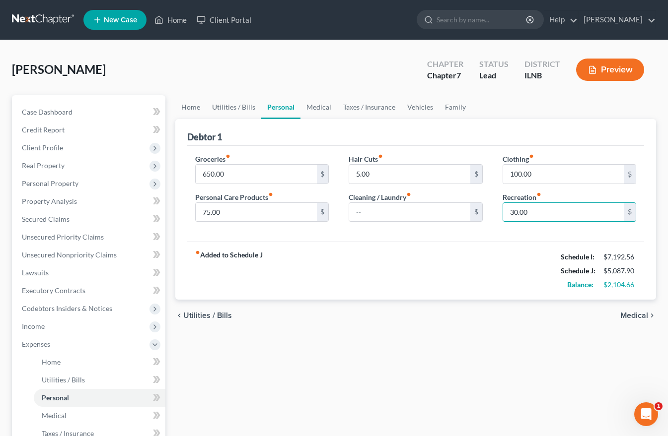
click at [637, 314] on span "Medical" at bounding box center [634, 316] width 28 height 8
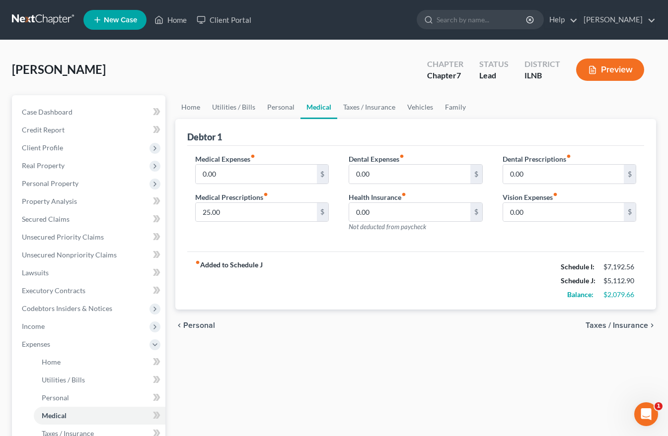
click at [614, 326] on span "Taxes / Insurance" at bounding box center [616, 326] width 63 height 8
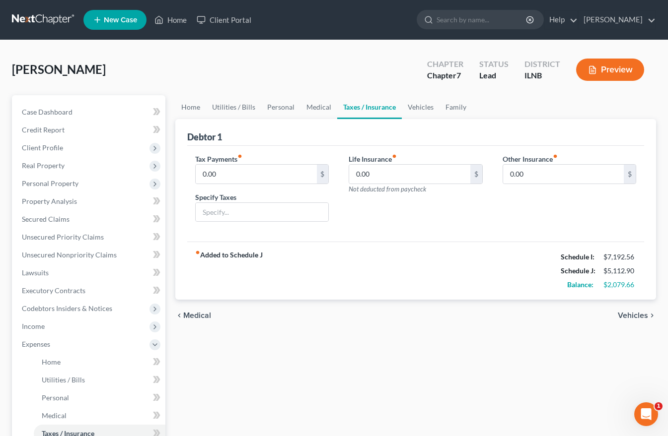
click at [634, 315] on span "Vehicles" at bounding box center [632, 316] width 30 height 8
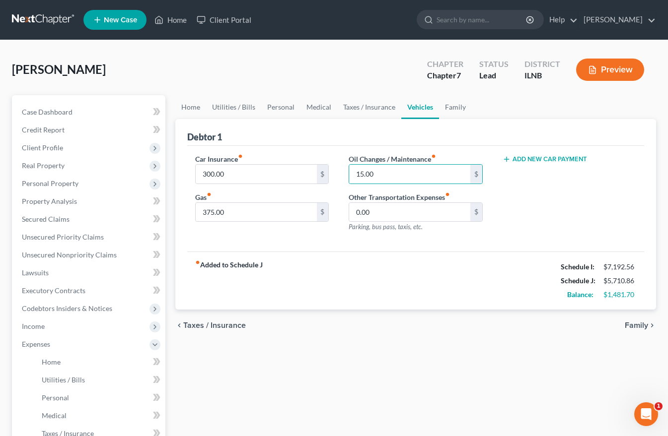
click at [634, 326] on span "Family" at bounding box center [635, 326] width 23 height 8
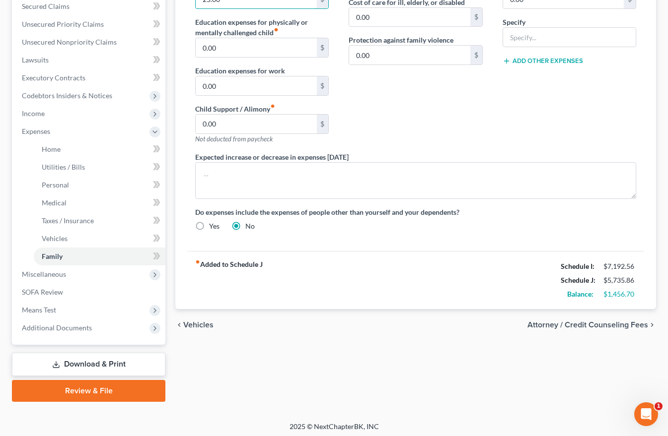
scroll to position [216, 0]
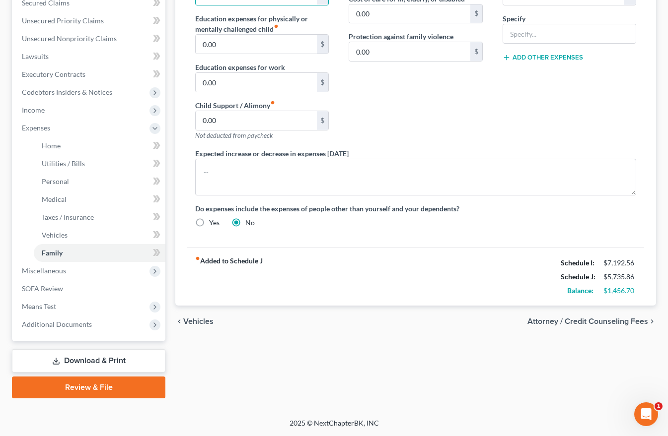
click at [201, 320] on span "Vehicles" at bounding box center [198, 322] width 30 height 8
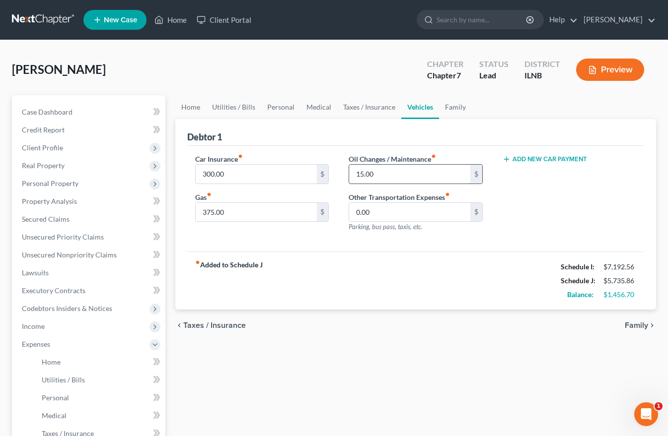
click at [360, 173] on input "15.00" at bounding box center [409, 174] width 121 height 19
click at [205, 211] on input "375.00" at bounding box center [256, 212] width 121 height 19
click at [207, 212] on input "375.00" at bounding box center [256, 212] width 121 height 19
click at [640, 325] on span "Family" at bounding box center [635, 326] width 23 height 8
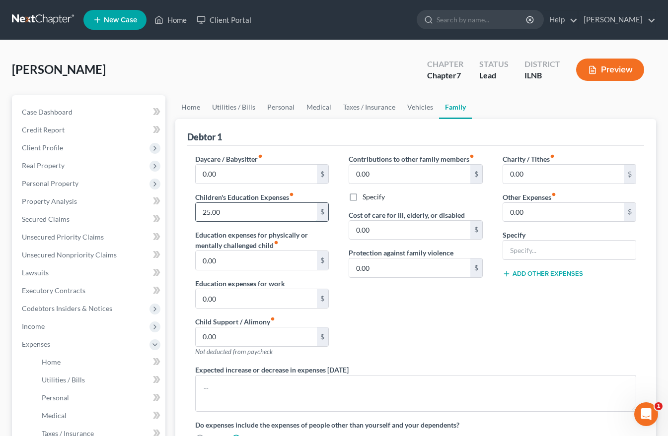
click at [204, 211] on input "25.00" at bounding box center [256, 212] width 121 height 19
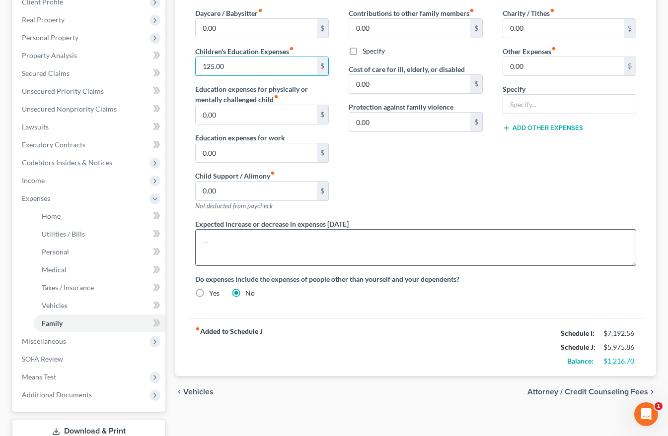
scroll to position [149, 0]
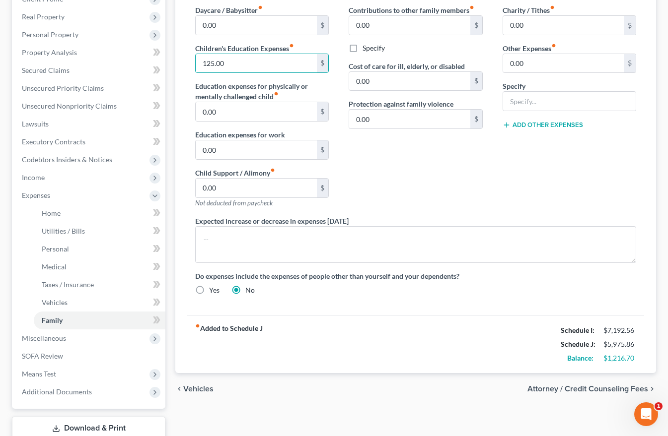
click at [576, 390] on span "Attorney / Credit Counseling Fees" at bounding box center [587, 389] width 121 height 8
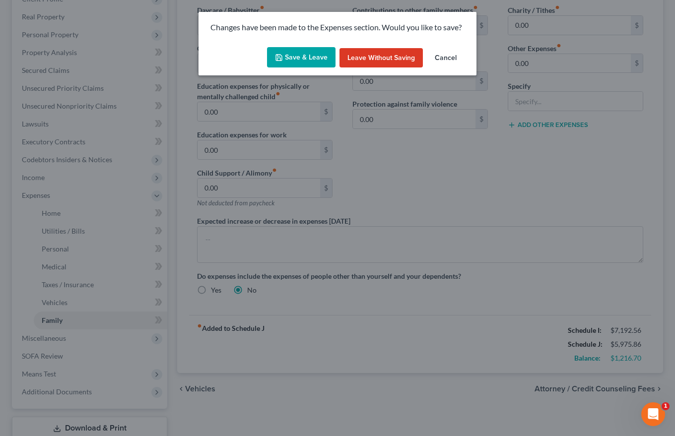
click at [302, 56] on button "Save & Leave" at bounding box center [301, 57] width 68 height 21
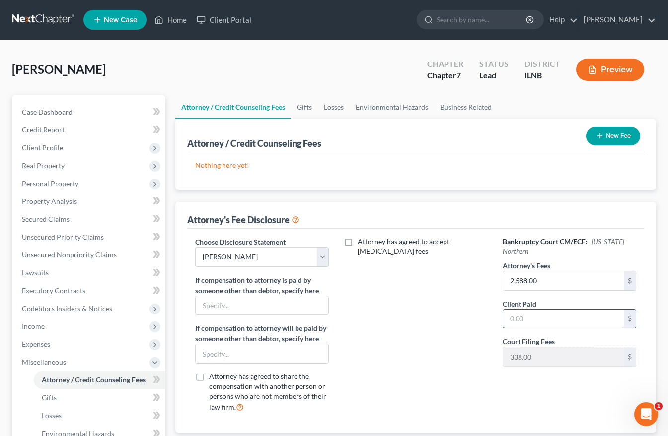
click at [510, 315] on input "text" at bounding box center [563, 319] width 121 height 19
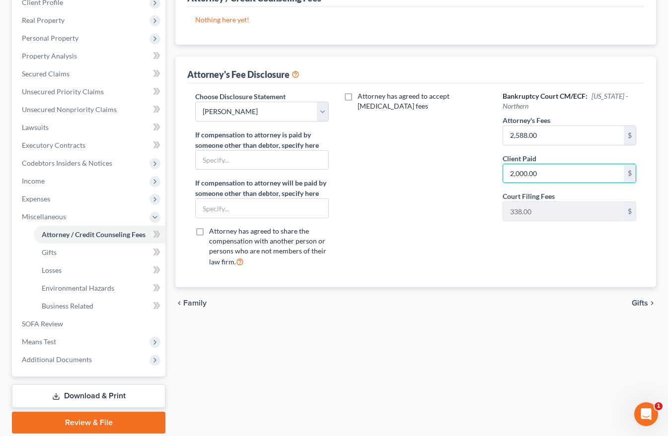
scroll to position [181, 0]
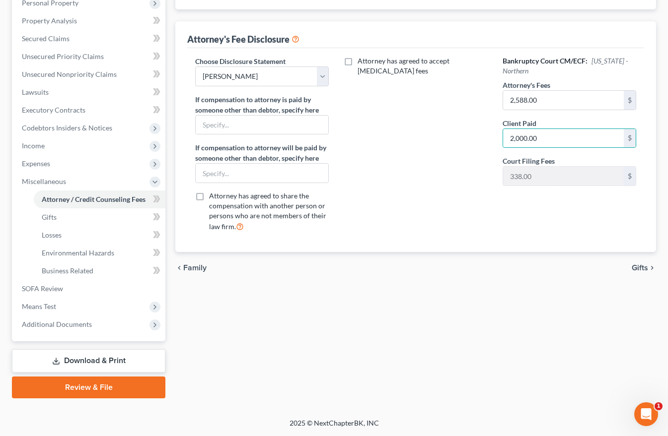
click at [641, 267] on span "Gifts" at bounding box center [639, 268] width 16 height 8
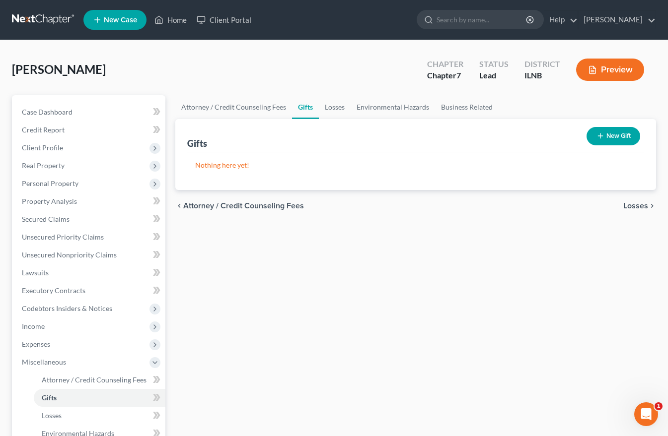
click at [620, 136] on button "New Gift" at bounding box center [613, 136] width 54 height 18
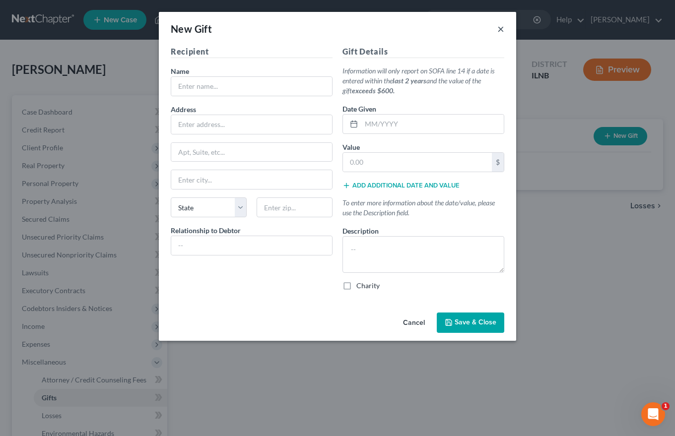
click at [500, 30] on button "×" at bounding box center [500, 29] width 7 height 12
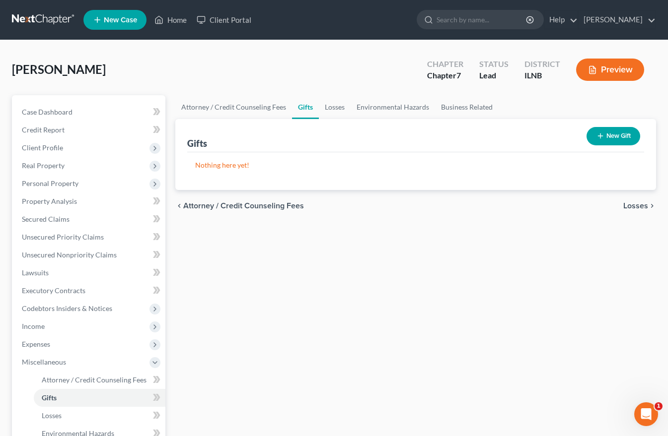
click at [639, 205] on span "Losses" at bounding box center [635, 206] width 25 height 8
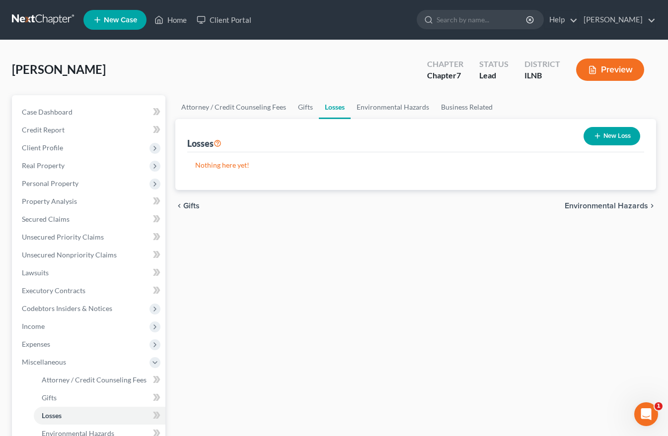
click at [639, 205] on span "Environmental Hazards" at bounding box center [605, 206] width 83 height 8
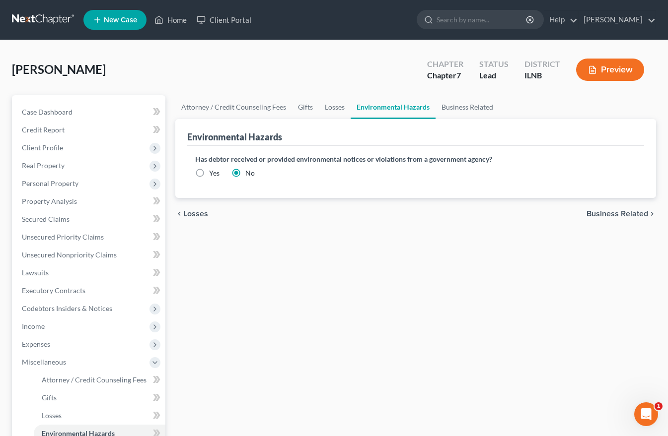
click at [638, 210] on span "Business Related" at bounding box center [617, 214] width 62 height 8
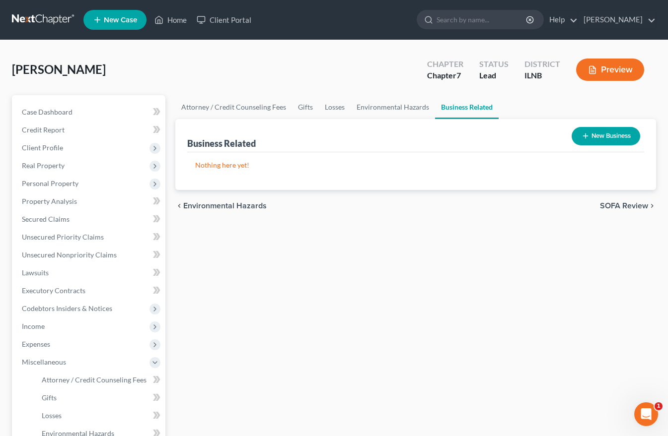
click at [638, 206] on span "SOFA Review" at bounding box center [624, 206] width 48 height 8
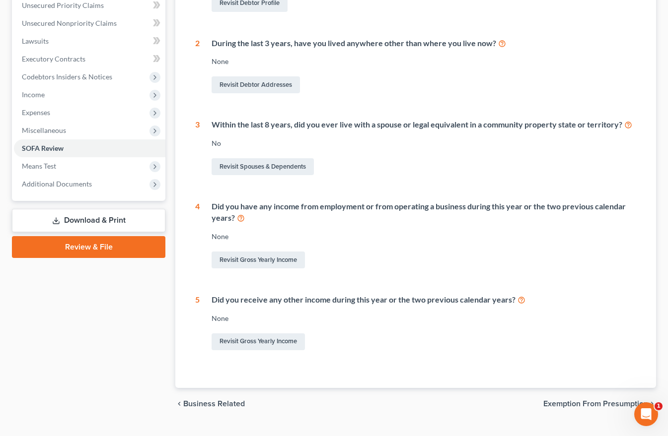
scroll to position [253, 0]
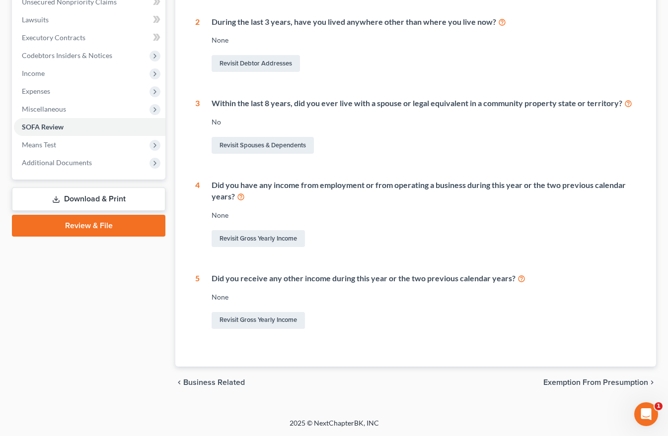
click at [621, 382] on span "Exemption from Presumption" at bounding box center [595, 383] width 105 height 8
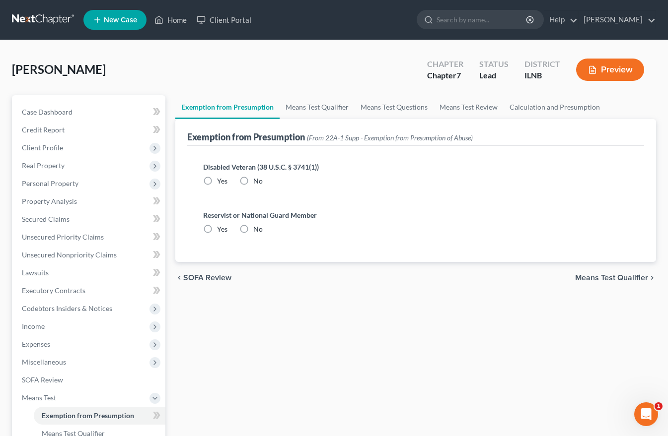
click at [253, 177] on label "No" at bounding box center [257, 181] width 9 height 10
click at [257, 177] on input "No" at bounding box center [260, 179] width 6 height 6
drag, startPoint x: 242, startPoint y: 226, endPoint x: 290, endPoint y: 242, distance: 50.5
click at [253, 227] on label "No" at bounding box center [257, 229] width 9 height 10
click at [257, 227] on input "No" at bounding box center [260, 227] width 6 height 6
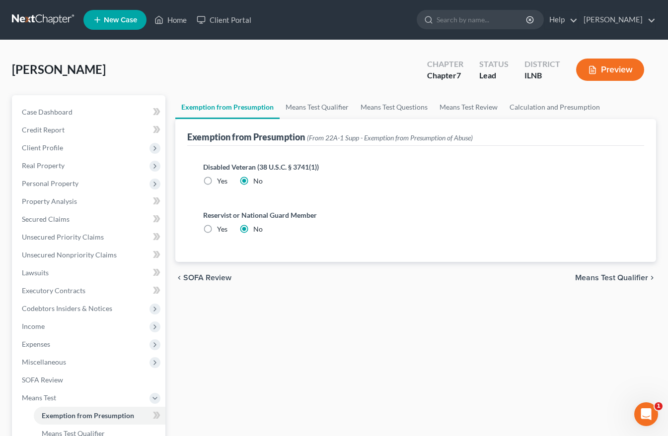
click at [612, 277] on span "Means Test Qualifier" at bounding box center [611, 278] width 73 height 8
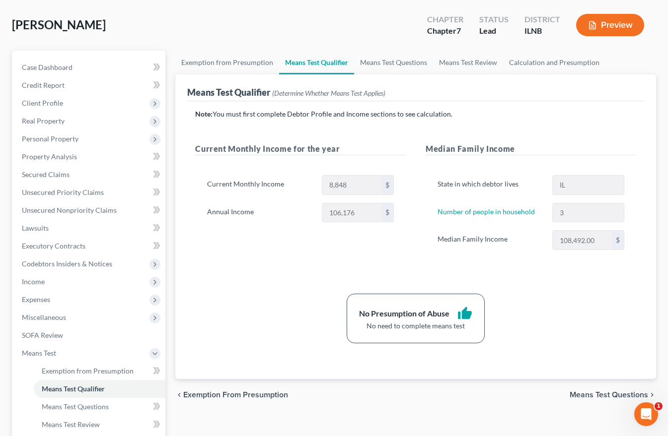
scroll to position [149, 0]
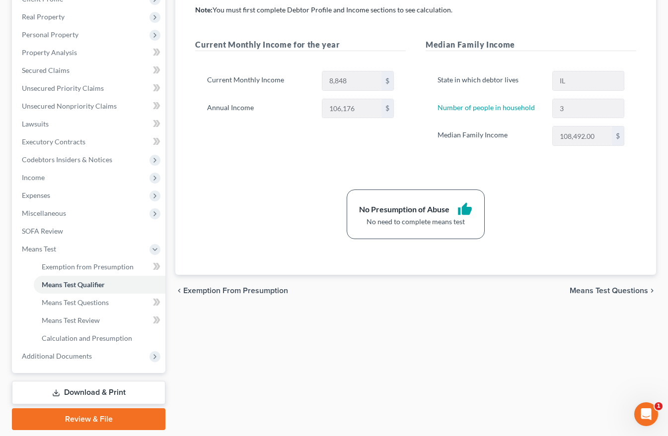
click at [629, 287] on span "Means Test Questions" at bounding box center [608, 291] width 78 height 8
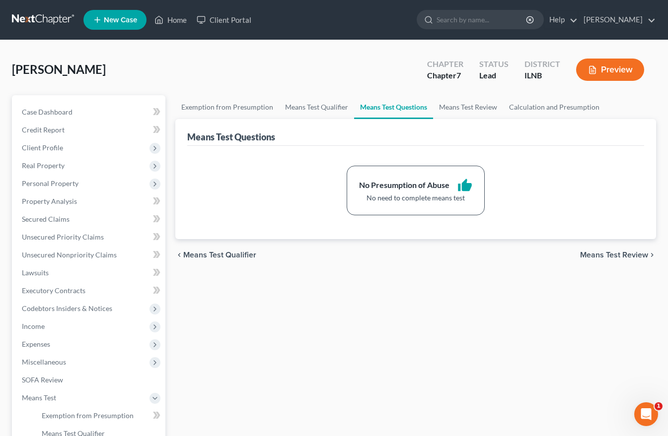
click at [625, 256] on span "Means Test Review" at bounding box center [614, 255] width 68 height 8
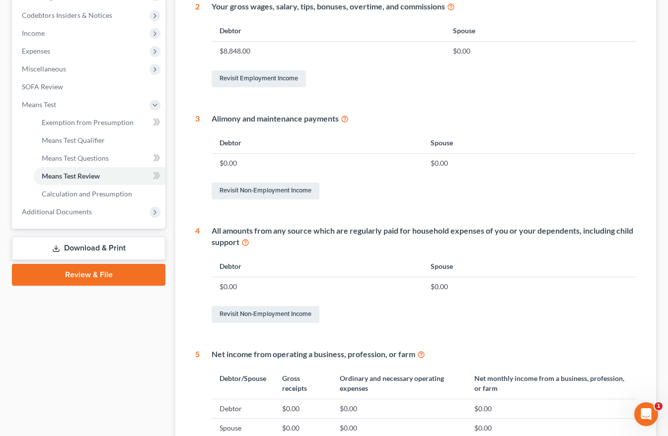
scroll to position [397, 0]
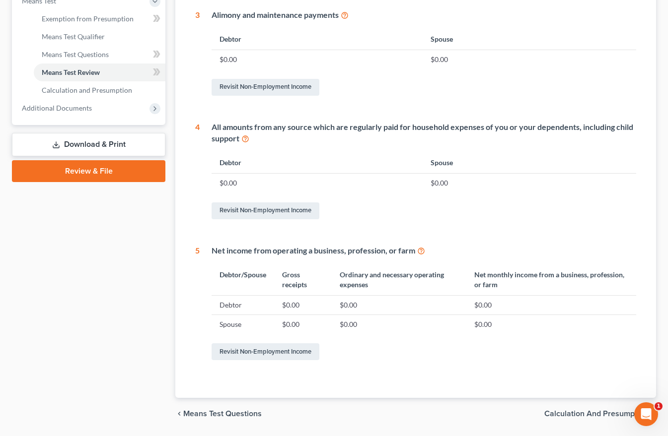
click at [594, 411] on span "Calculation and Presumption" at bounding box center [596, 414] width 104 height 8
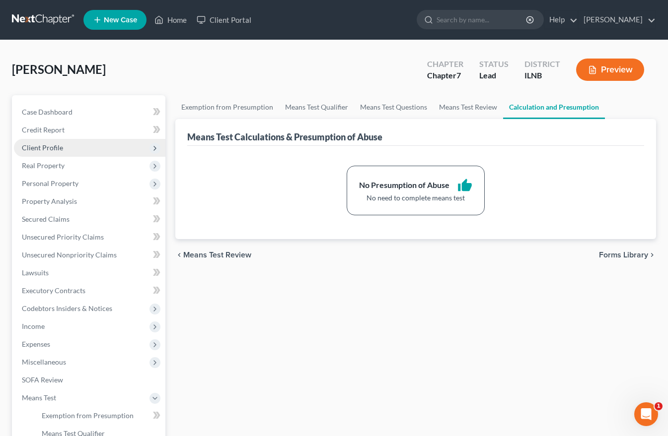
click at [48, 149] on span "Client Profile" at bounding box center [42, 147] width 41 height 8
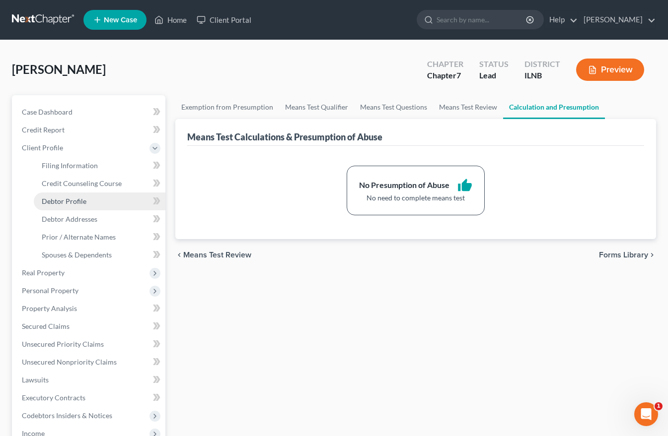
click at [58, 203] on span "Debtor Profile" at bounding box center [64, 201] width 45 height 8
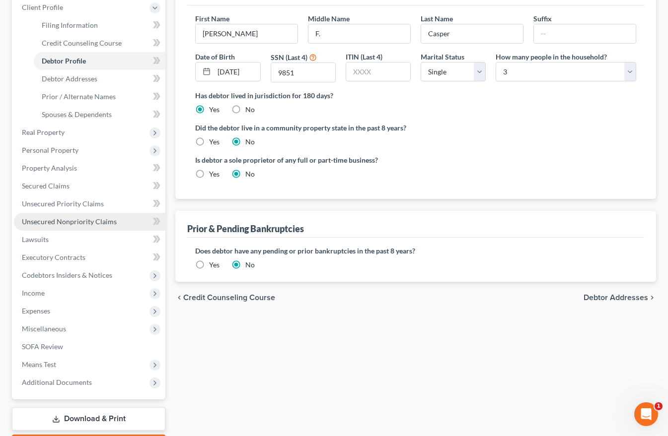
scroll to position [199, 0]
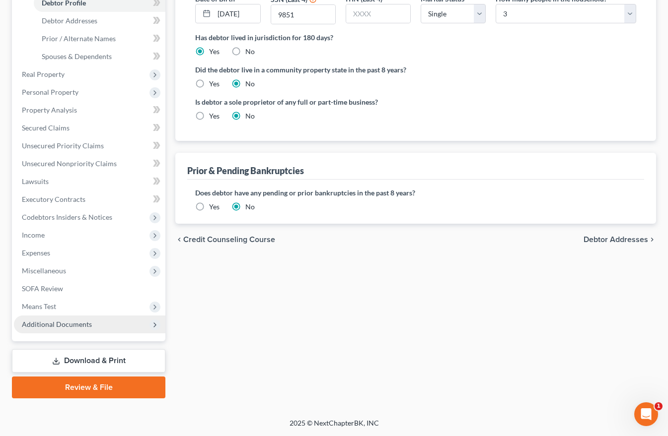
click at [45, 323] on span "Additional Documents" at bounding box center [57, 324] width 70 height 8
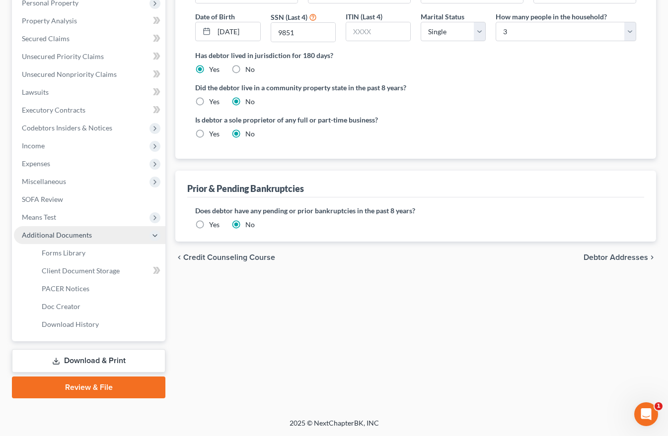
scroll to position [181, 0]
click at [402, 358] on div "Filing Information Credit Counseling Course Debtor Profile Debtor Addresses Pri…" at bounding box center [415, 157] width 490 height 484
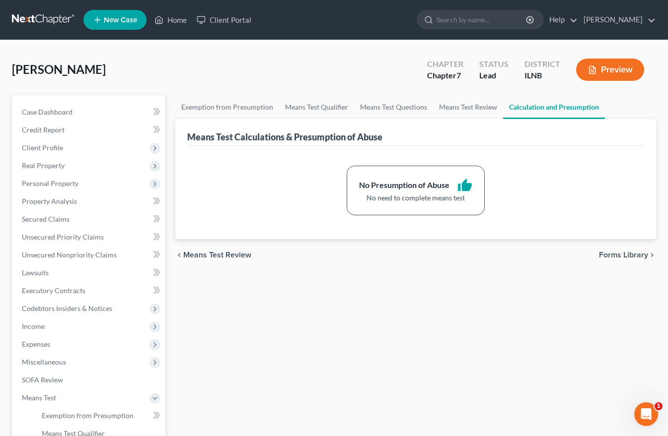
scroll to position [181, 0]
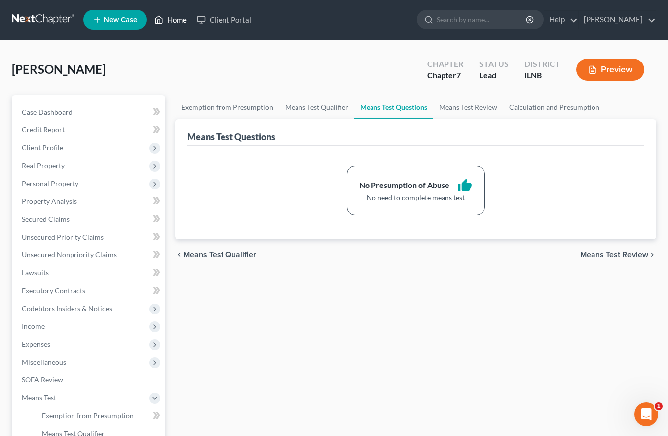
click at [176, 22] on link "Home" at bounding box center [170, 20] width 42 height 18
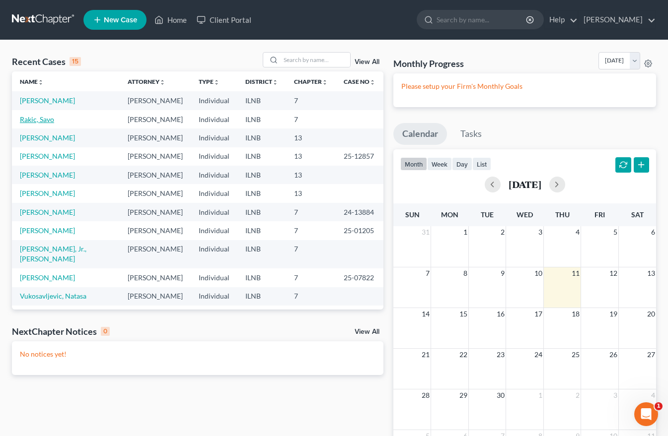
click at [39, 122] on link "Rakic, Savo" at bounding box center [37, 119] width 34 height 8
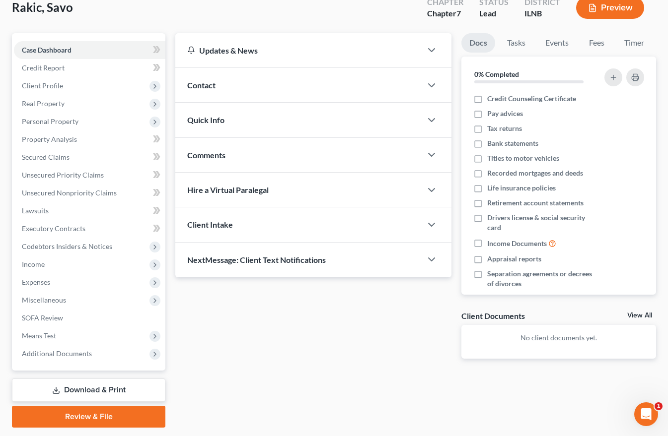
scroll to position [91, 0]
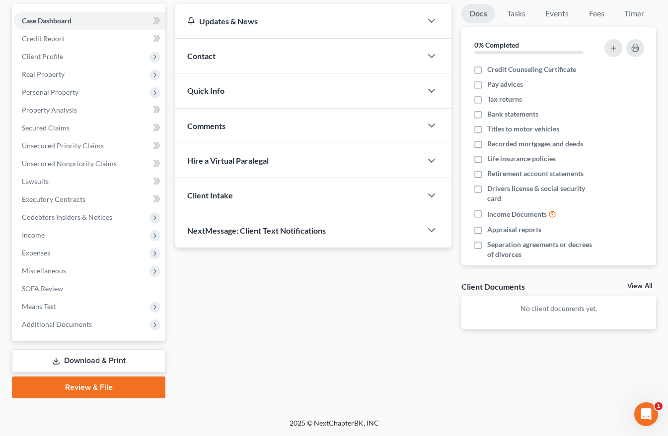
click at [90, 363] on link "Download & Print" at bounding box center [88, 360] width 153 height 23
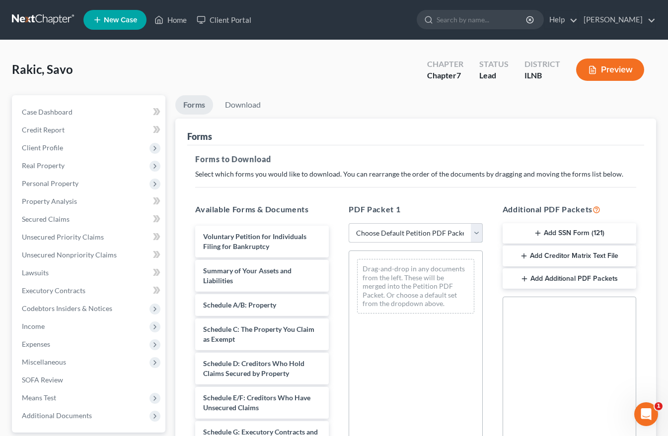
click at [474, 232] on select "Choose Default Petition PDF Packet Complete Bankruptcy Petition (all forms and …" at bounding box center [415, 233] width 134 height 20
click at [348, 223] on select "Choose Default Petition PDF Packet Complete Bankruptcy Petition (all forms and …" at bounding box center [415, 233] width 134 height 20
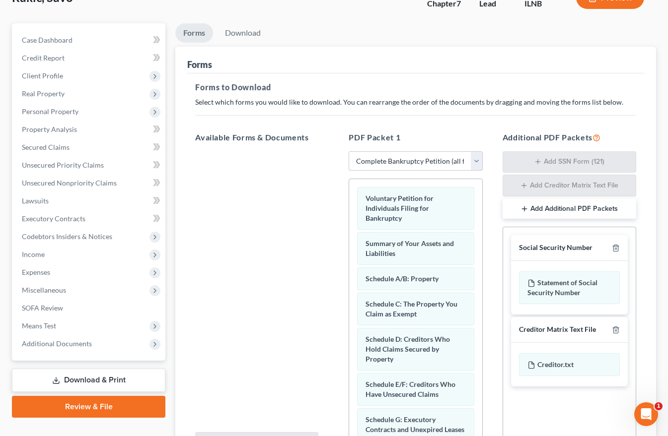
scroll to position [178, 0]
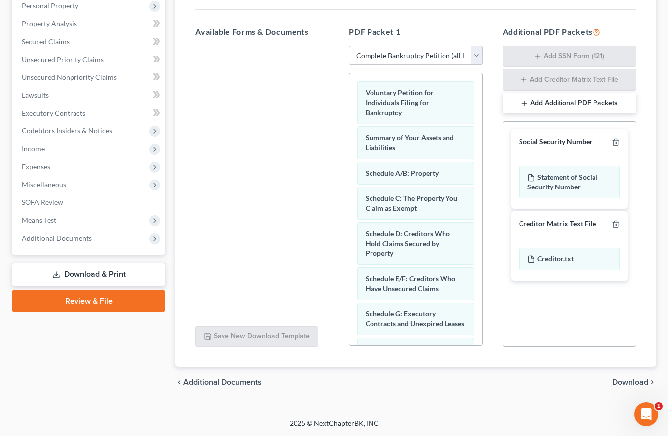
click at [626, 380] on span "Download" at bounding box center [630, 383] width 36 height 8
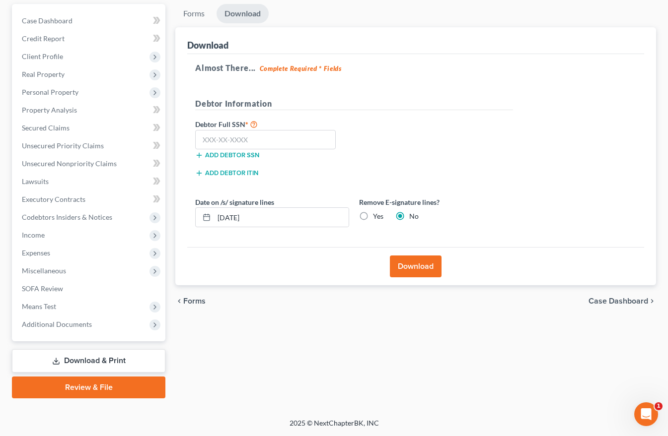
scroll to position [91, 0]
